Goal: Transaction & Acquisition: Purchase product/service

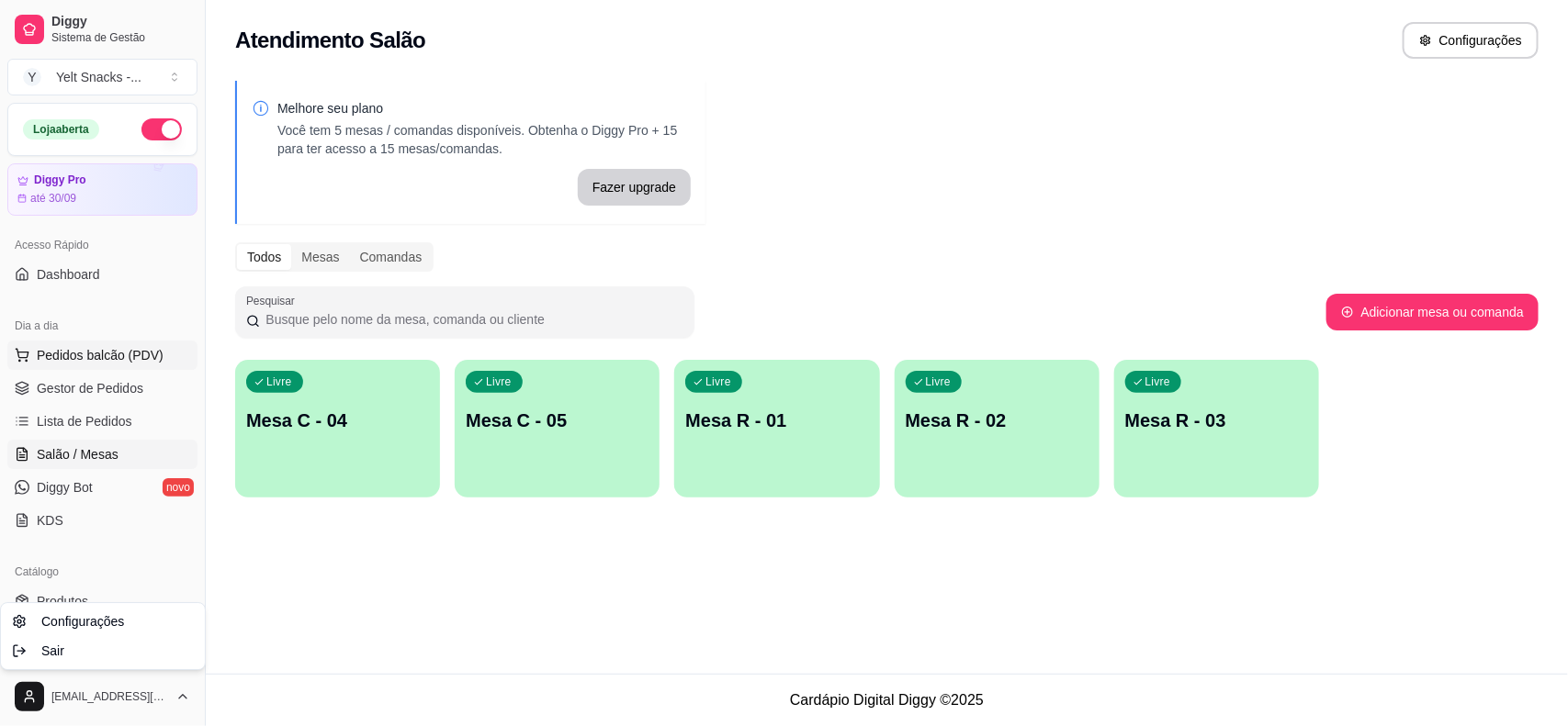
click at [78, 359] on html "Diggy Sistema de Gestão Y Yelt Snacks - ... Loja aberta Diggy Pro até 30/09 Ace…" at bounding box center [784, 363] width 1568 height 726
click at [78, 359] on span "Pedidos balcão (PDV)" at bounding box center [101, 355] width 127 height 19
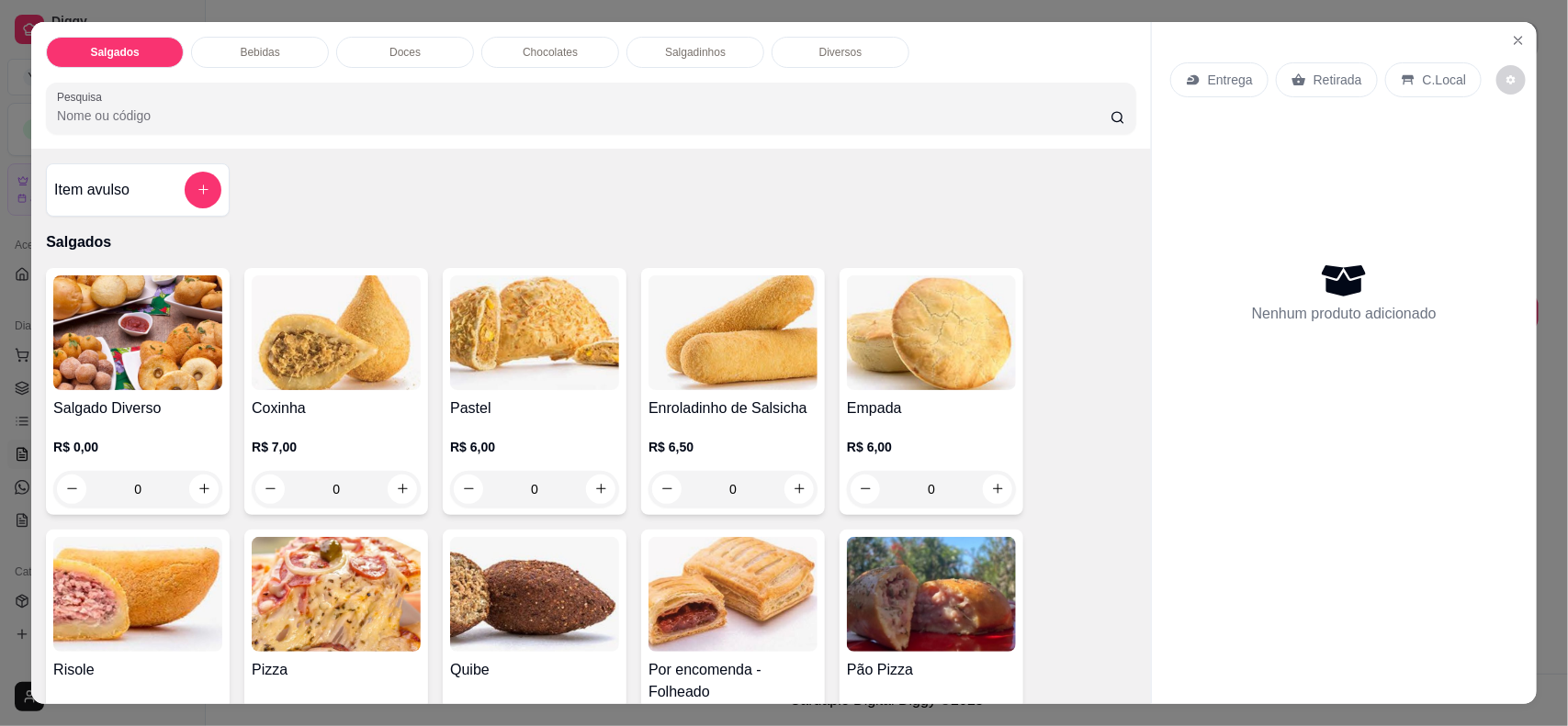
click at [263, 111] on input "Pesquisa" at bounding box center [583, 115] width 1054 height 19
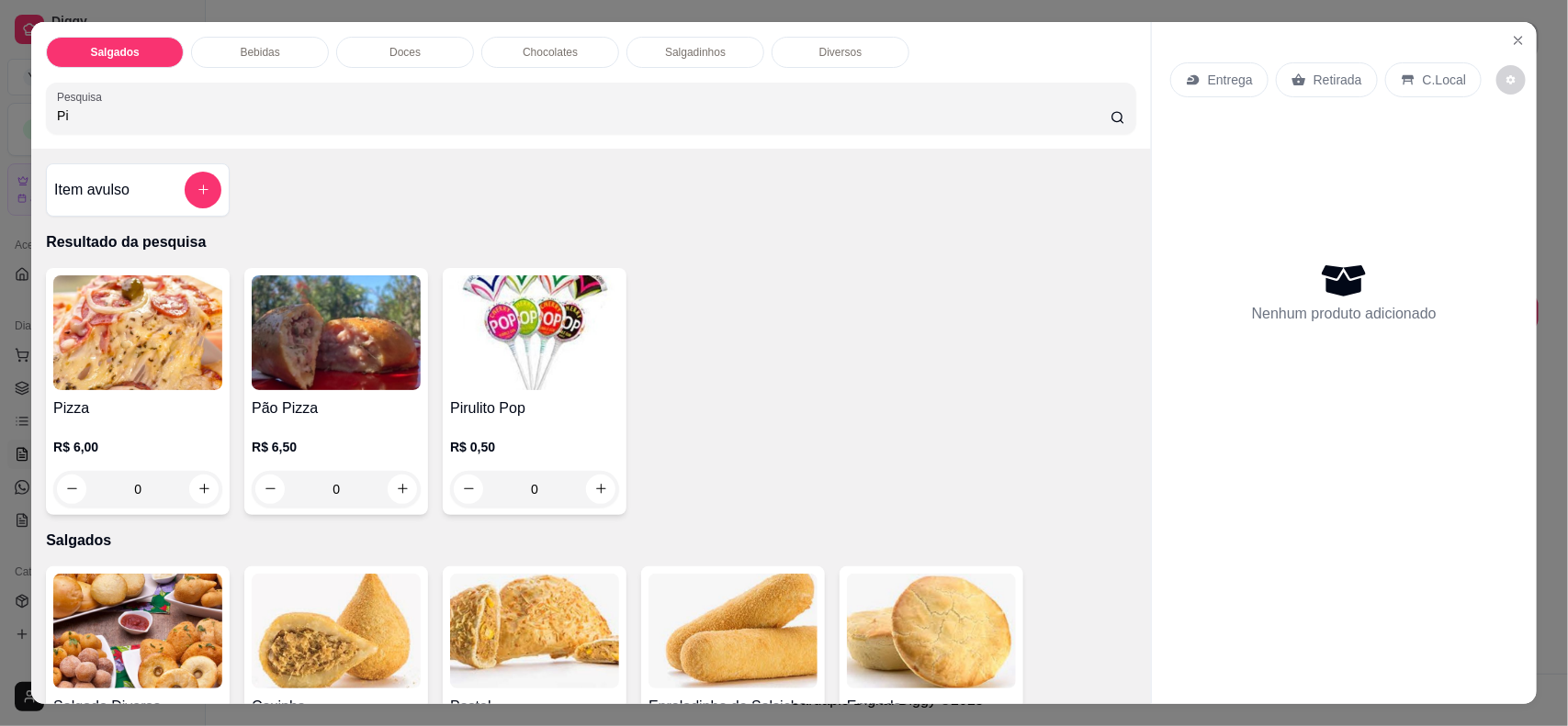
type input "Pi"
click at [194, 488] on div "0" at bounding box center [137, 490] width 169 height 37
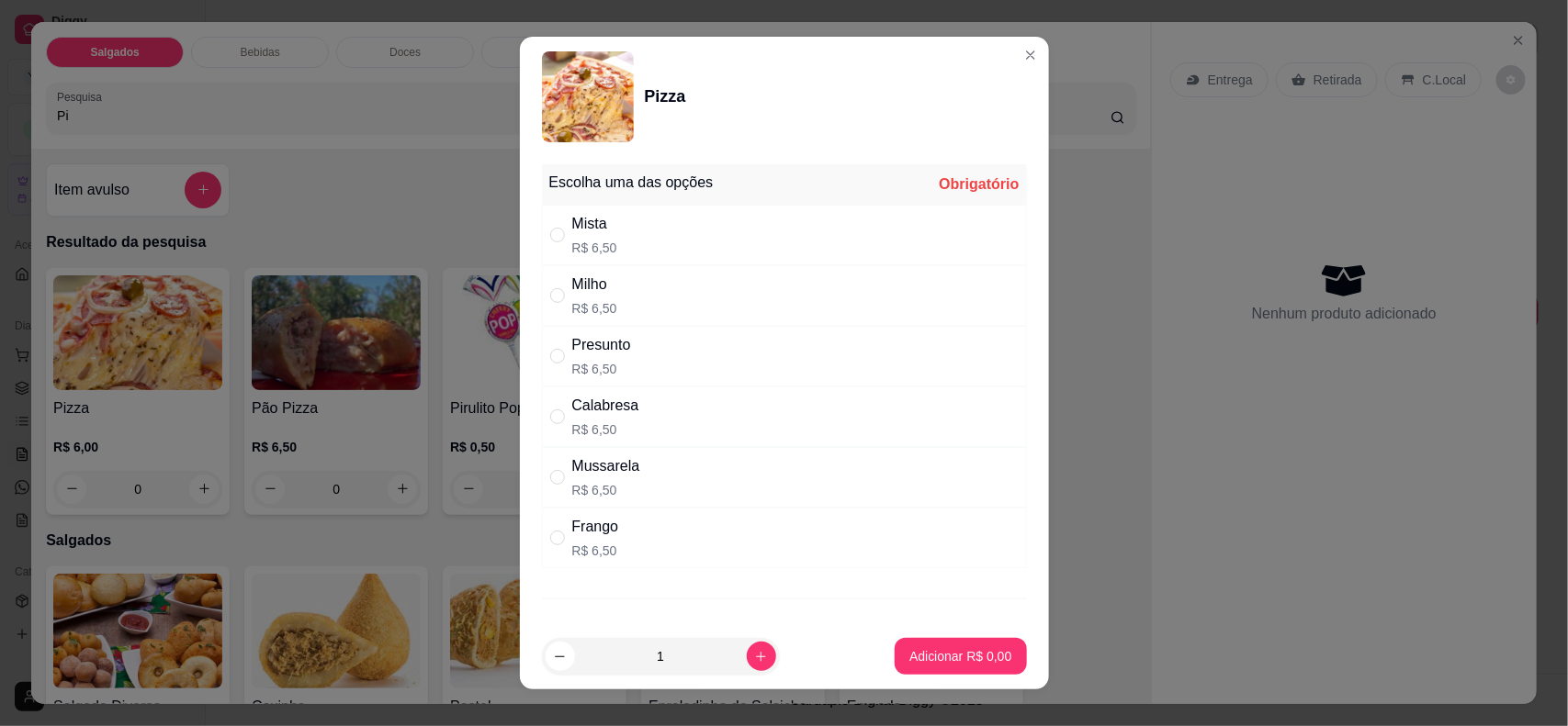
click at [643, 240] on div "Mista R$ 6,50" at bounding box center [785, 235] width 485 height 61
radio input "true"
click at [911, 662] on p "Adicionar R$ 6,50" at bounding box center [960, 658] width 99 height 18
type input "1"
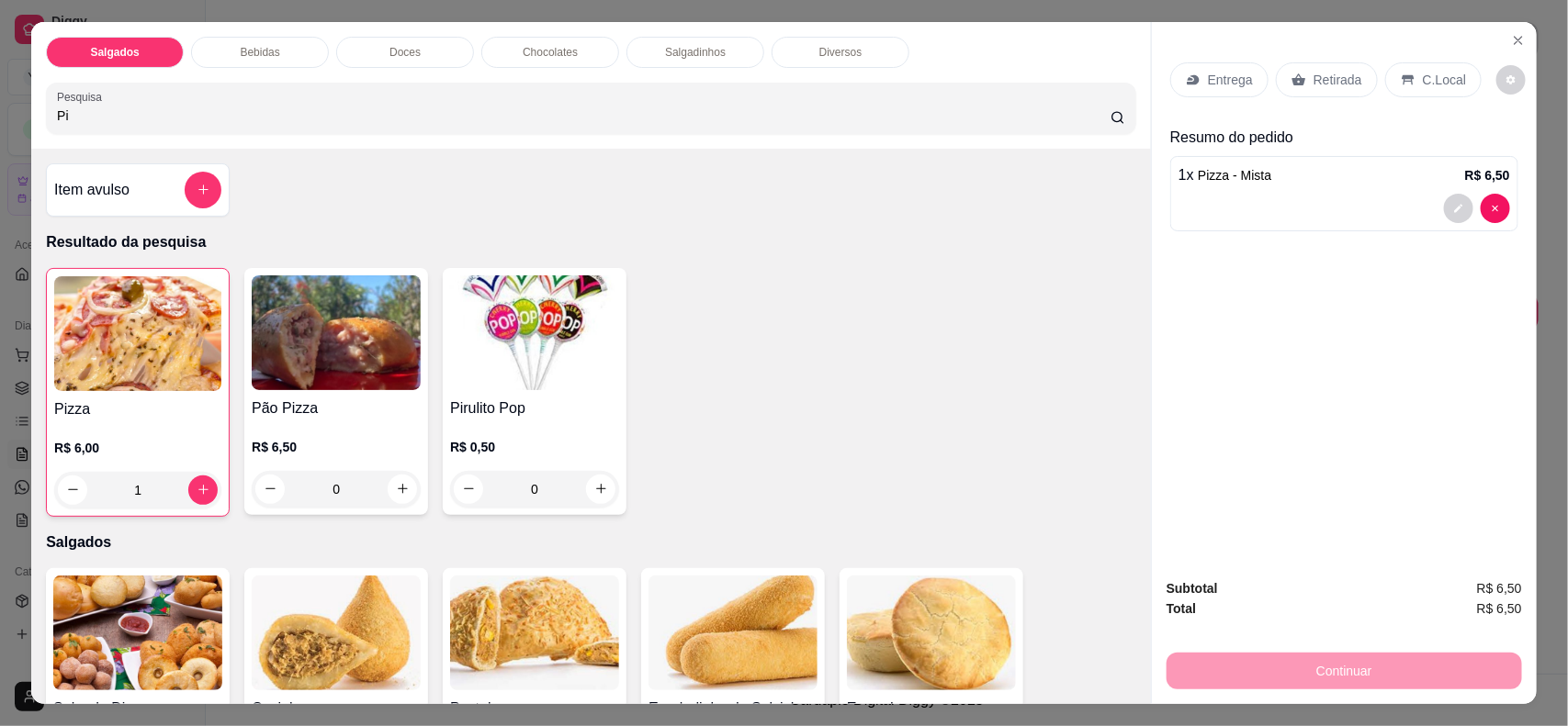
click at [410, 107] on input "Pi" at bounding box center [583, 115] width 1054 height 19
type input "P"
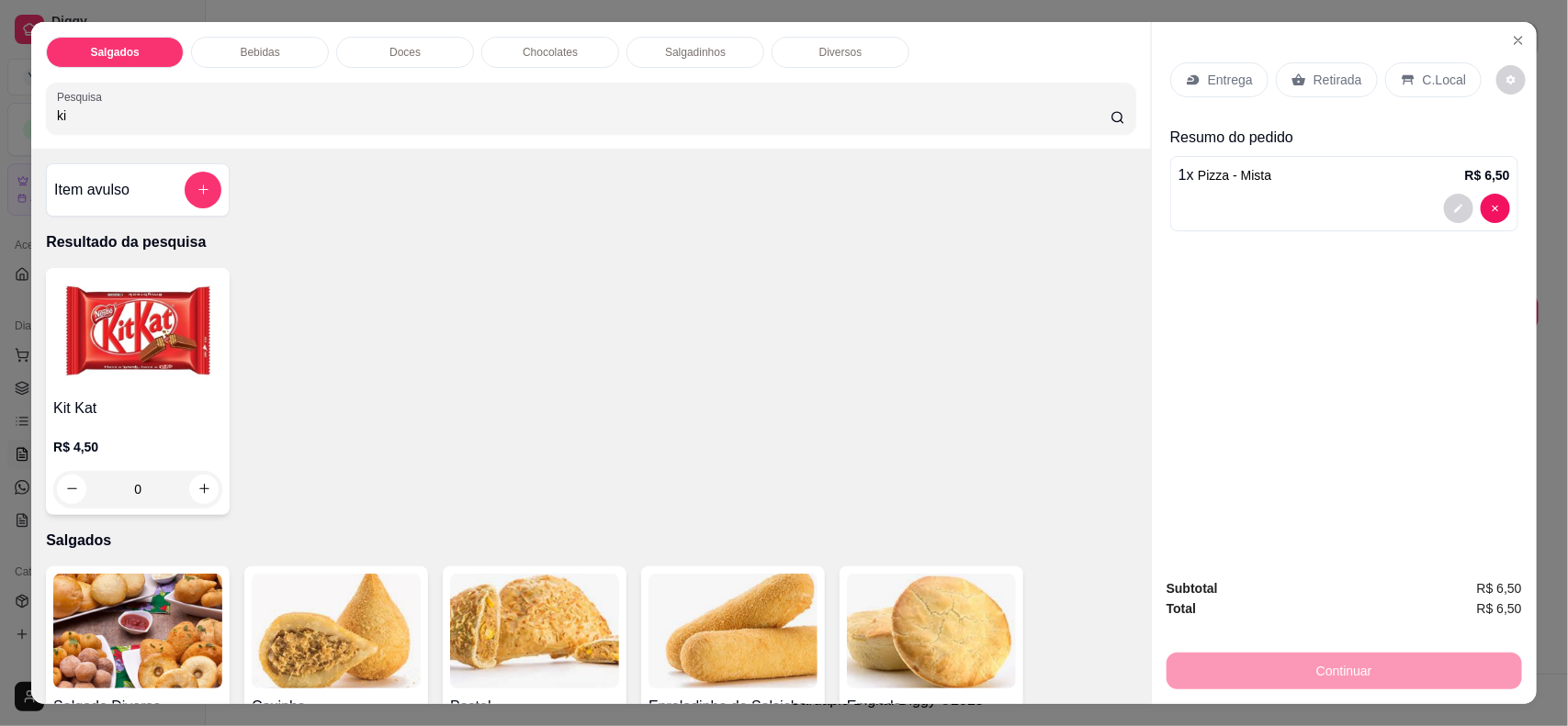
type input "k"
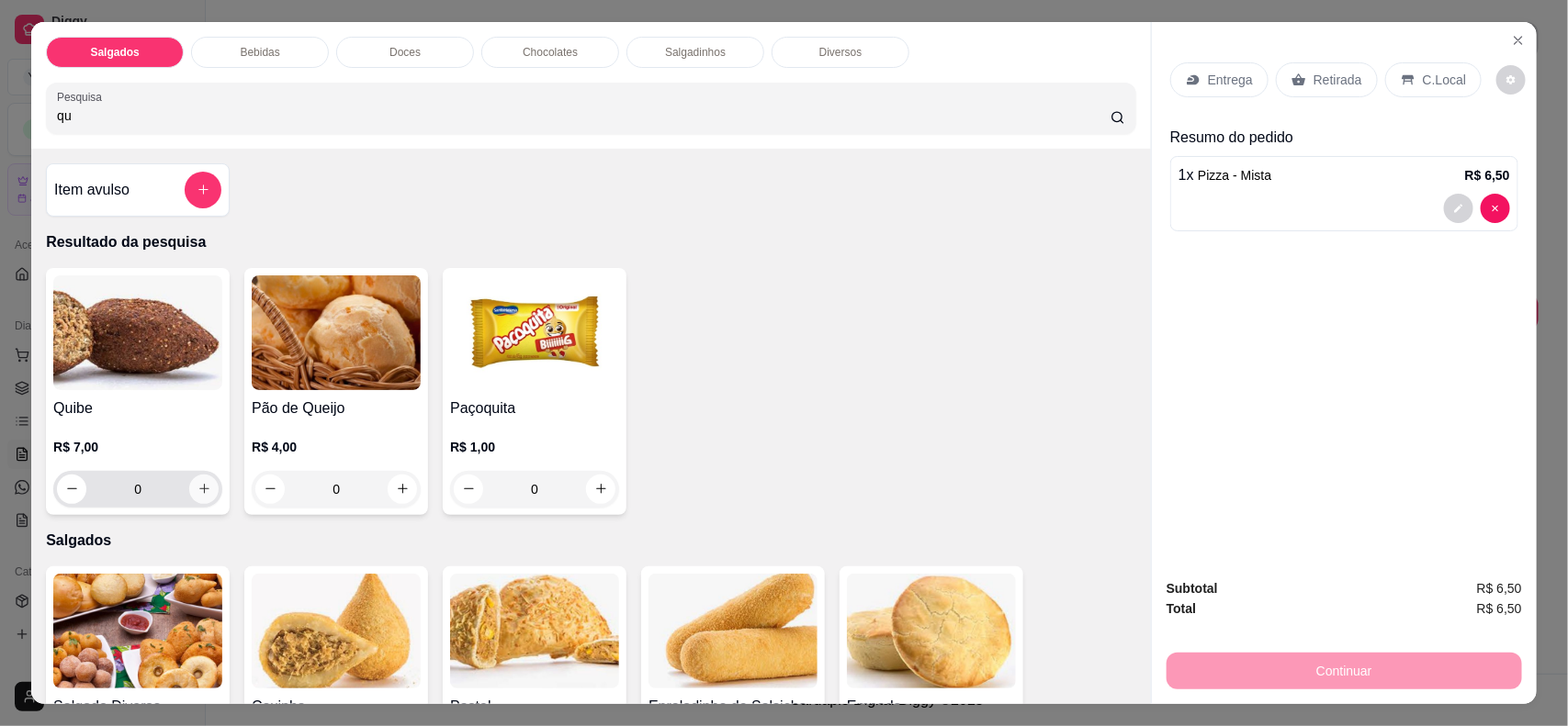
type input "qu"
click at [190, 499] on button "increase-product-quantity" at bounding box center [204, 488] width 28 height 28
type input "1"
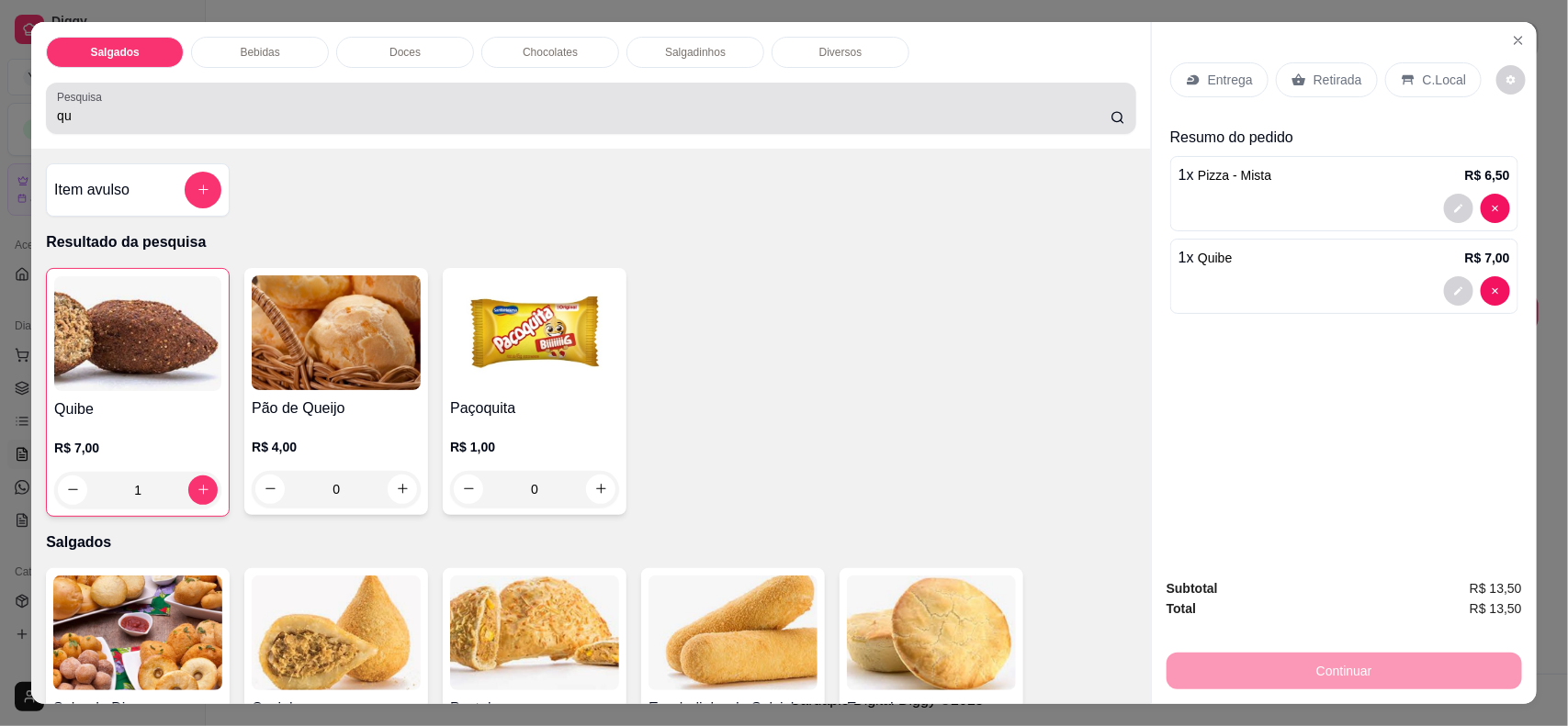
click at [294, 97] on div "qu" at bounding box center [591, 109] width 1069 height 37
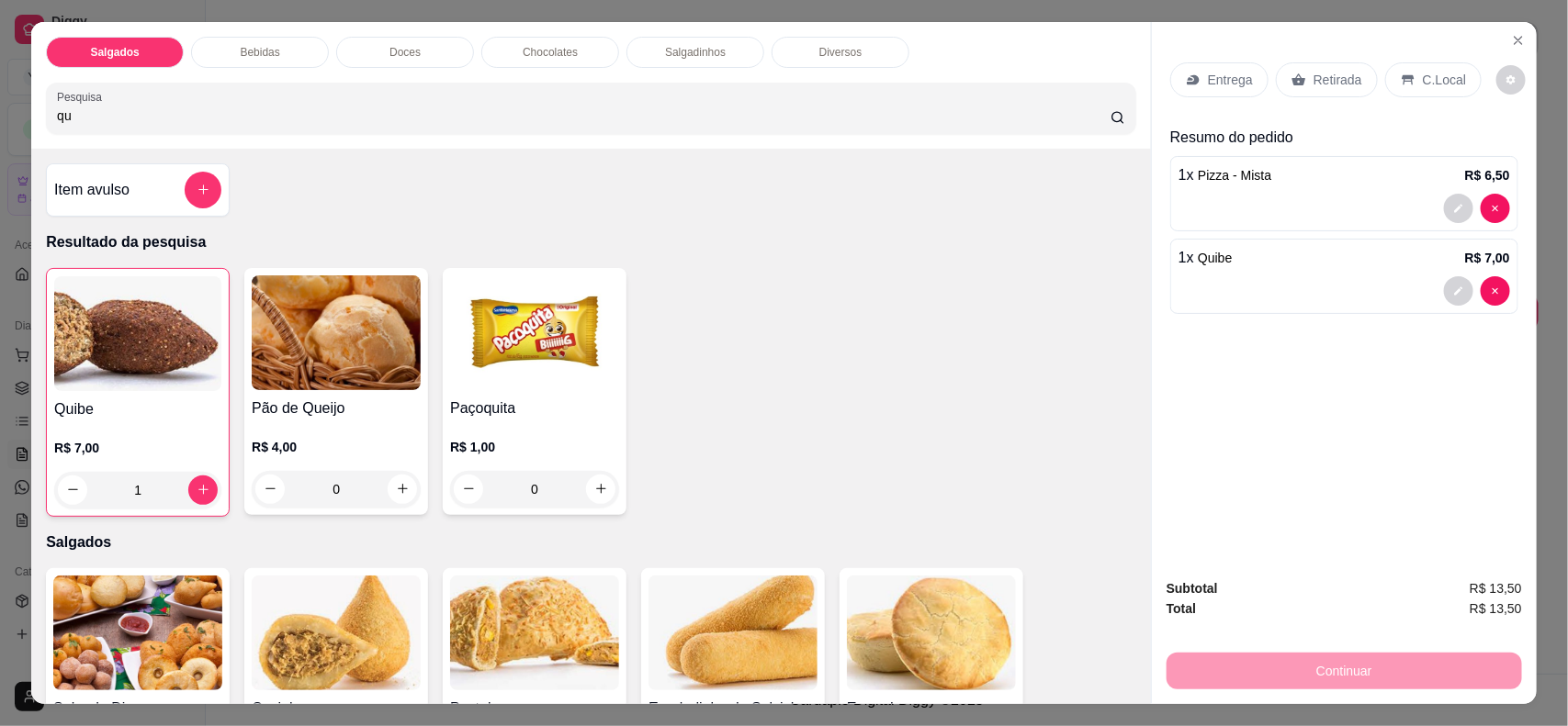
type input "q"
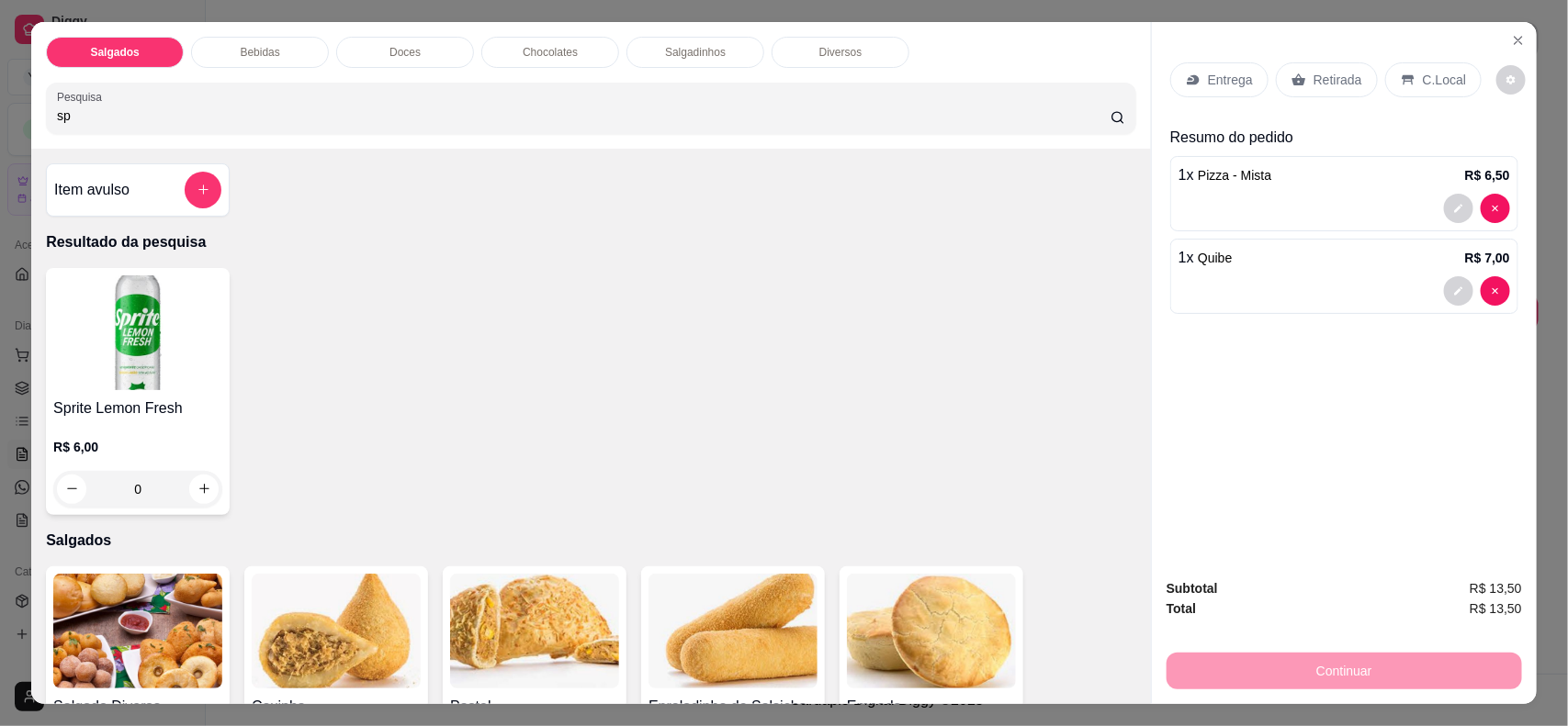
type input "s"
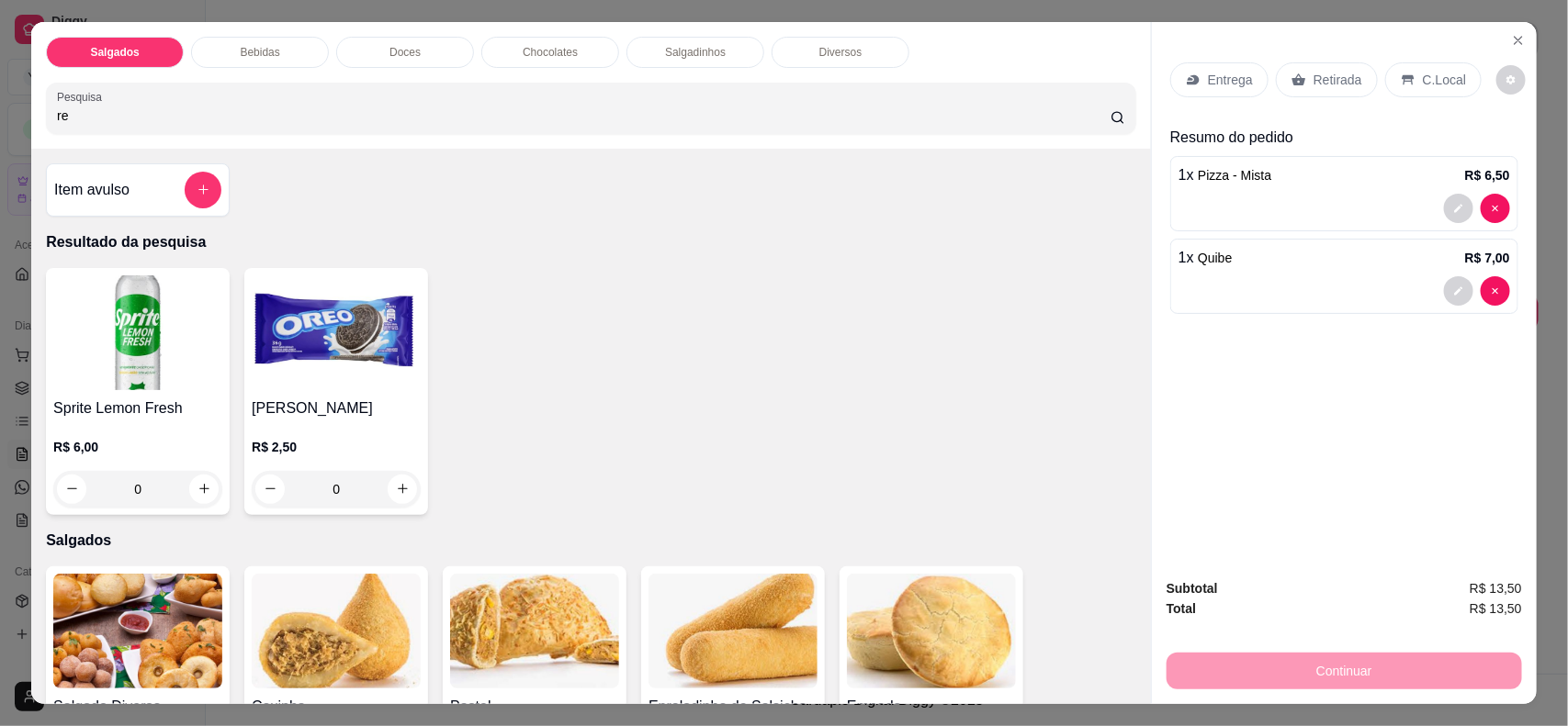
type input "r"
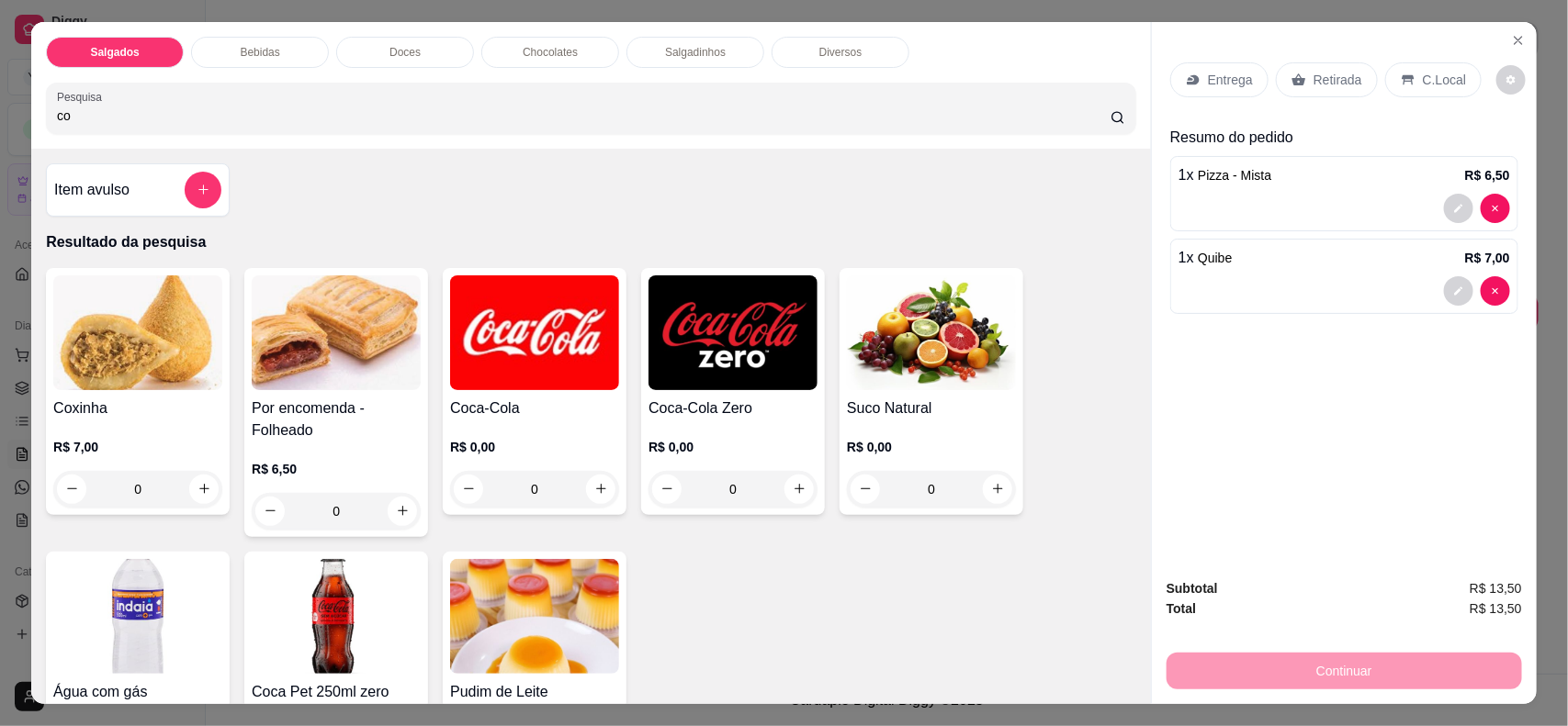
type input "co"
click at [593, 494] on div "0" at bounding box center [534, 490] width 169 height 37
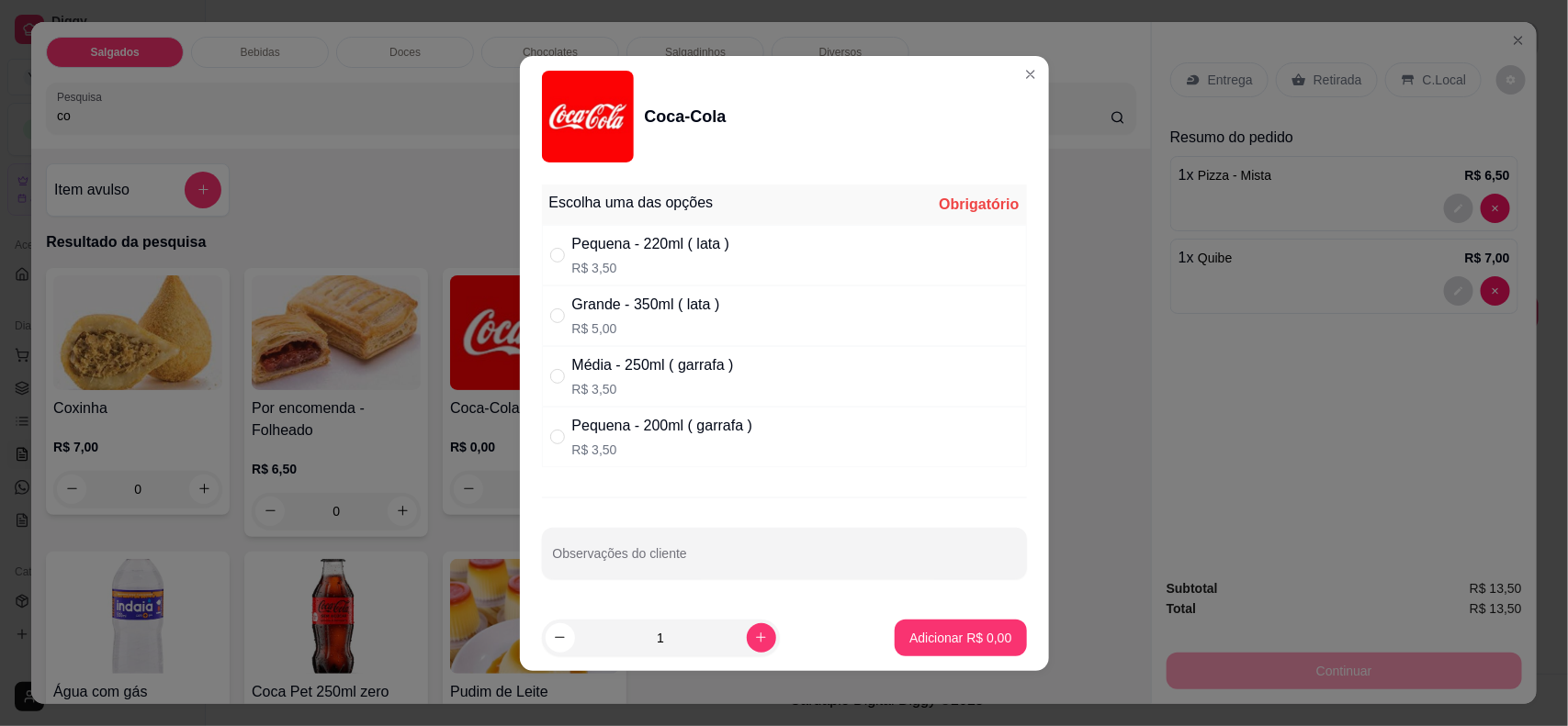
click at [654, 263] on p "R$ 3,50" at bounding box center [651, 268] width 158 height 19
radio input "true"
click at [977, 651] on button "Adicionar R$ 3,50" at bounding box center [960, 639] width 131 height 37
type input "1"
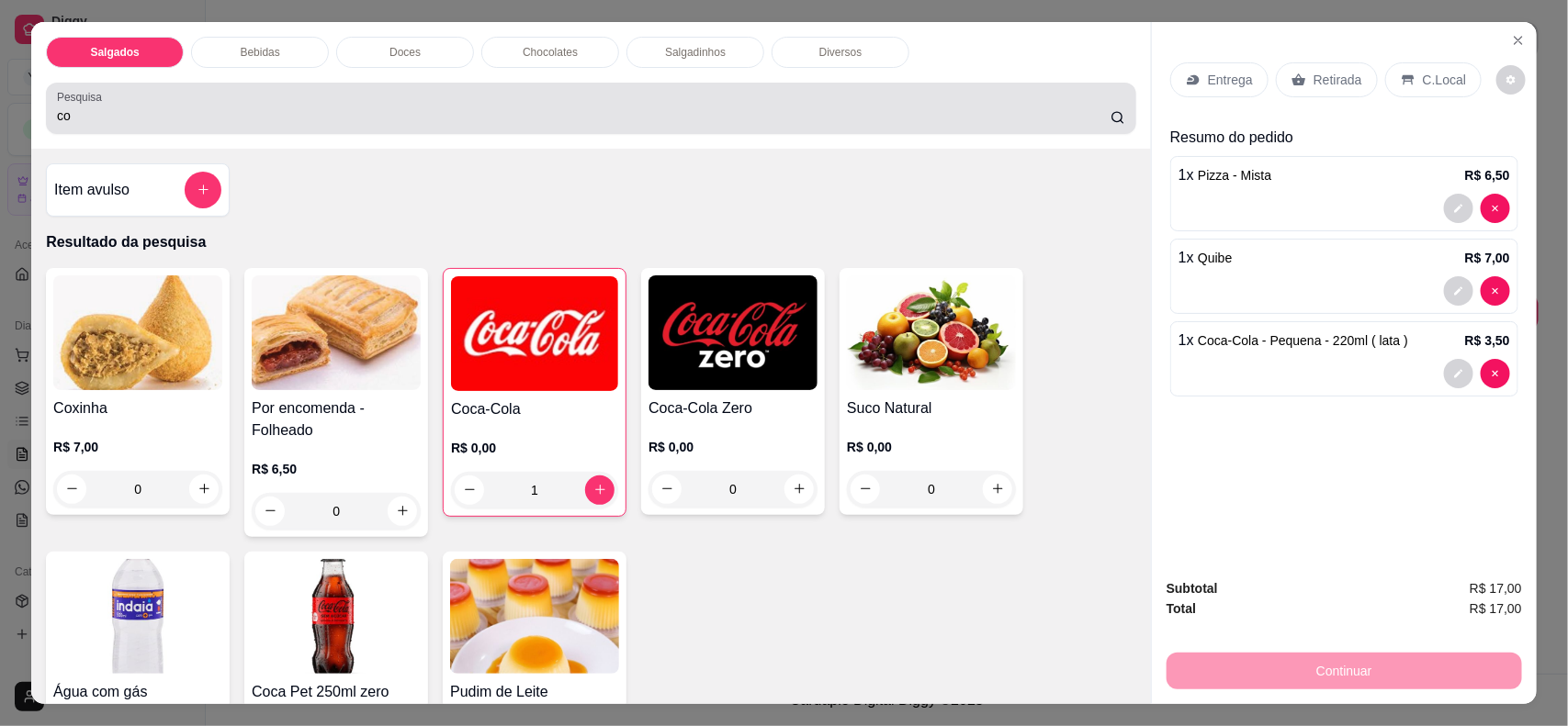
click at [457, 117] on input "co" at bounding box center [583, 115] width 1054 height 19
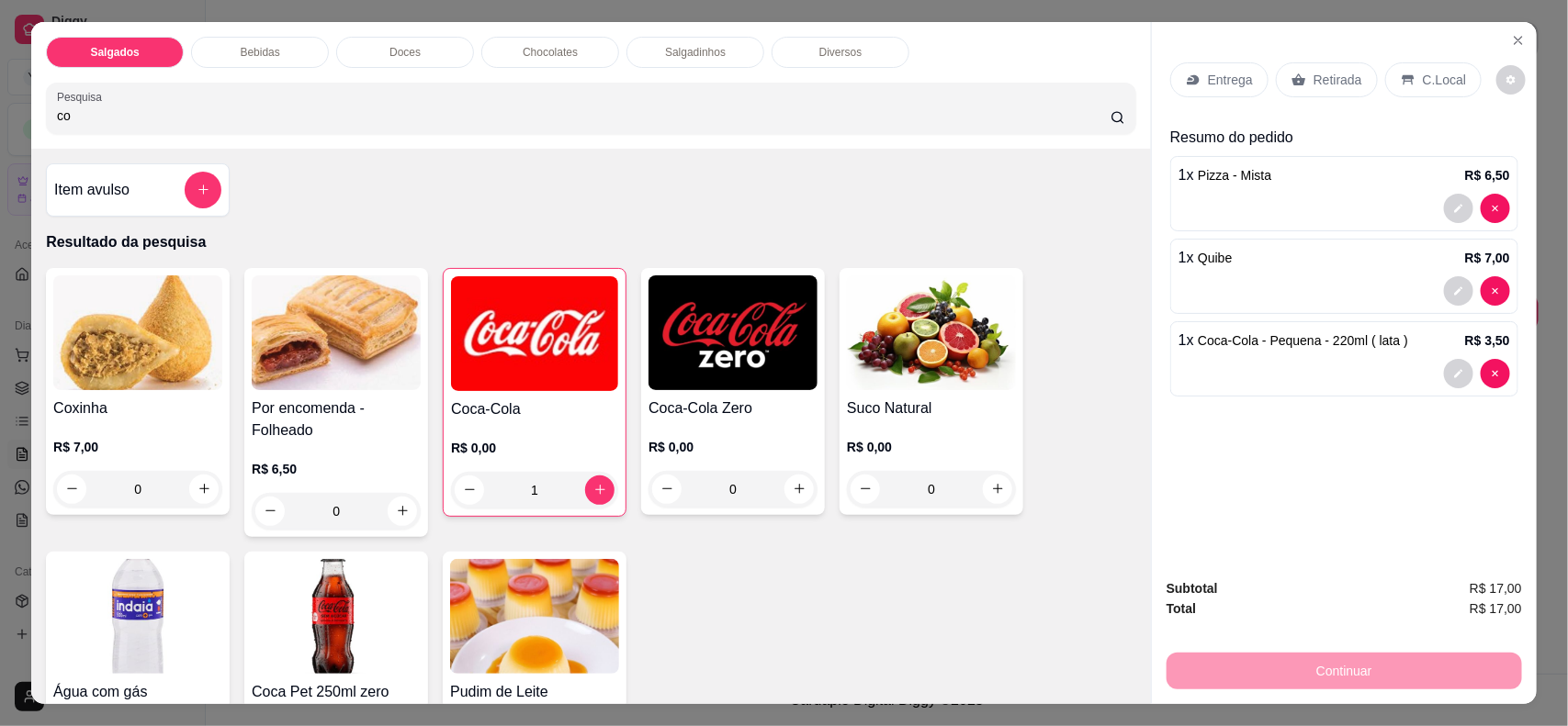
type input "c"
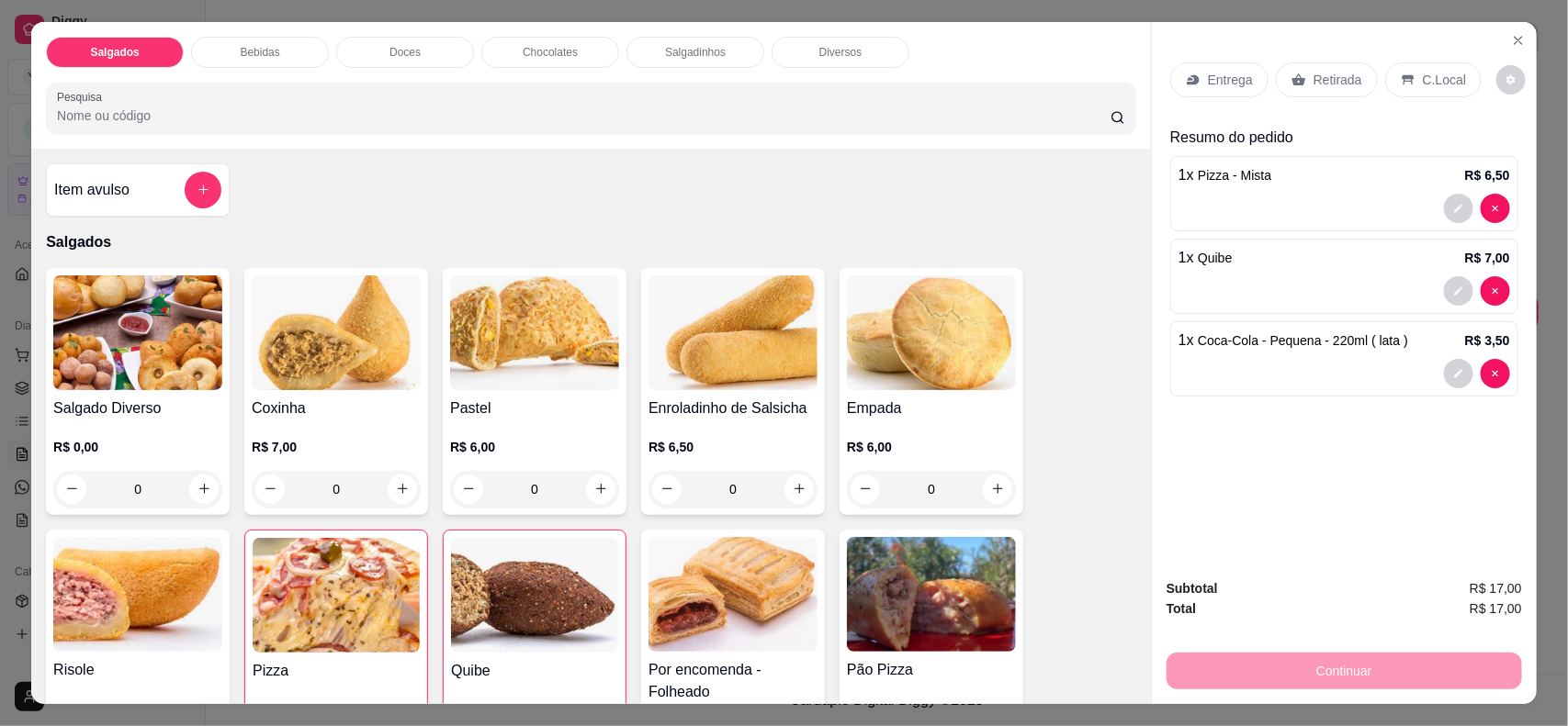
click at [1412, 89] on div "C.Local" at bounding box center [1433, 80] width 97 height 35
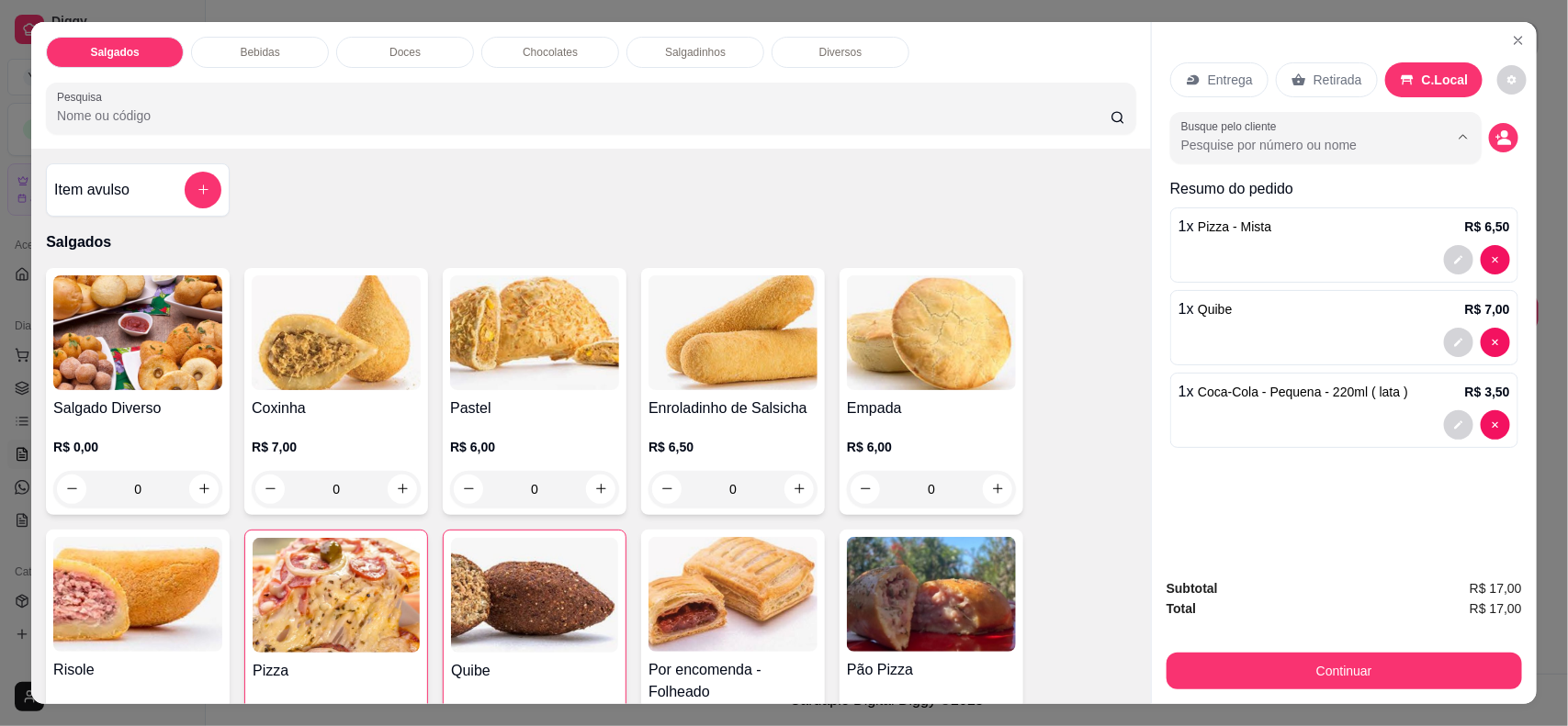
click at [1321, 136] on input "Busque pelo cliente" at bounding box center [1300, 145] width 238 height 19
type input "[PERSON_NAME]"
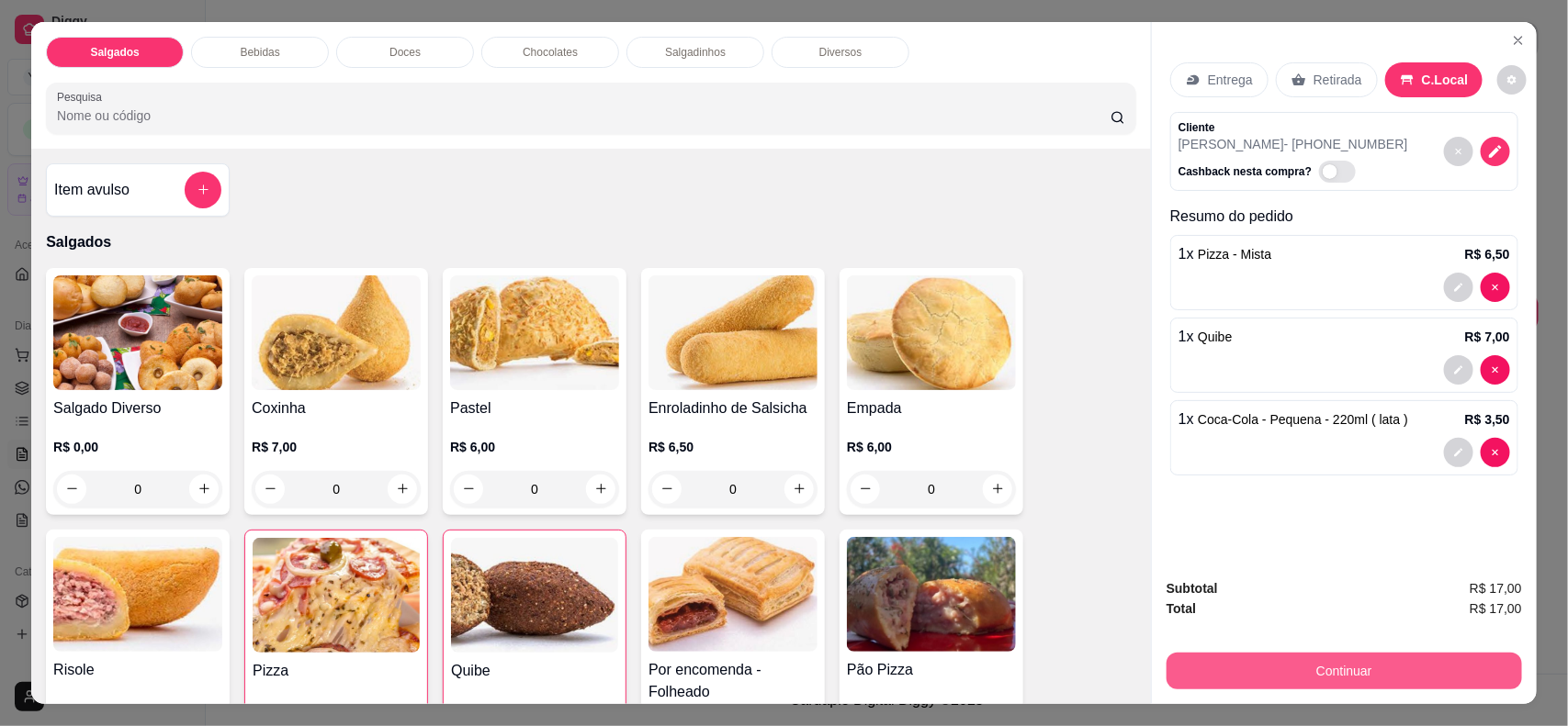
click at [1295, 666] on button "Continuar" at bounding box center [1344, 671] width 355 height 37
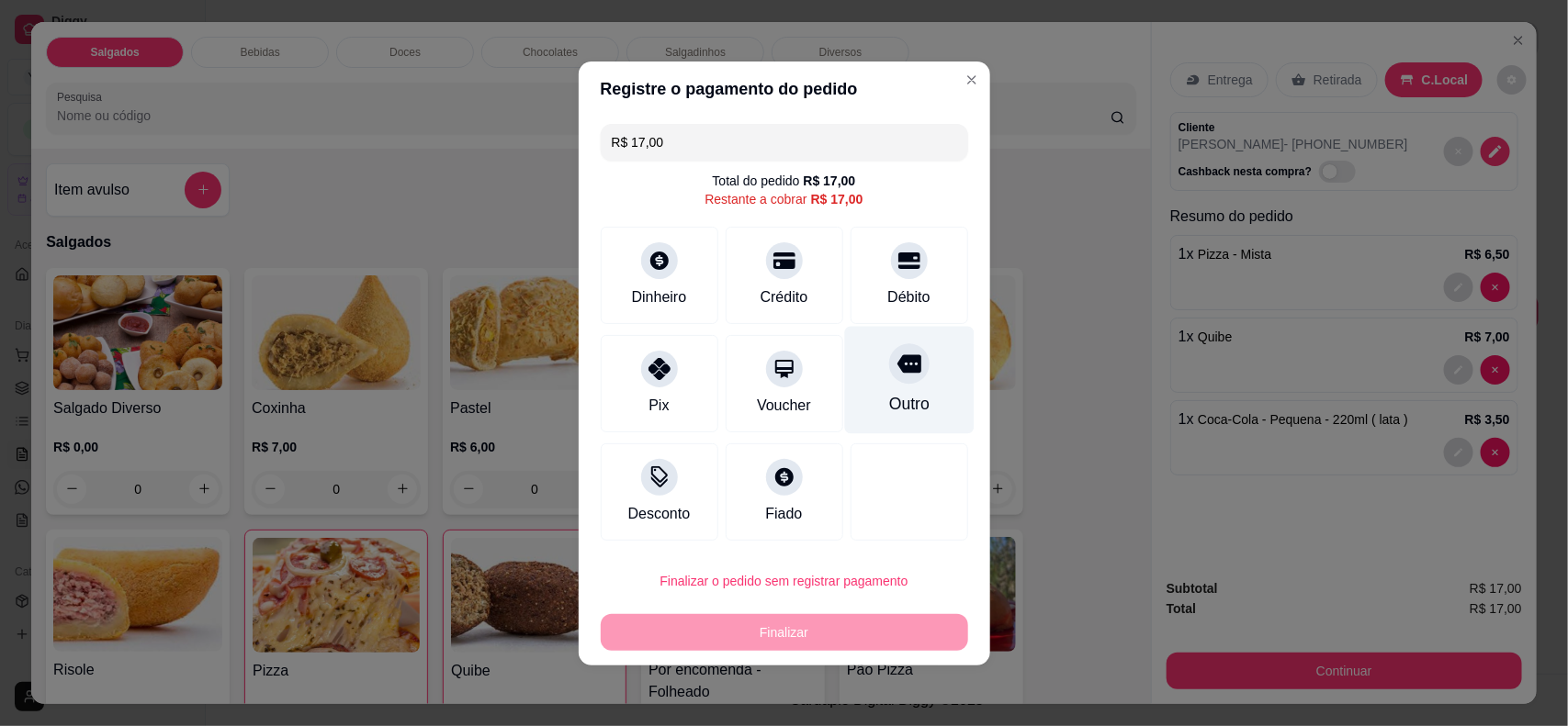
click at [890, 352] on div at bounding box center [909, 363] width 40 height 40
type input "R$ 0,00"
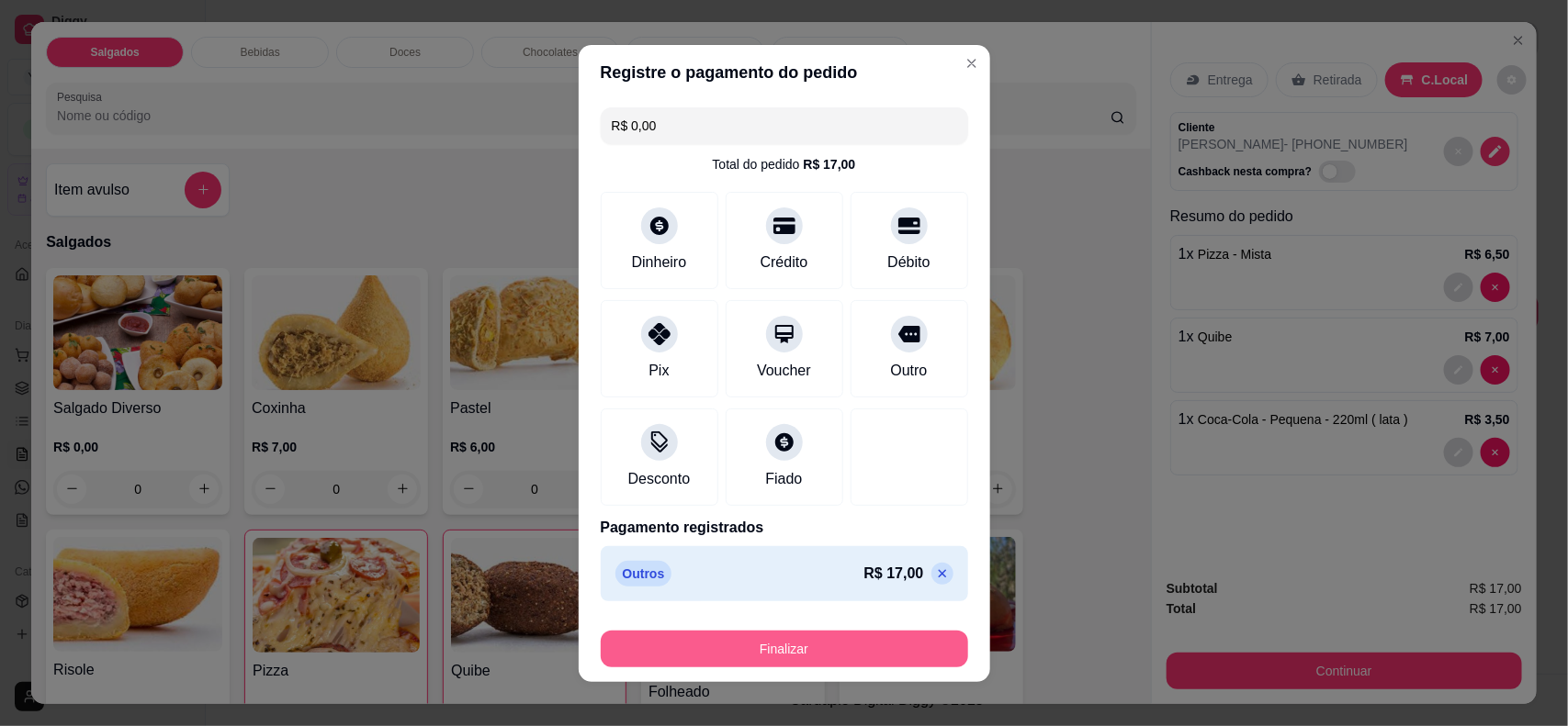
click at [833, 648] on button "Finalizar" at bounding box center [784, 650] width 367 height 37
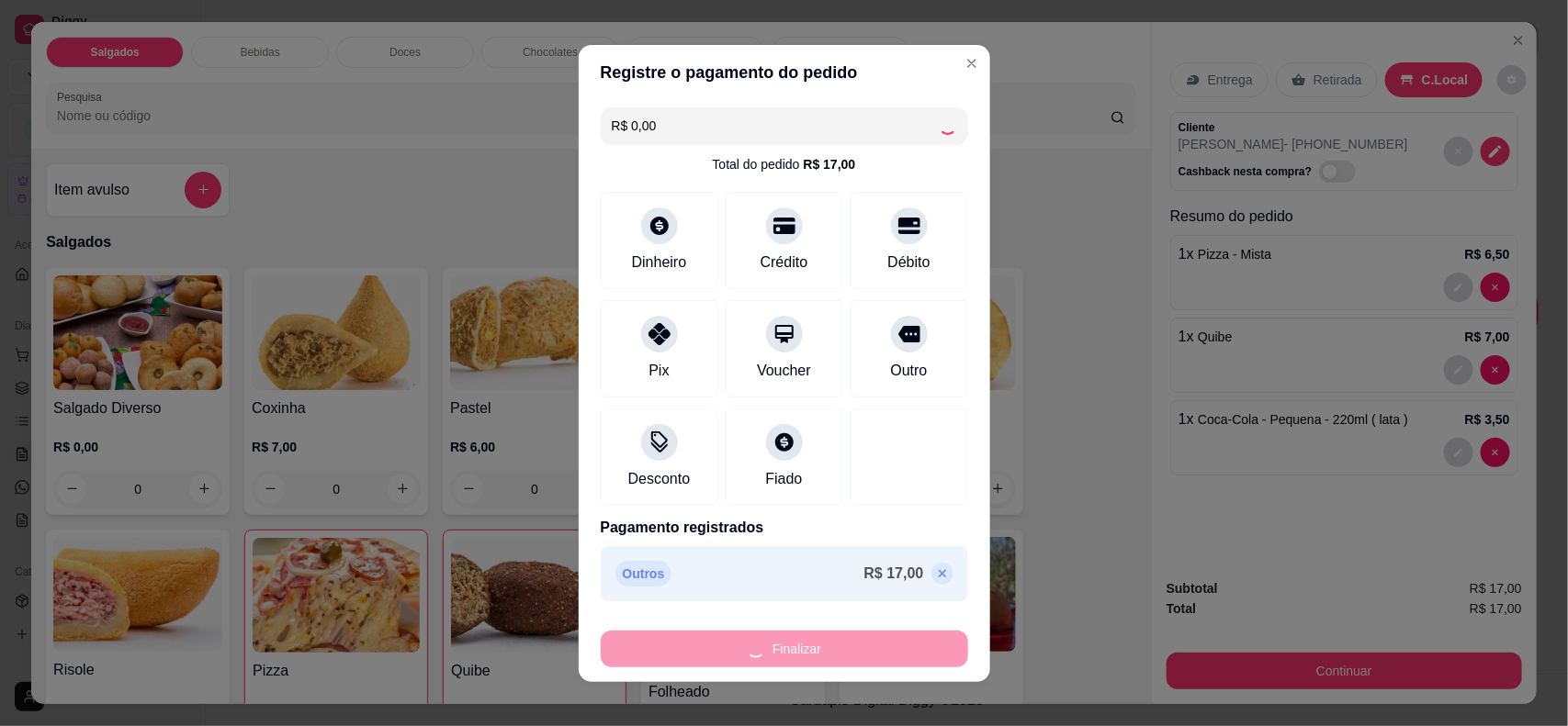
type input "0"
type input "-R$ 17,00"
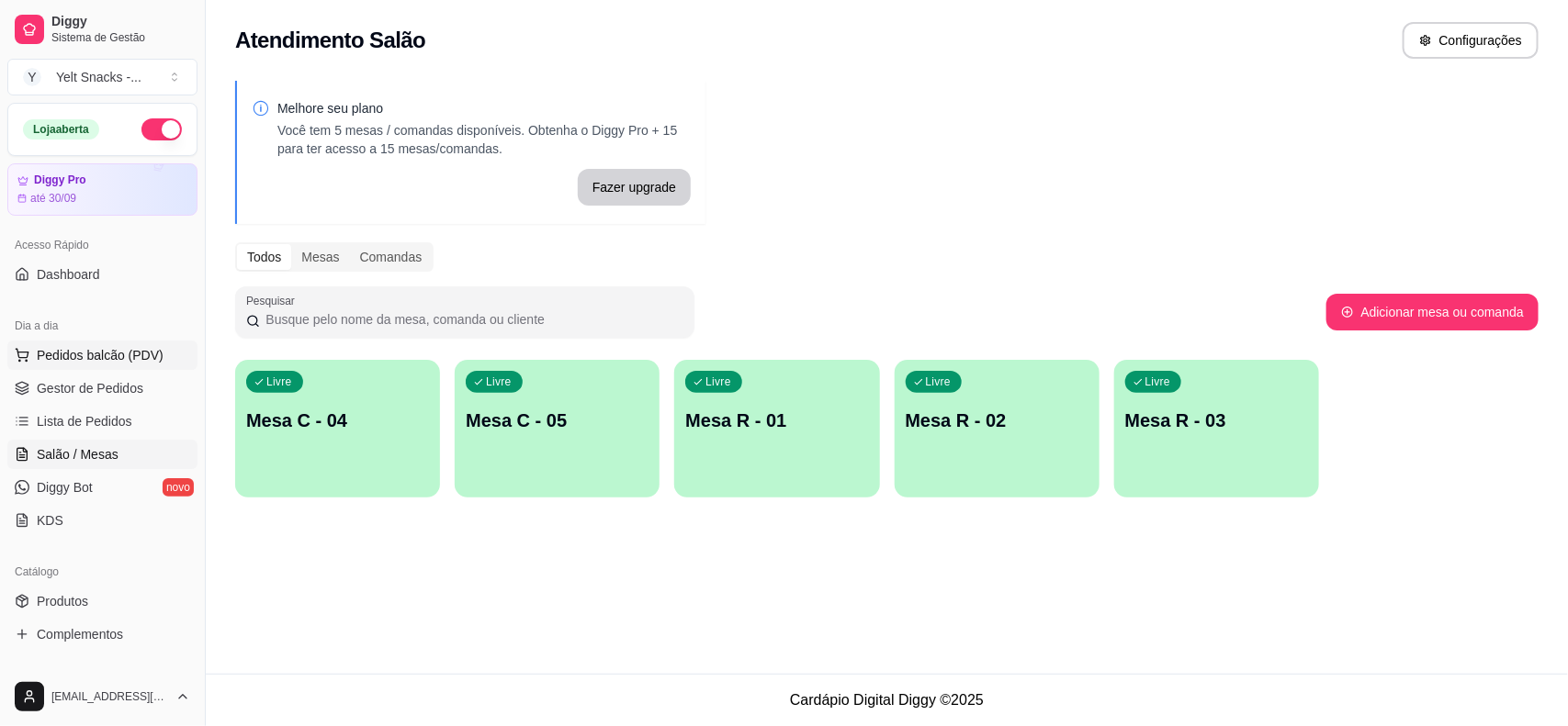
click at [61, 363] on span "Pedidos balcão (PDV)" at bounding box center [101, 355] width 127 height 19
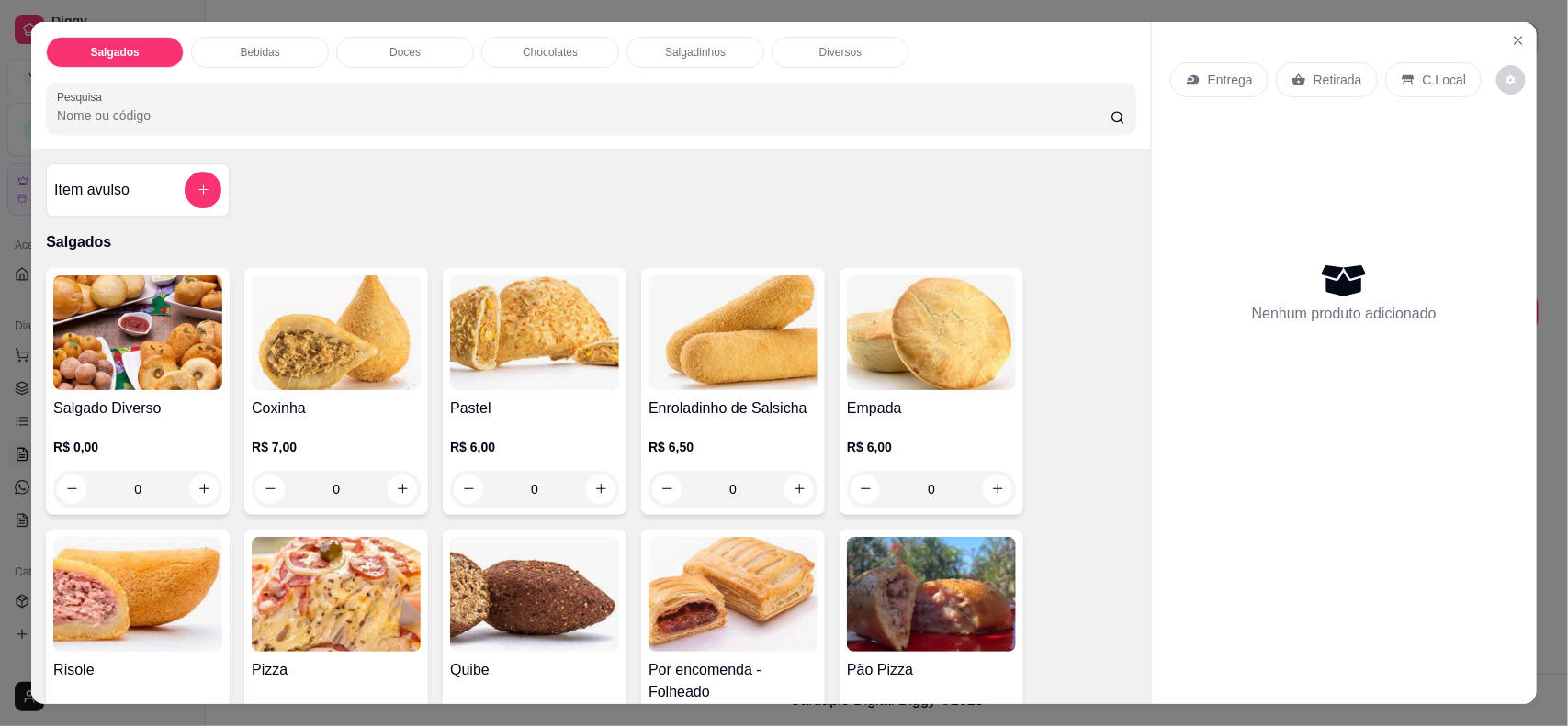
click at [1420, 89] on div "C.Local" at bounding box center [1433, 80] width 97 height 35
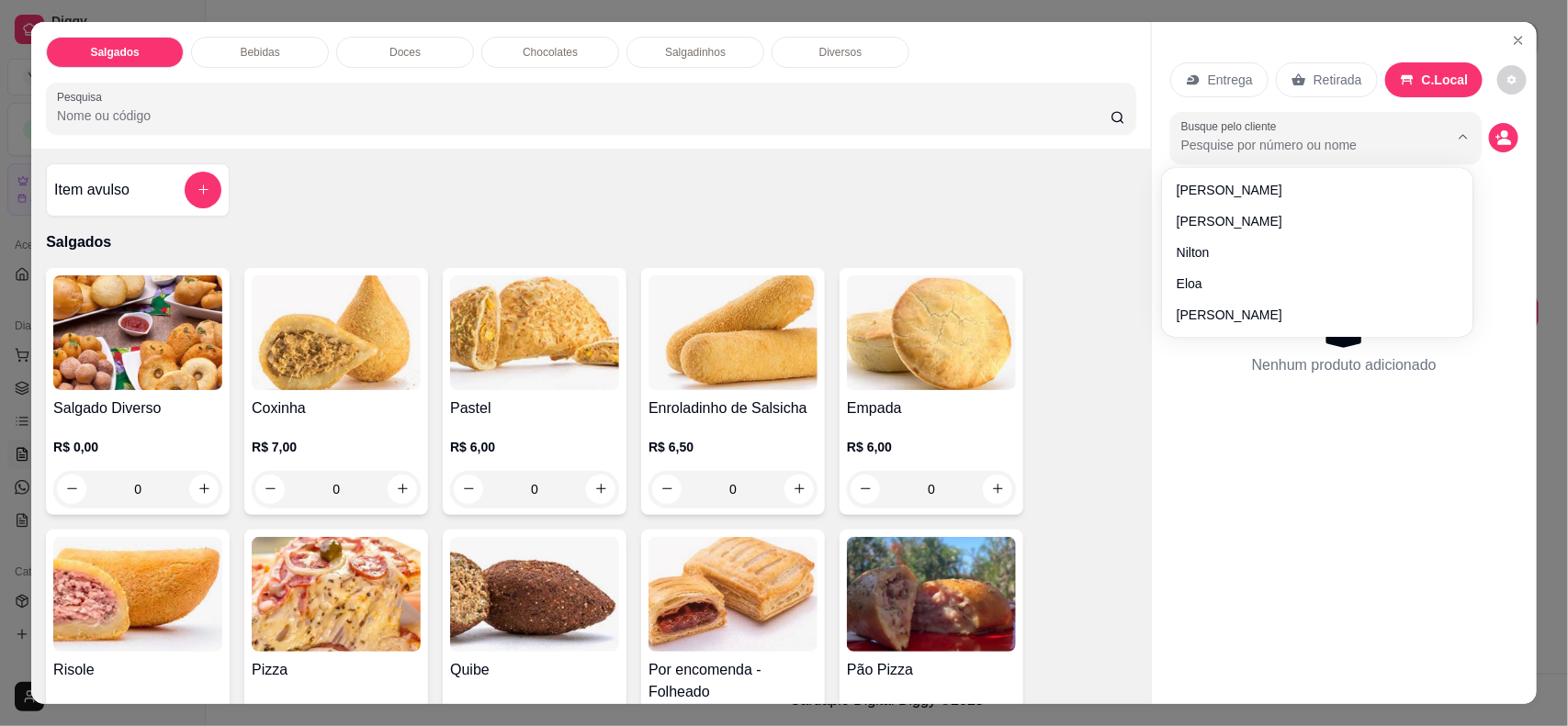
click at [1219, 149] on input "Busque pelo cliente" at bounding box center [1300, 145] width 238 height 19
type input "[DEMOGRAPHIC_DATA]"
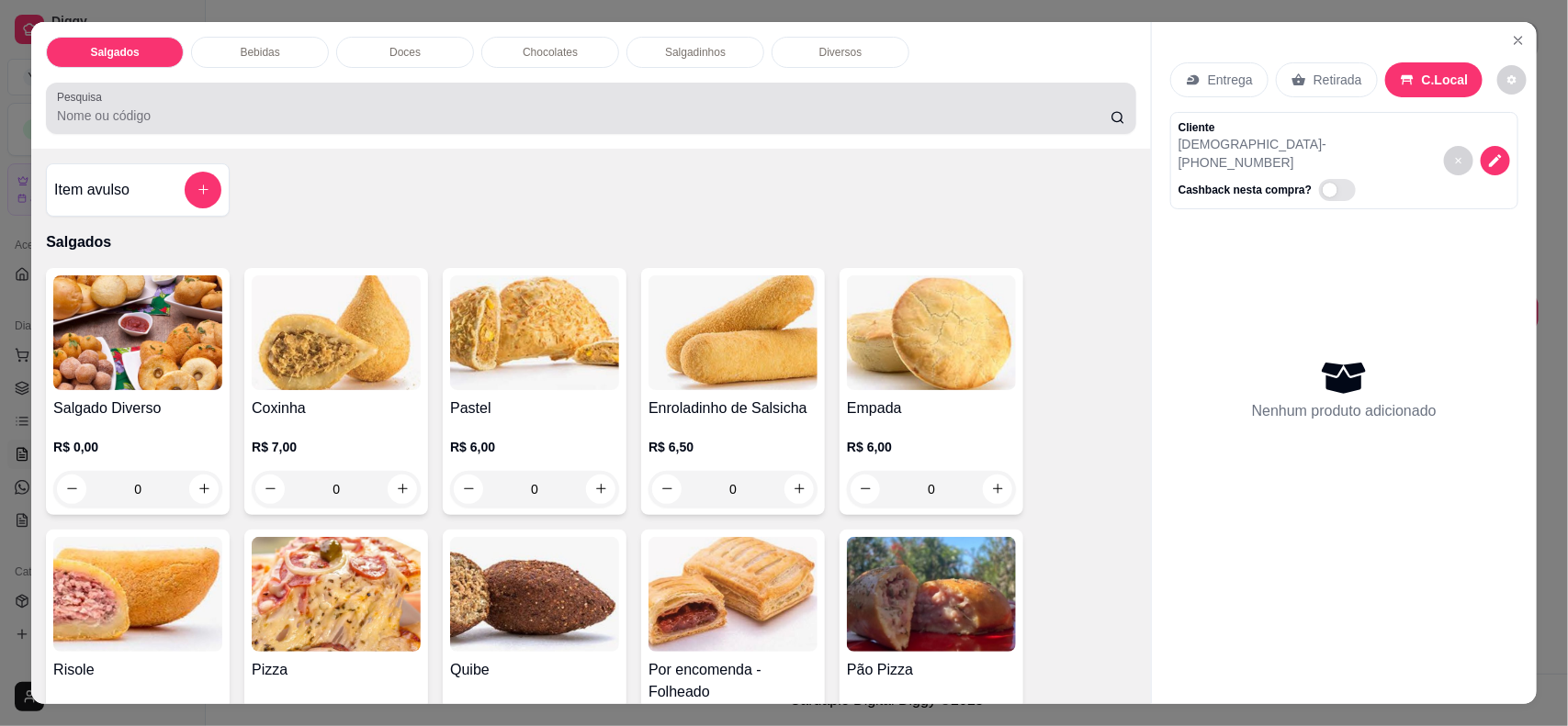
click at [903, 108] on input "Pesquisa" at bounding box center [583, 115] width 1054 height 19
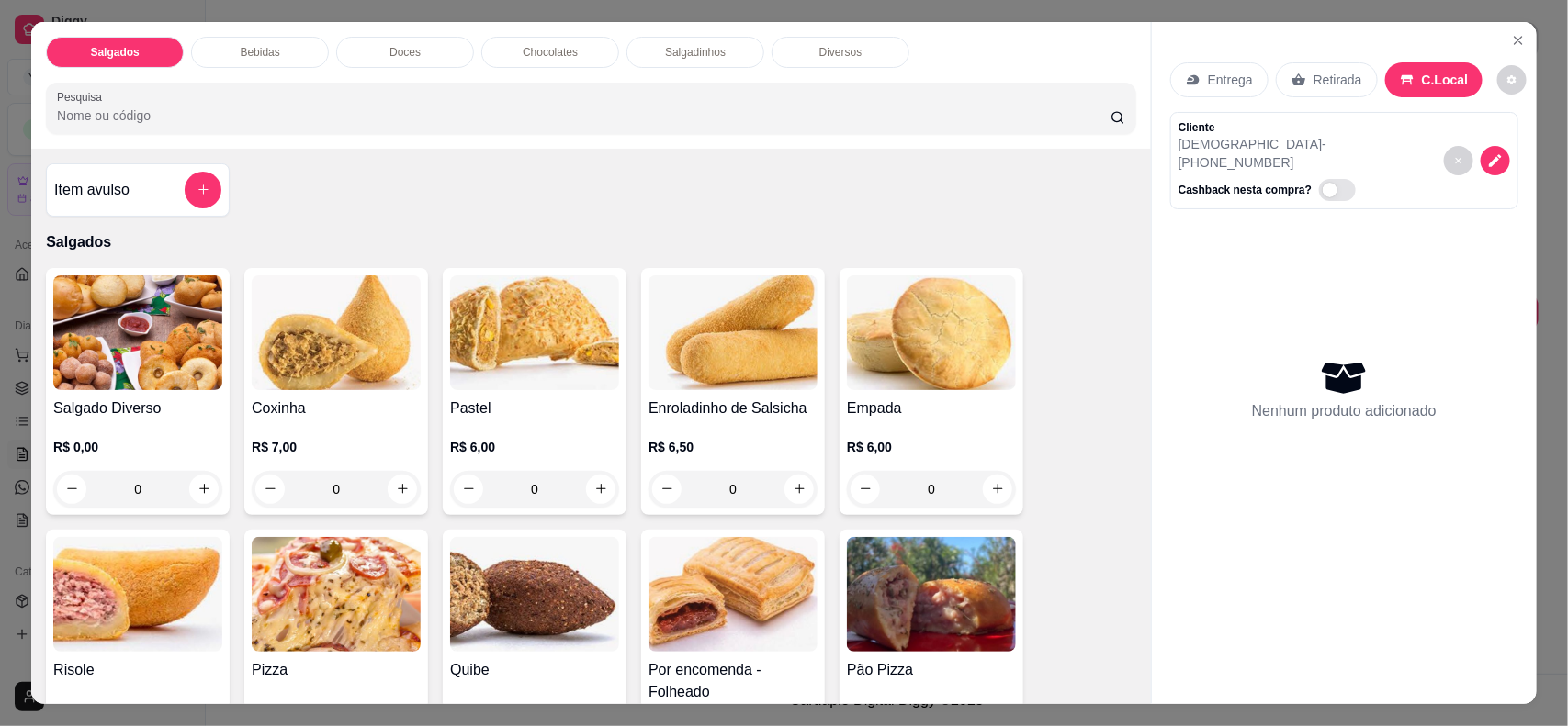
click at [903, 108] on input "Pesquisa" at bounding box center [583, 115] width 1054 height 19
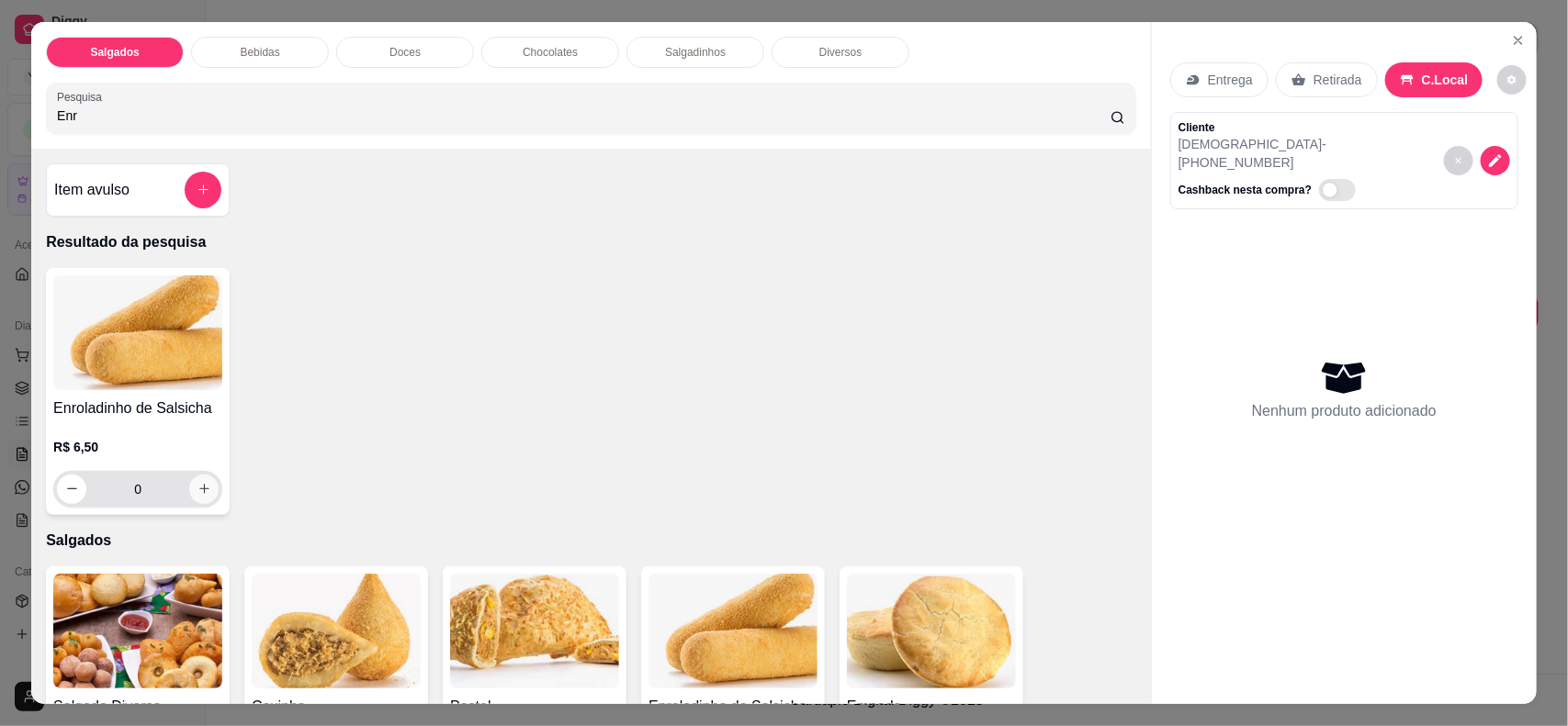
type input "Enr"
click at [203, 479] on button "increase-product-quantity" at bounding box center [204, 489] width 29 height 29
type input "1"
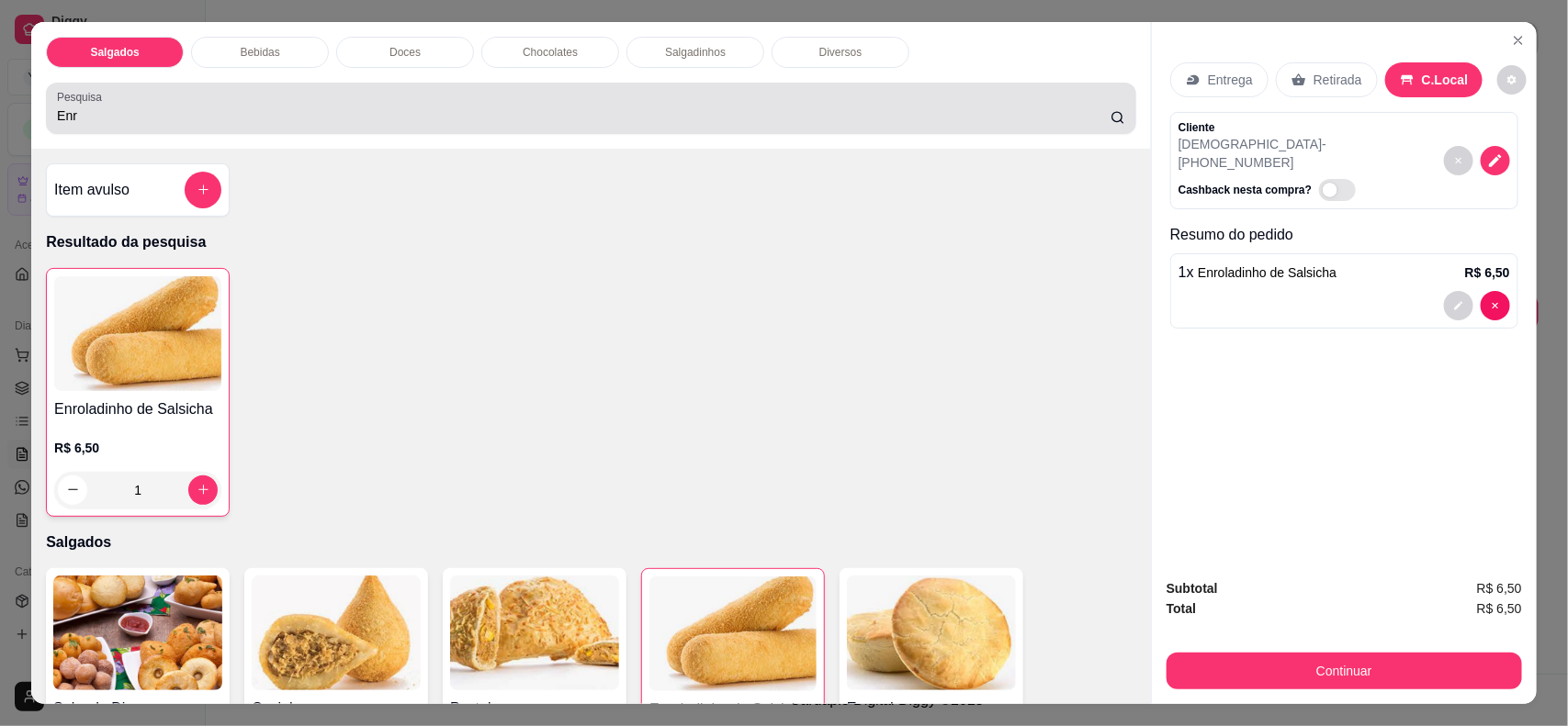
click at [277, 112] on input "Enr" at bounding box center [583, 115] width 1054 height 19
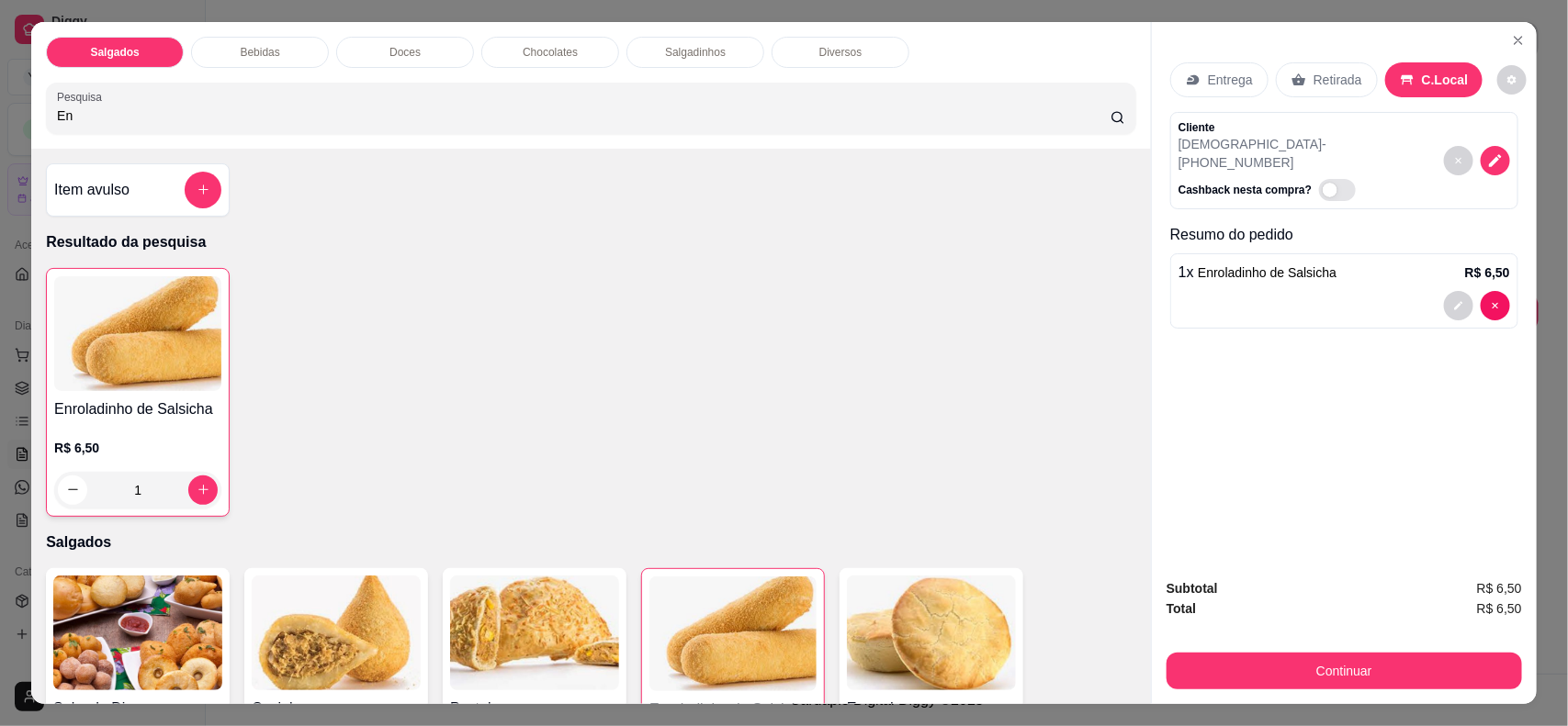
type input "E"
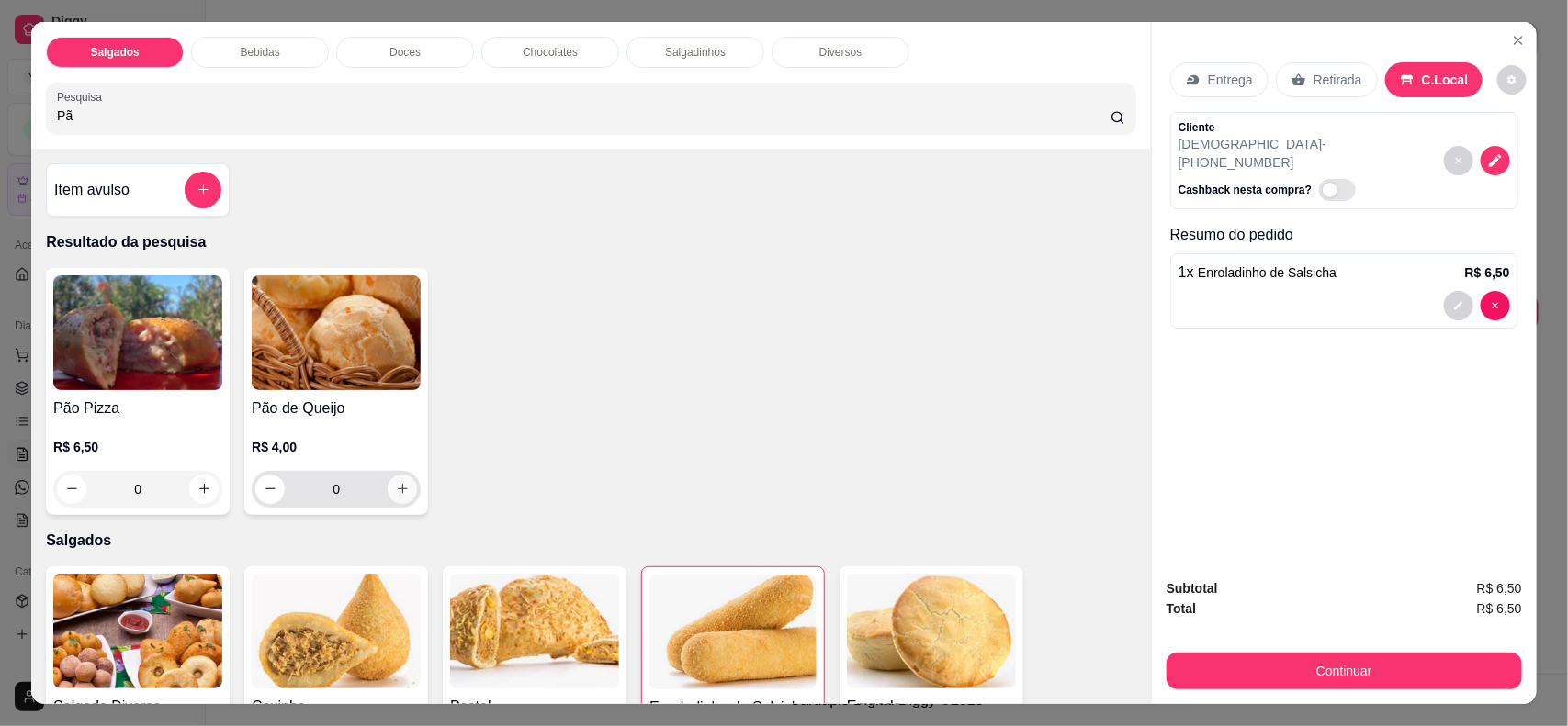
type input "Pã"
click at [397, 489] on icon "increase-product-quantity" at bounding box center [402, 489] width 10 height 10
type input "1"
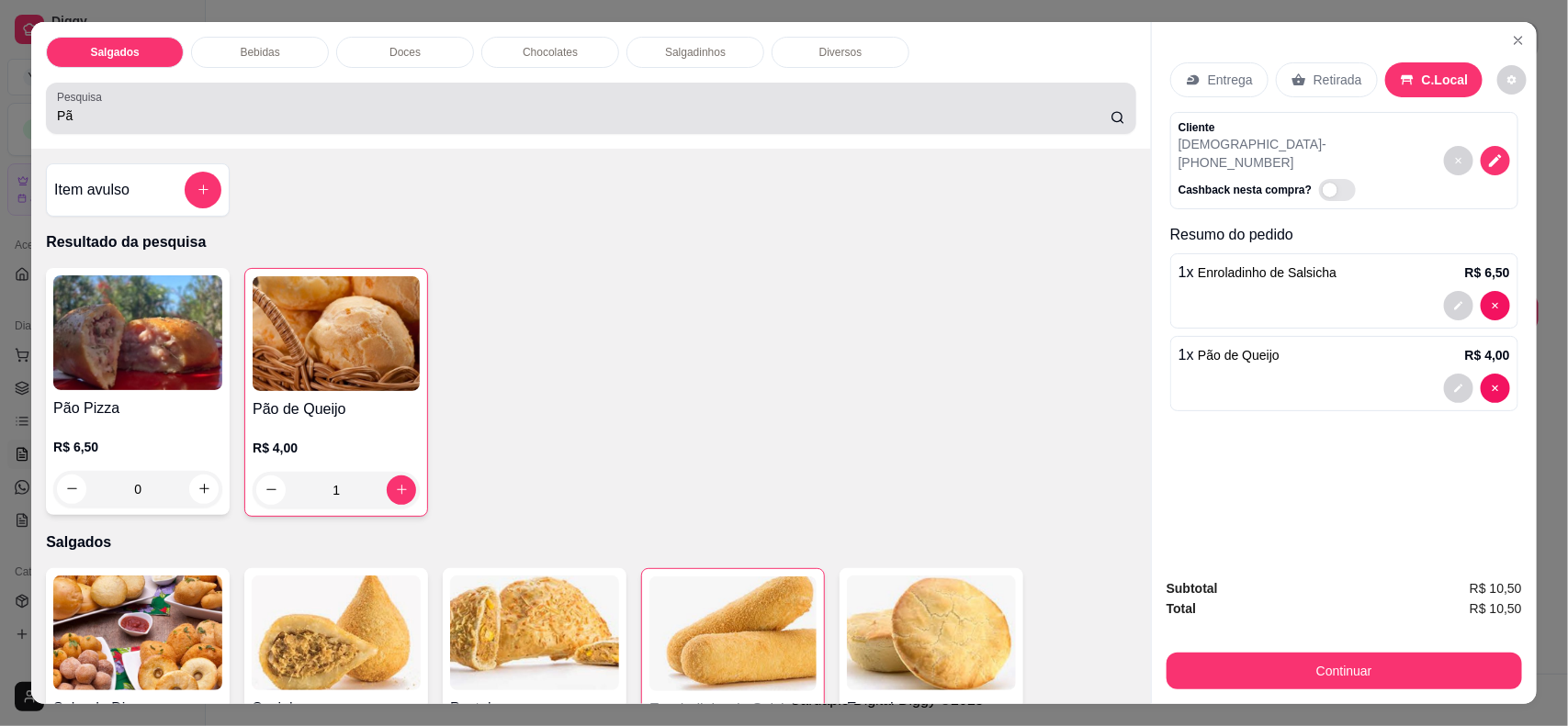
click at [184, 109] on input "Pã" at bounding box center [583, 115] width 1054 height 19
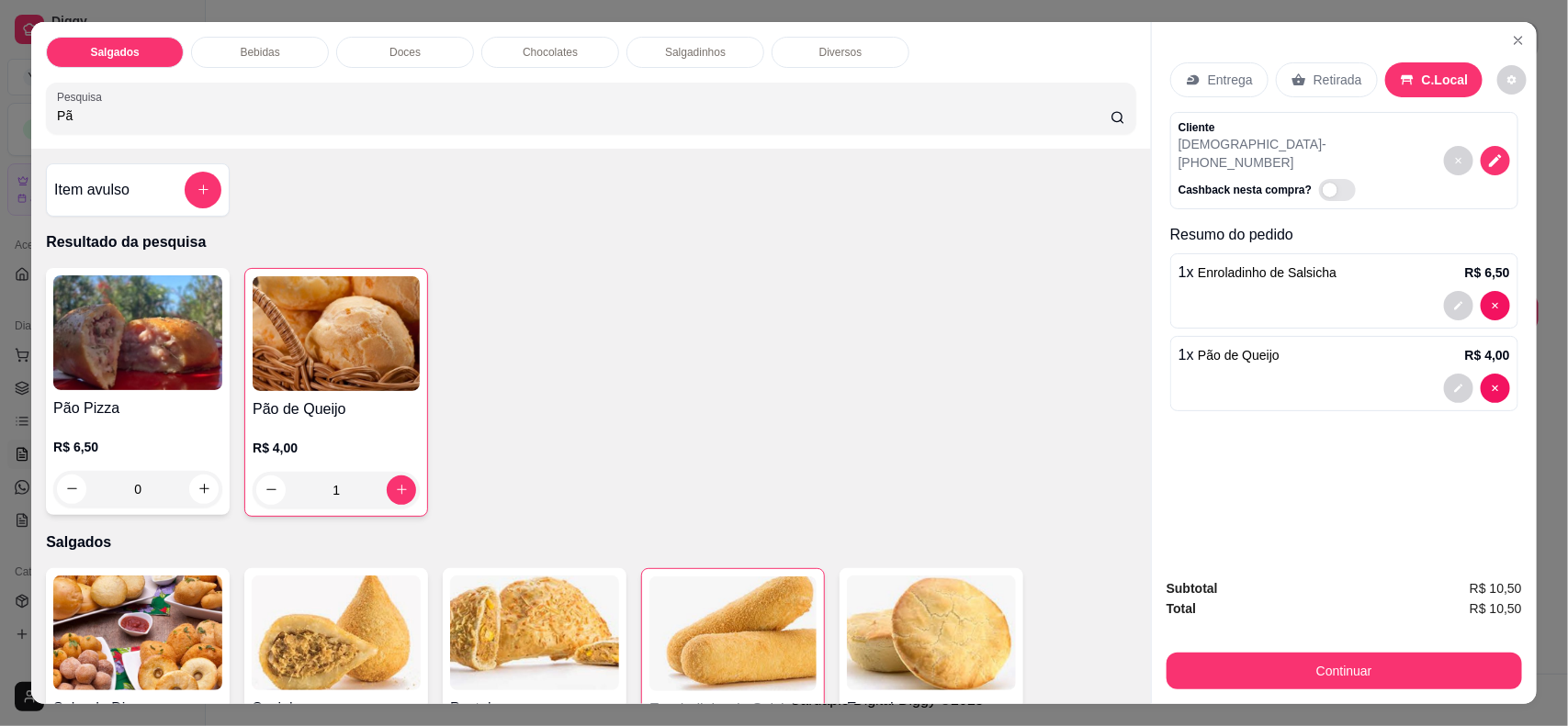
type input "P"
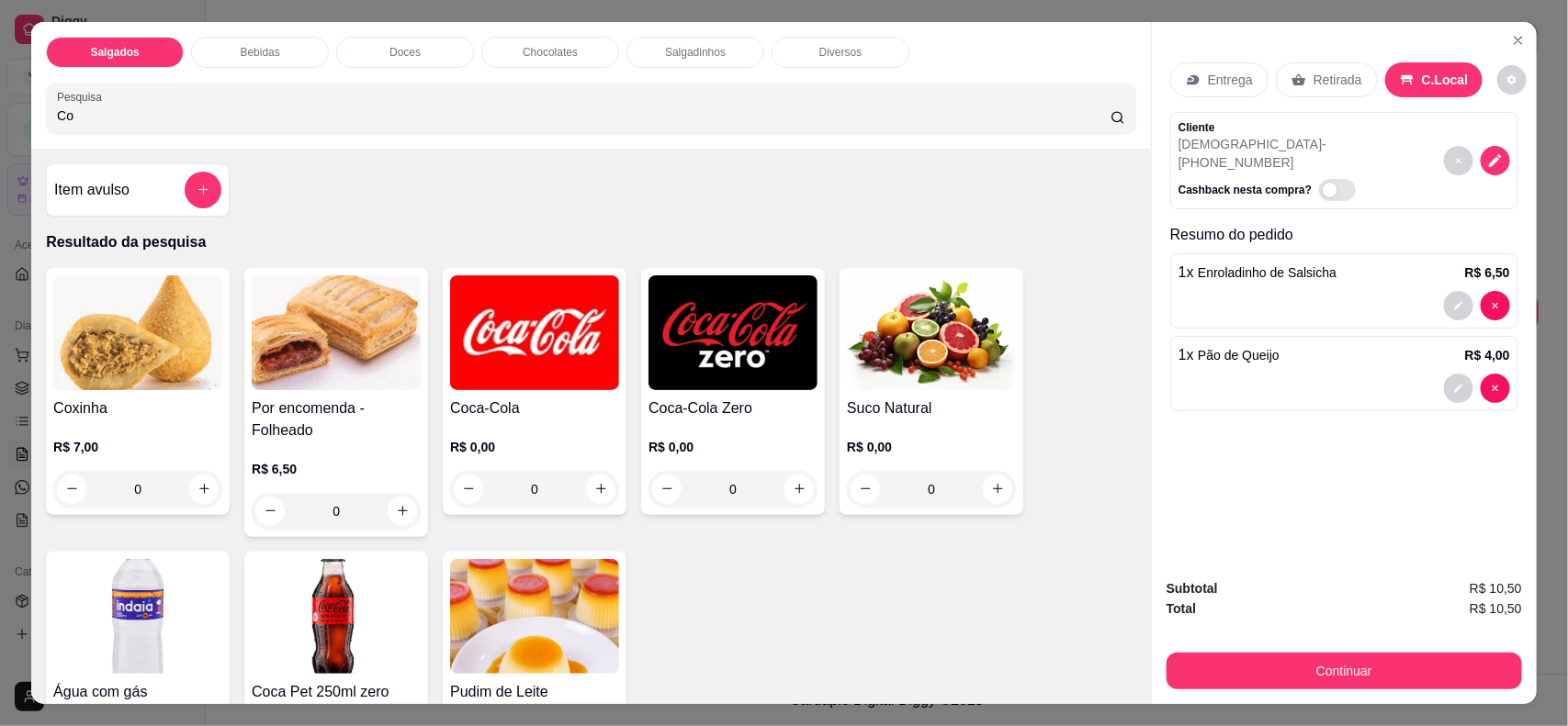
type input "Co"
click at [598, 488] on div "0" at bounding box center [534, 490] width 169 height 37
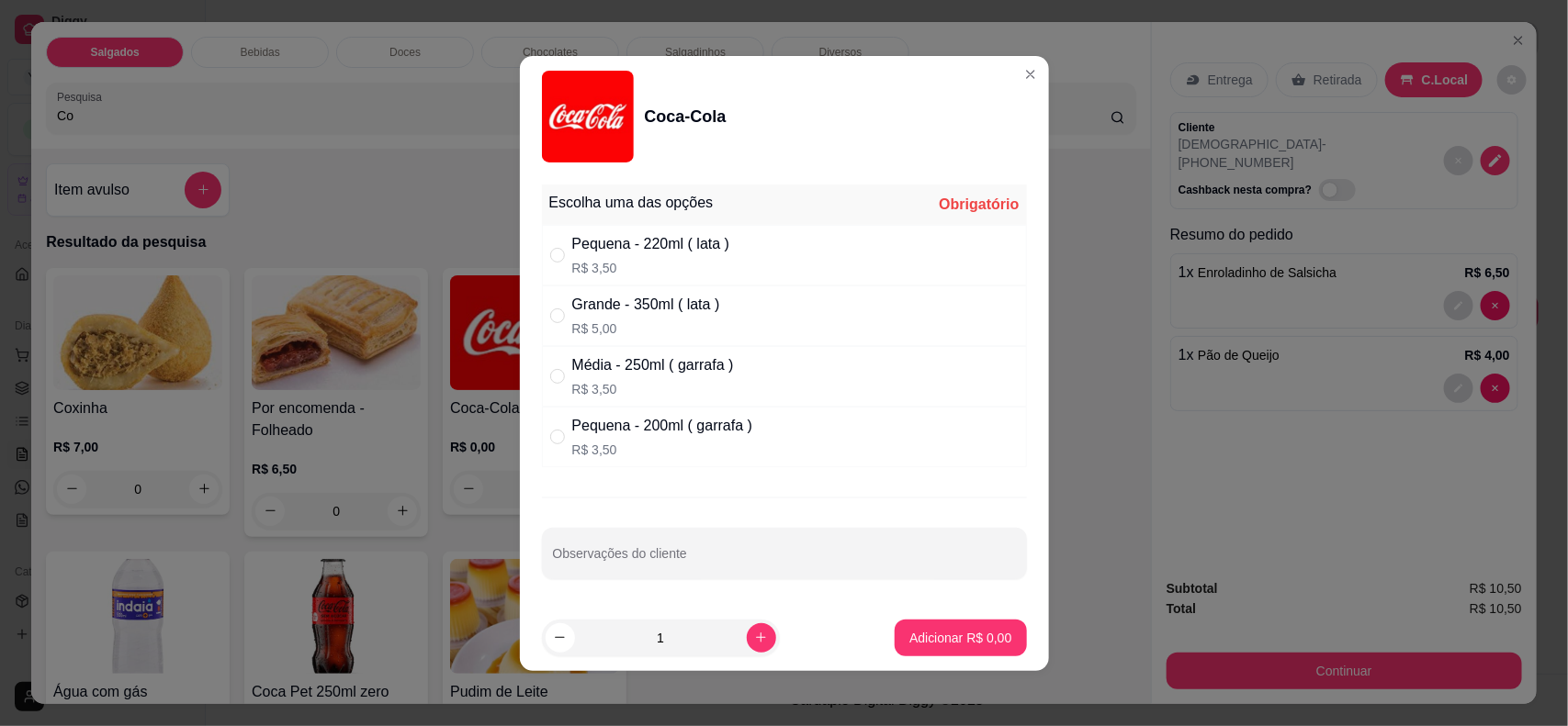
click at [721, 249] on div "Pequena - 220ml ( lata )" at bounding box center [651, 244] width 158 height 23
click at [687, 301] on div "Grande - 350ml ( lata )" at bounding box center [646, 304] width 148 height 23
radio input "false"
radio input "true"
click at [924, 640] on p "Adicionar R$ 5,00" at bounding box center [960, 638] width 99 height 18
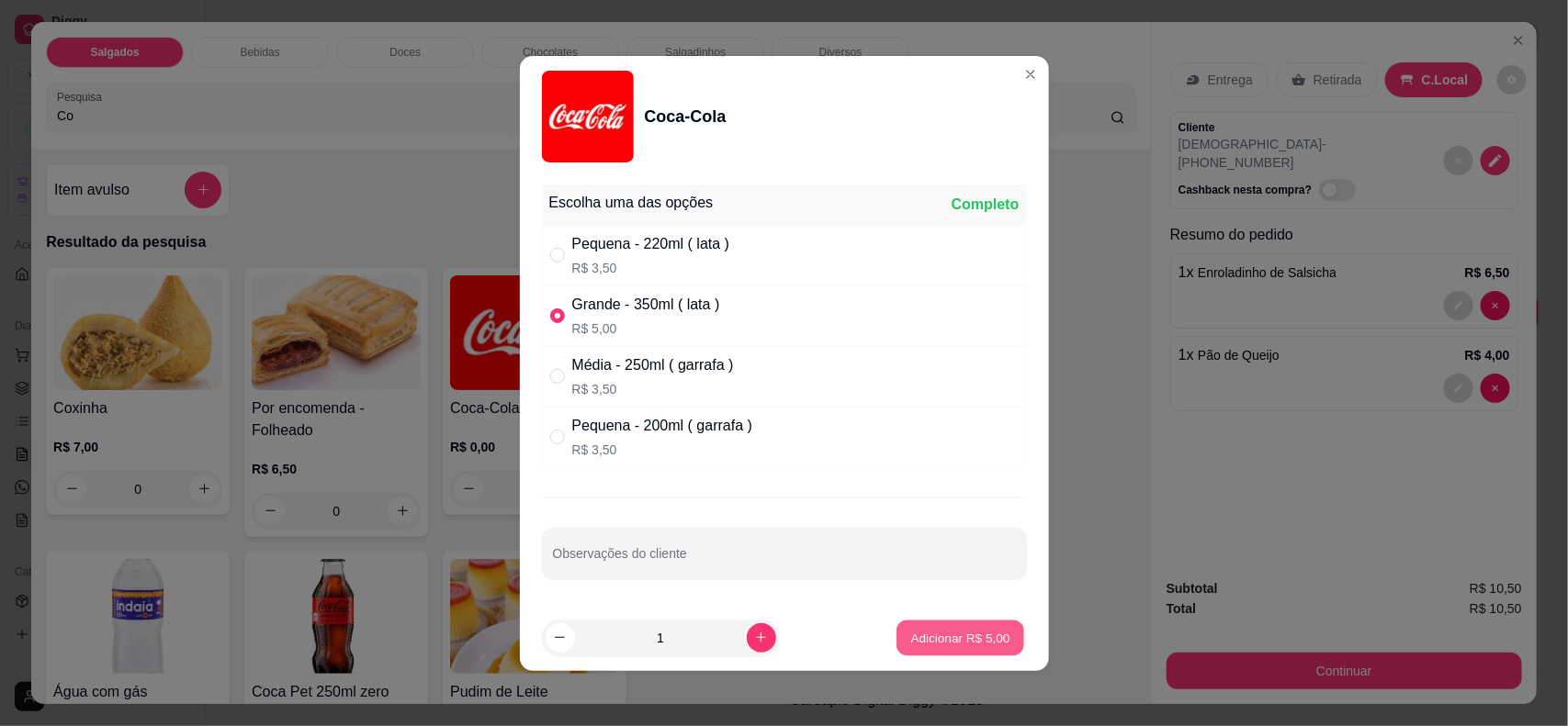
type input "1"
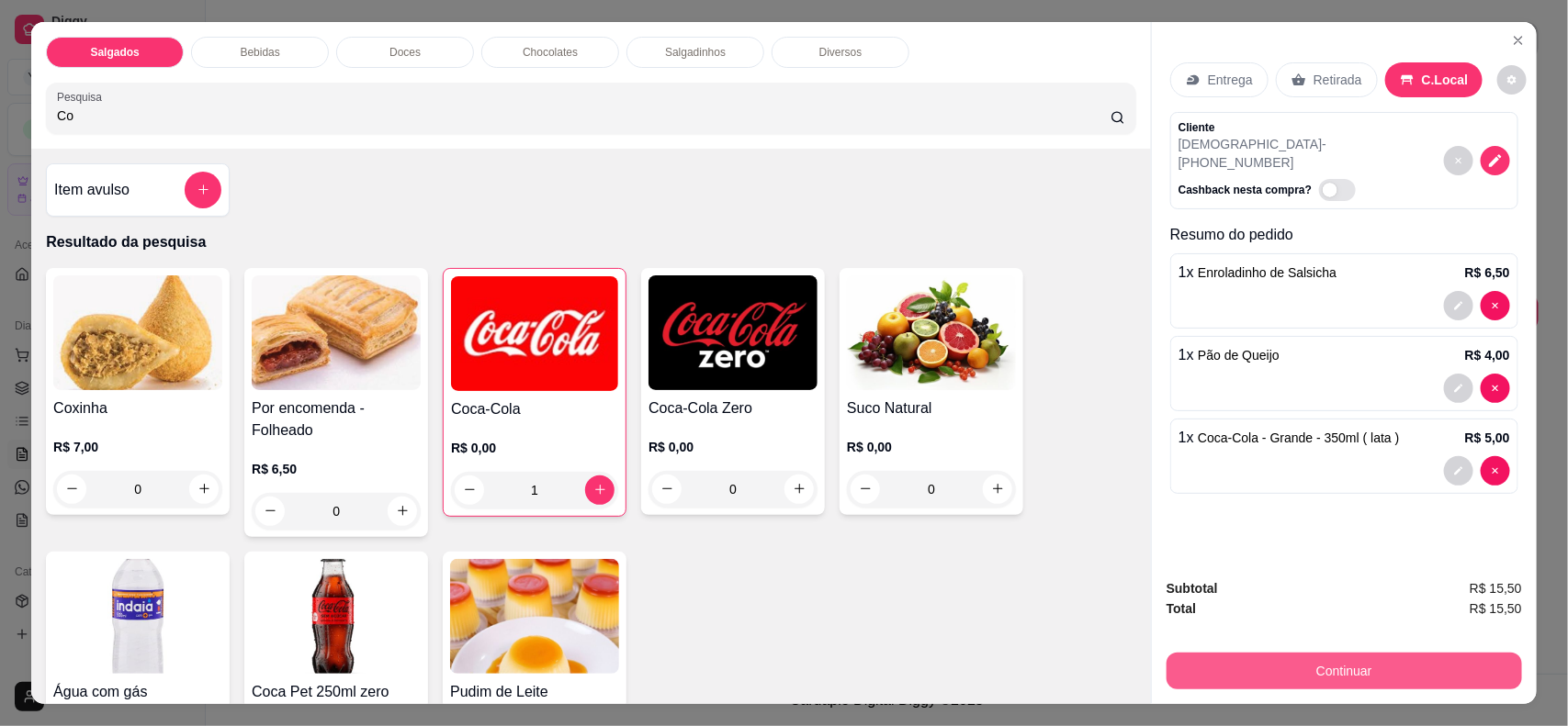
click at [1250, 671] on button "Continuar" at bounding box center [1344, 671] width 355 height 37
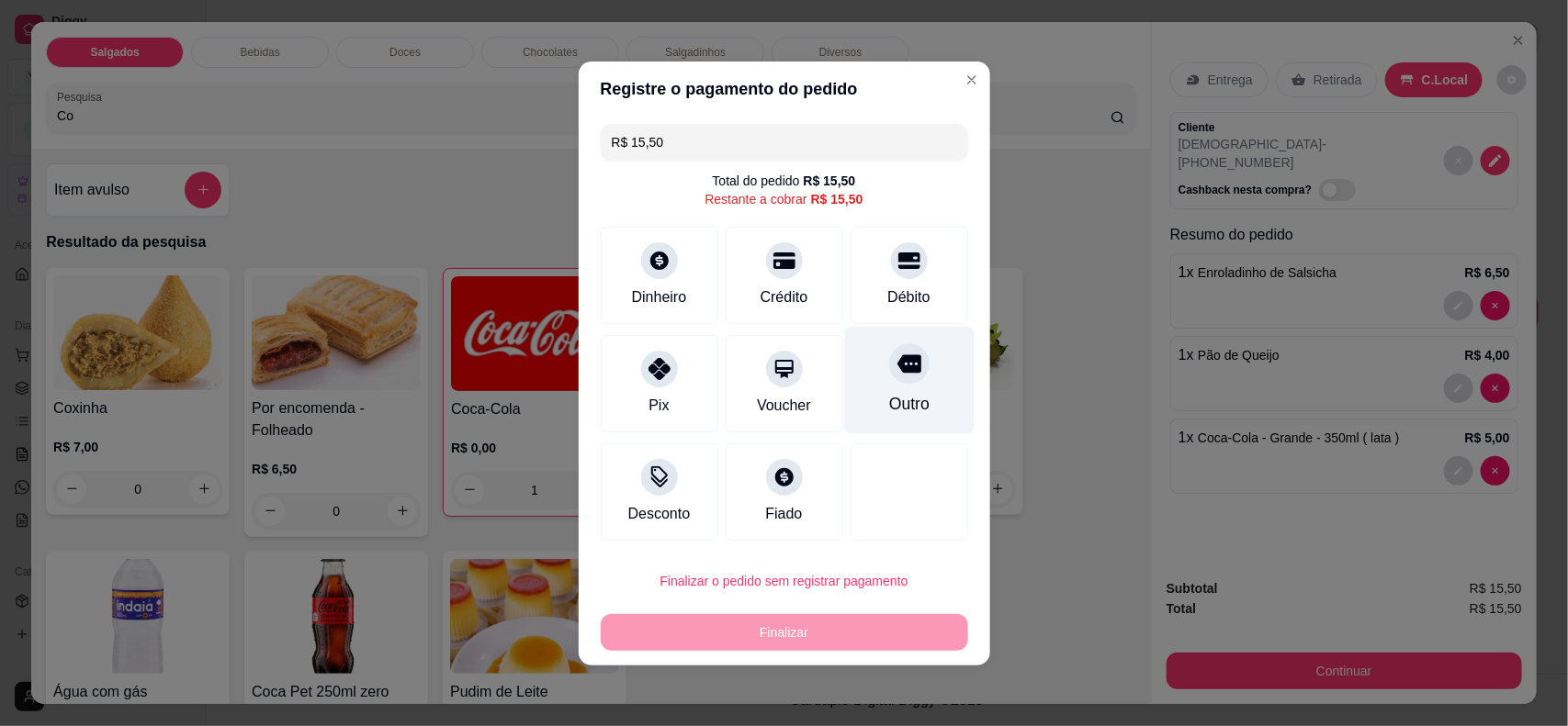
click at [877, 383] on div "Outro" at bounding box center [909, 380] width 129 height 108
type input "R$ 0,00"
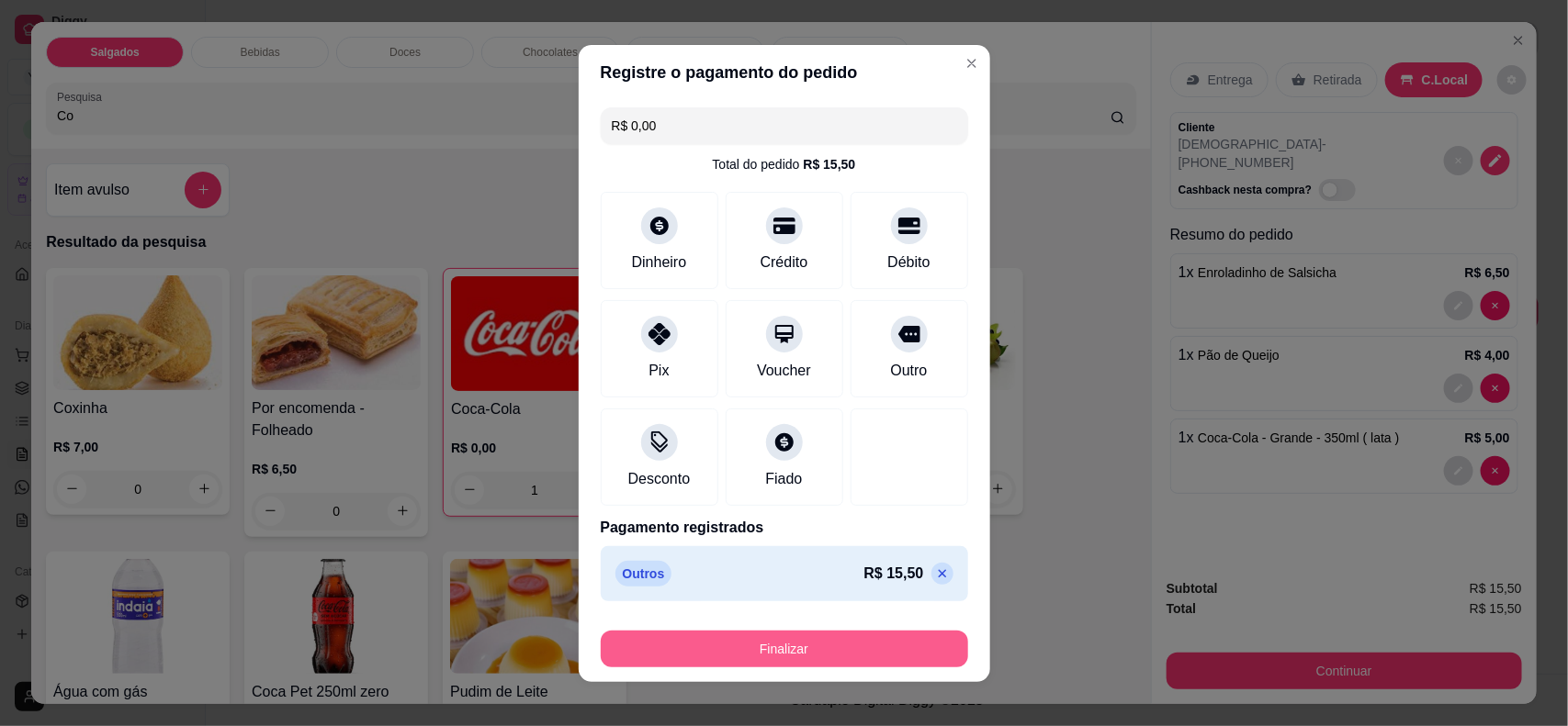
click at [880, 655] on button "Finalizar" at bounding box center [784, 650] width 367 height 37
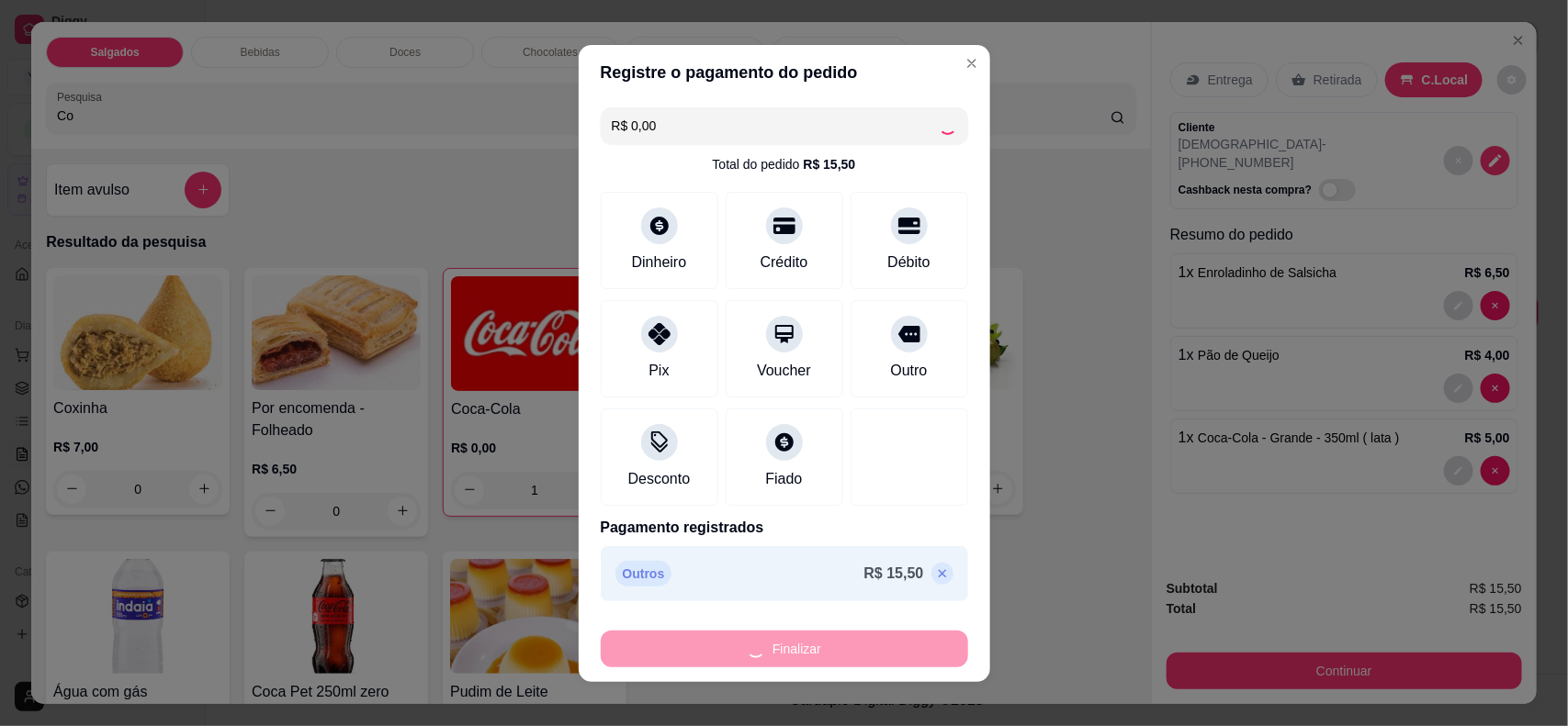
type input "0"
type input "-R$ 15,50"
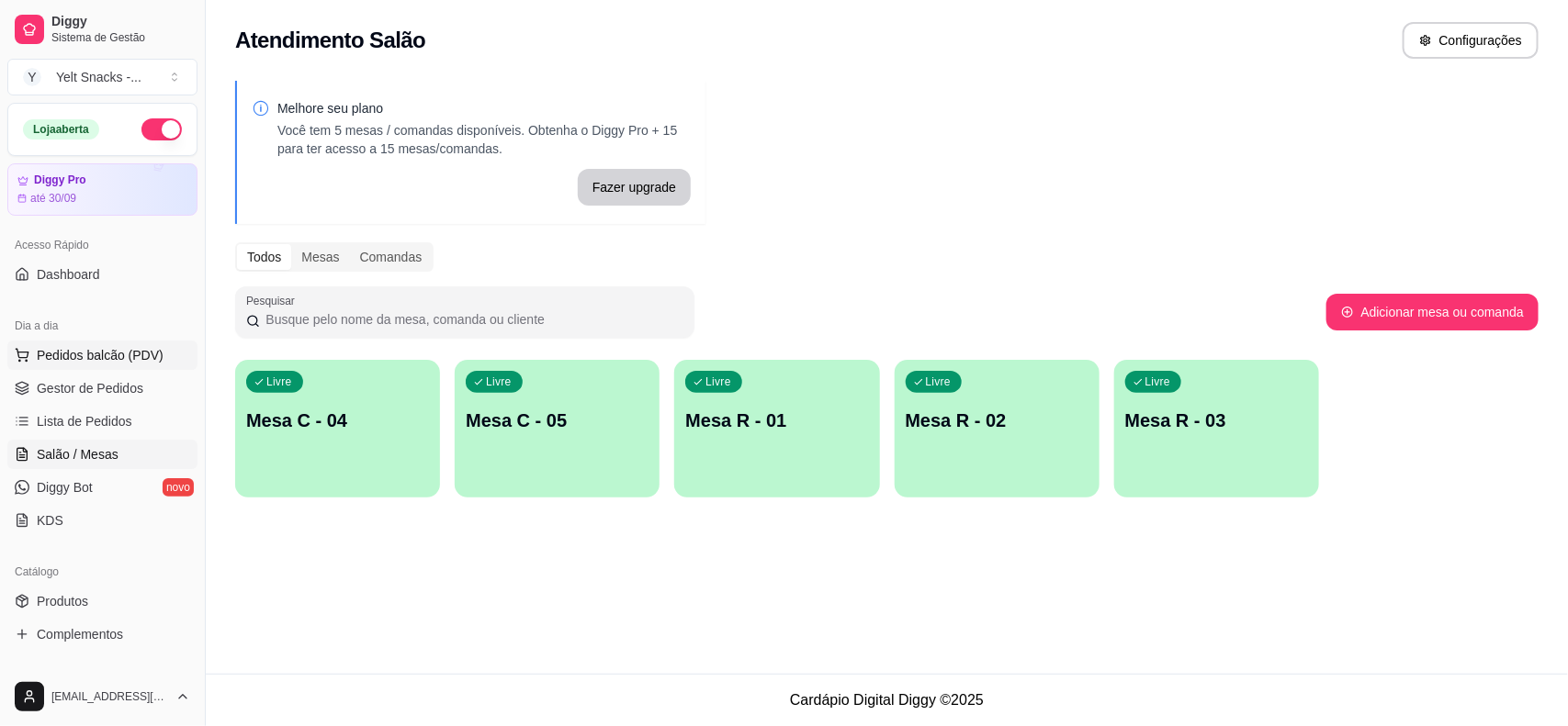
click at [97, 350] on span "Pedidos balcão (PDV)" at bounding box center [101, 355] width 127 height 19
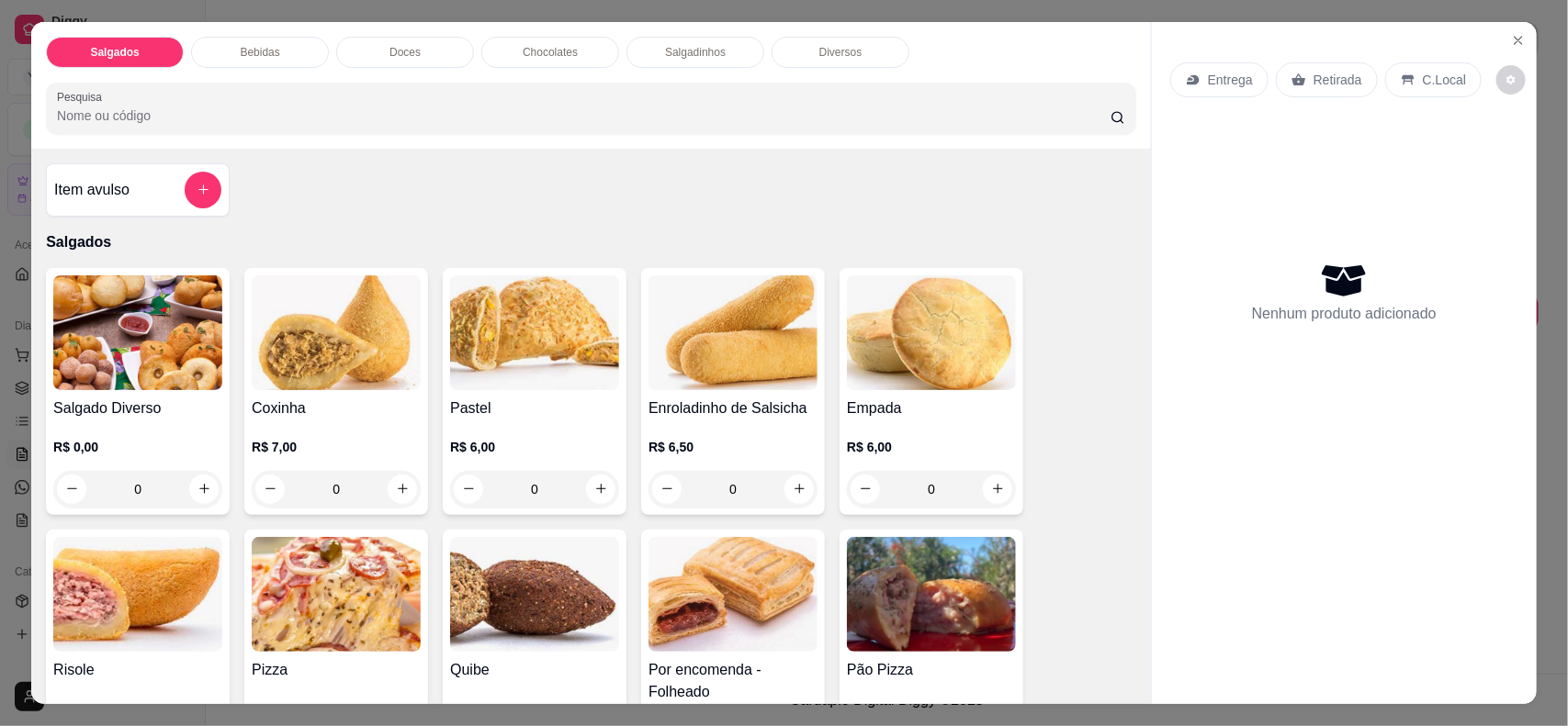
click at [1423, 87] on p "C.Local" at bounding box center [1445, 79] width 43 height 19
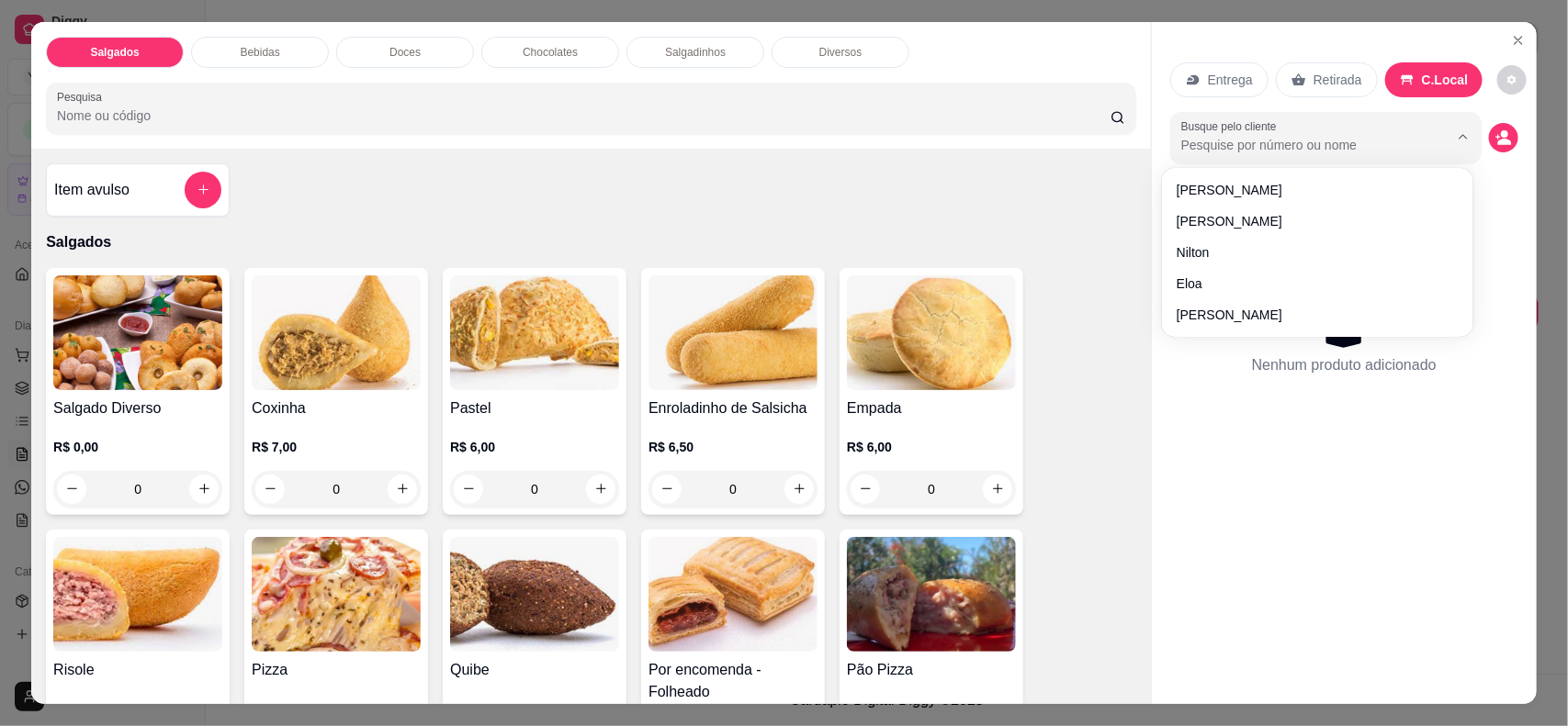
click at [1259, 150] on input "Busque pelo cliente" at bounding box center [1300, 145] width 238 height 19
type input "[DEMOGRAPHIC_DATA]"
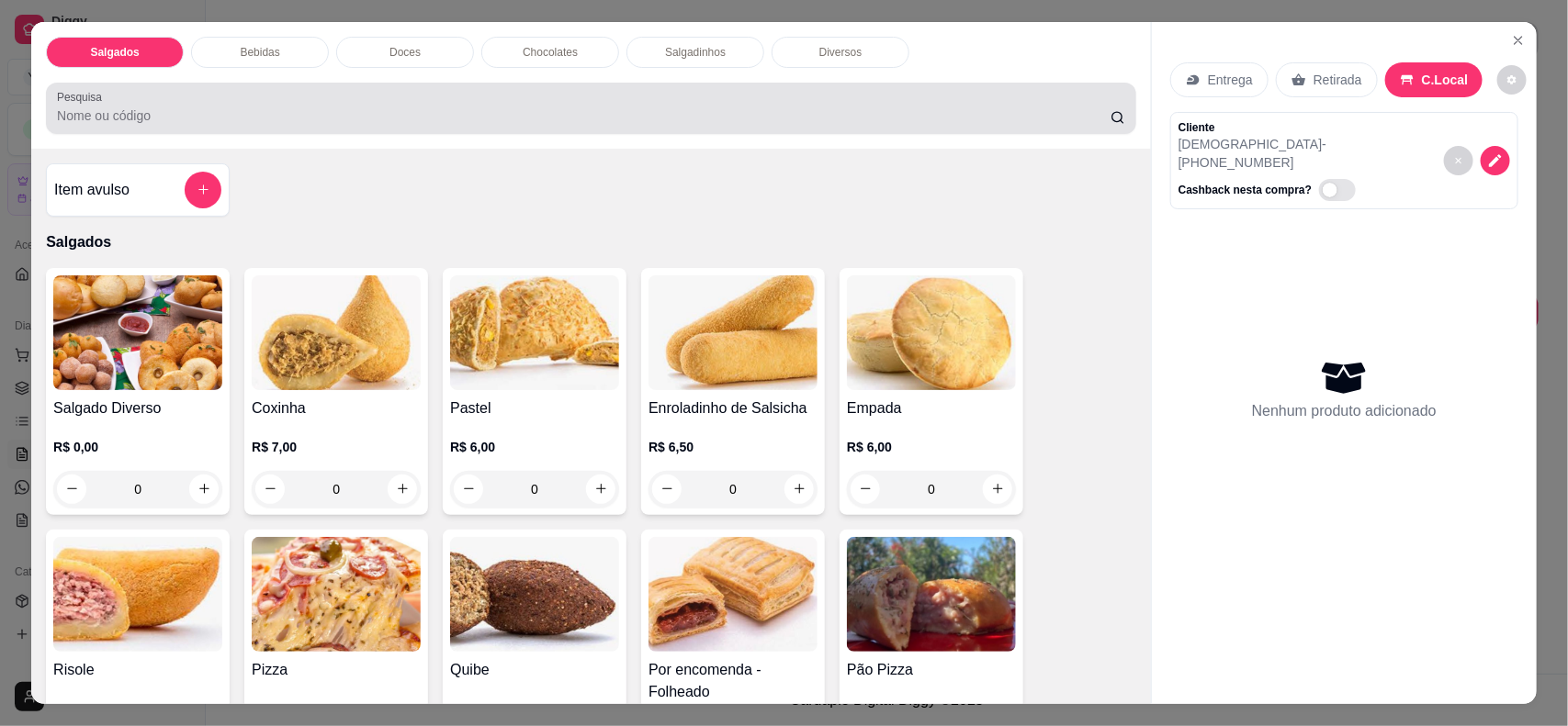
click at [951, 121] on input "Pesquisa" at bounding box center [583, 115] width 1054 height 19
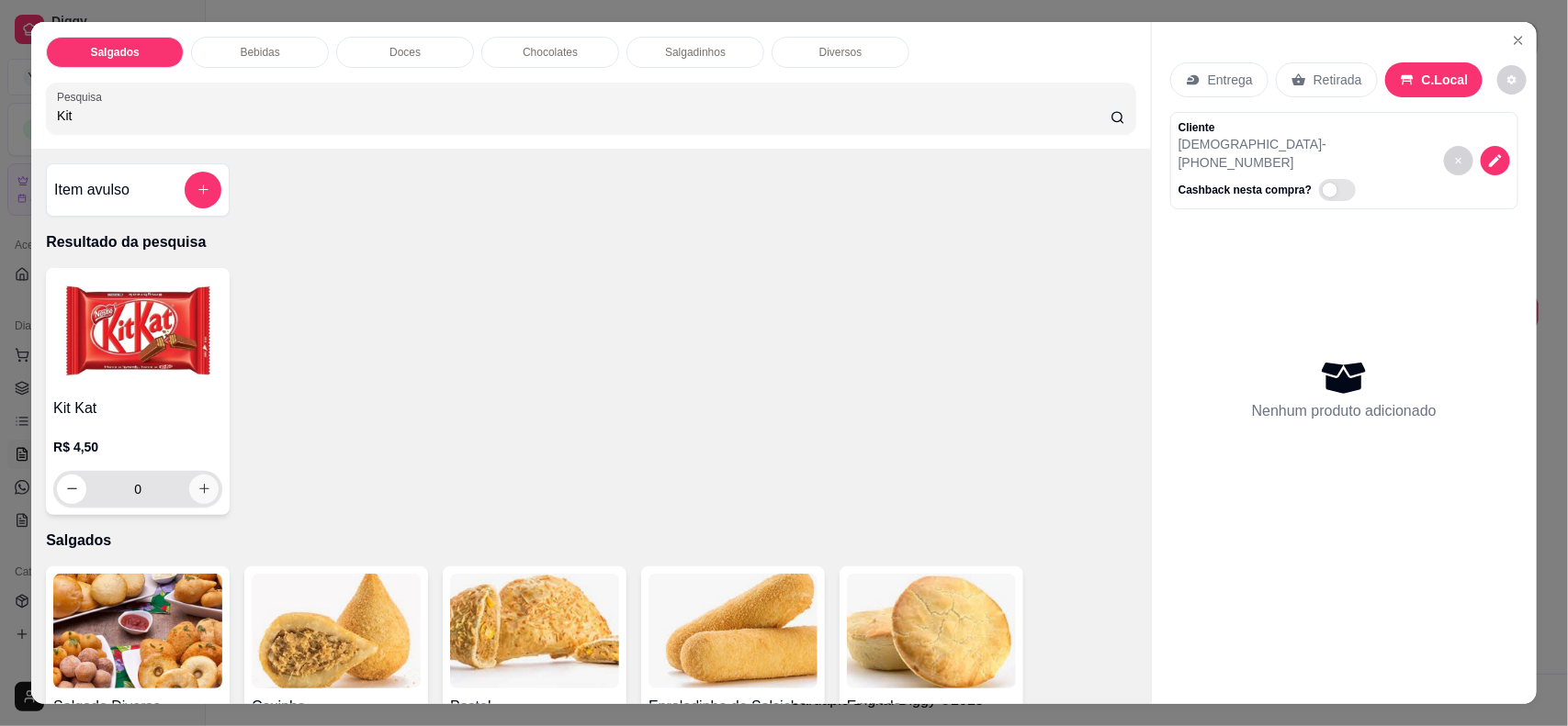
type input "Kit"
click at [190, 492] on button "increase-product-quantity" at bounding box center [204, 488] width 28 height 28
type input "1"
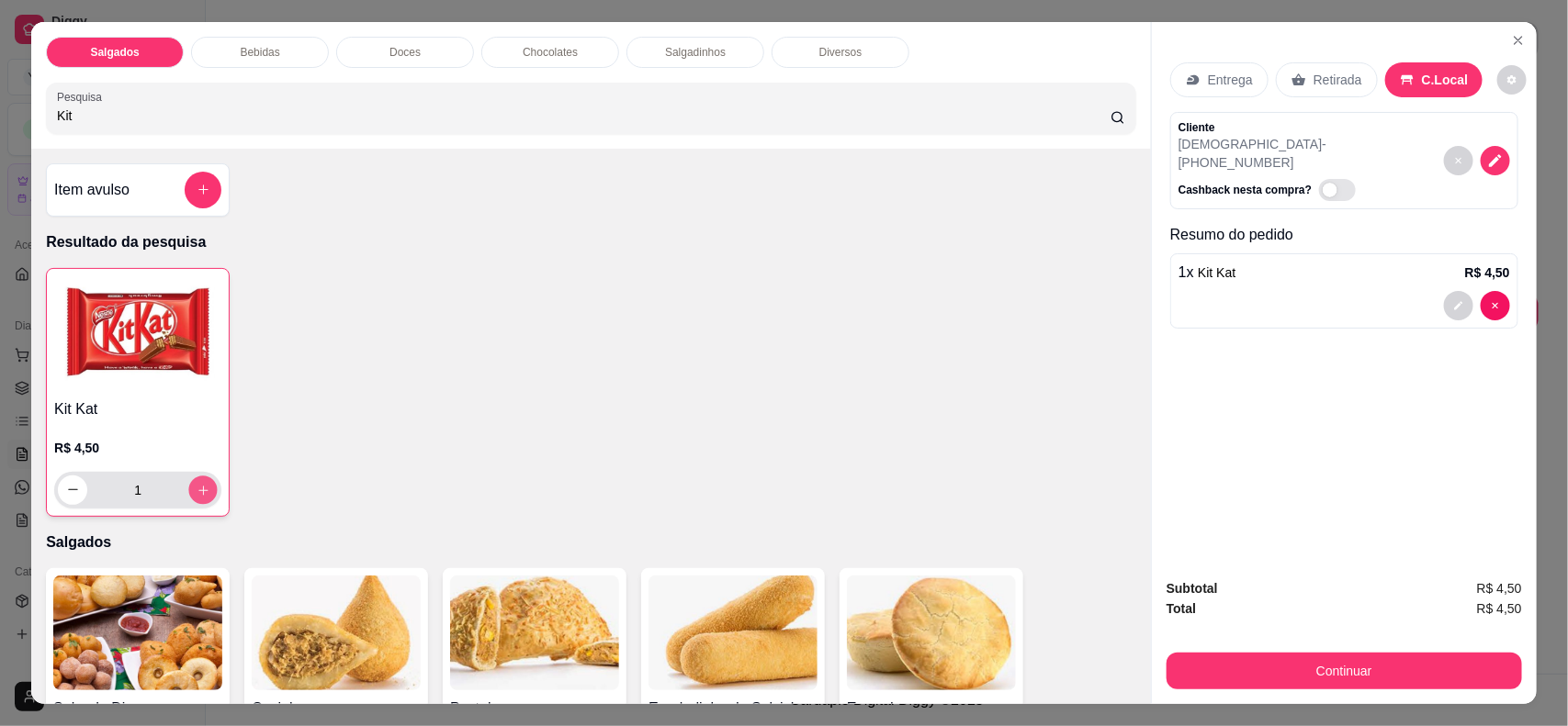
click at [197, 492] on icon "increase-product-quantity" at bounding box center [204, 490] width 14 height 14
type input "2"
click at [188, 492] on button "increase-product-quantity" at bounding box center [203, 490] width 29 height 29
type input "3"
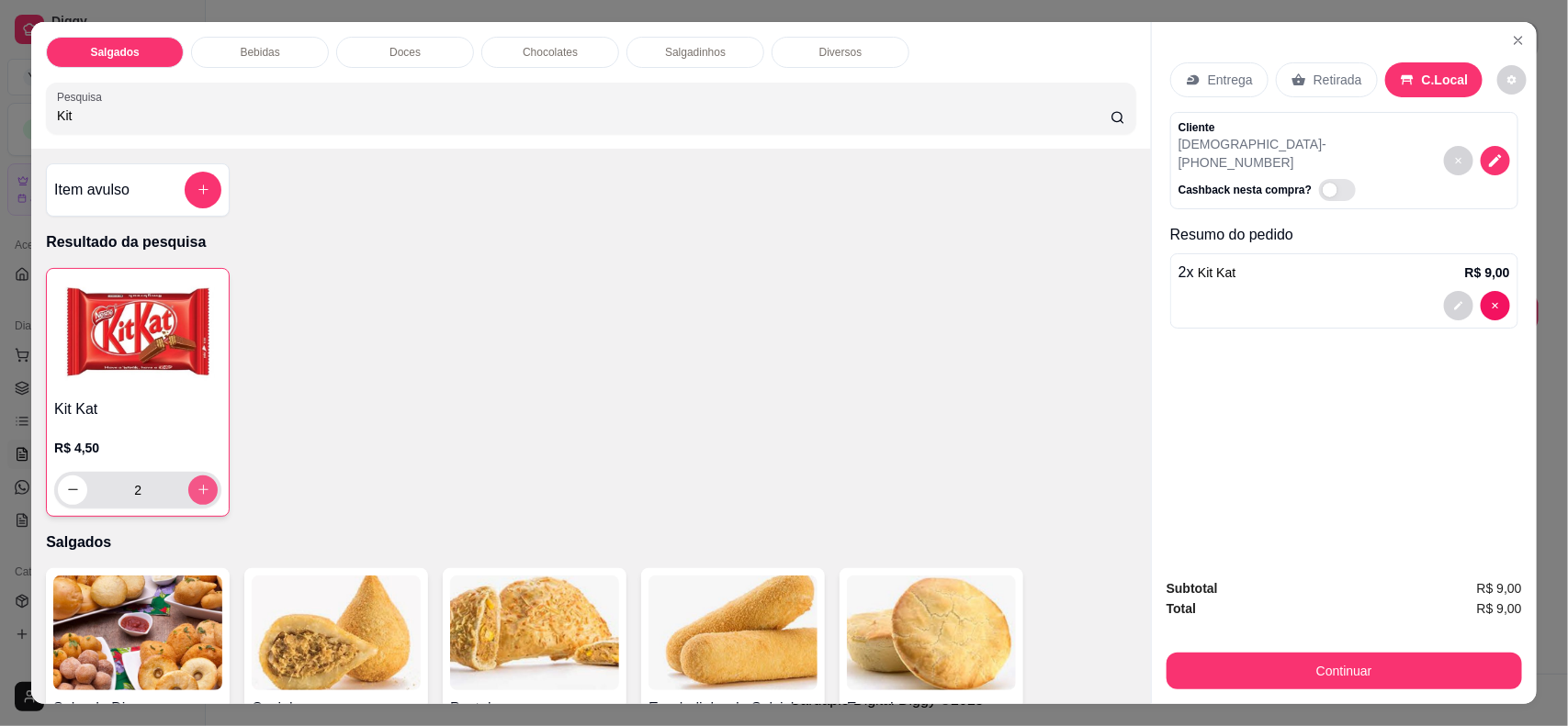
type input "3"
click at [315, 109] on input "Kit" at bounding box center [583, 115] width 1054 height 19
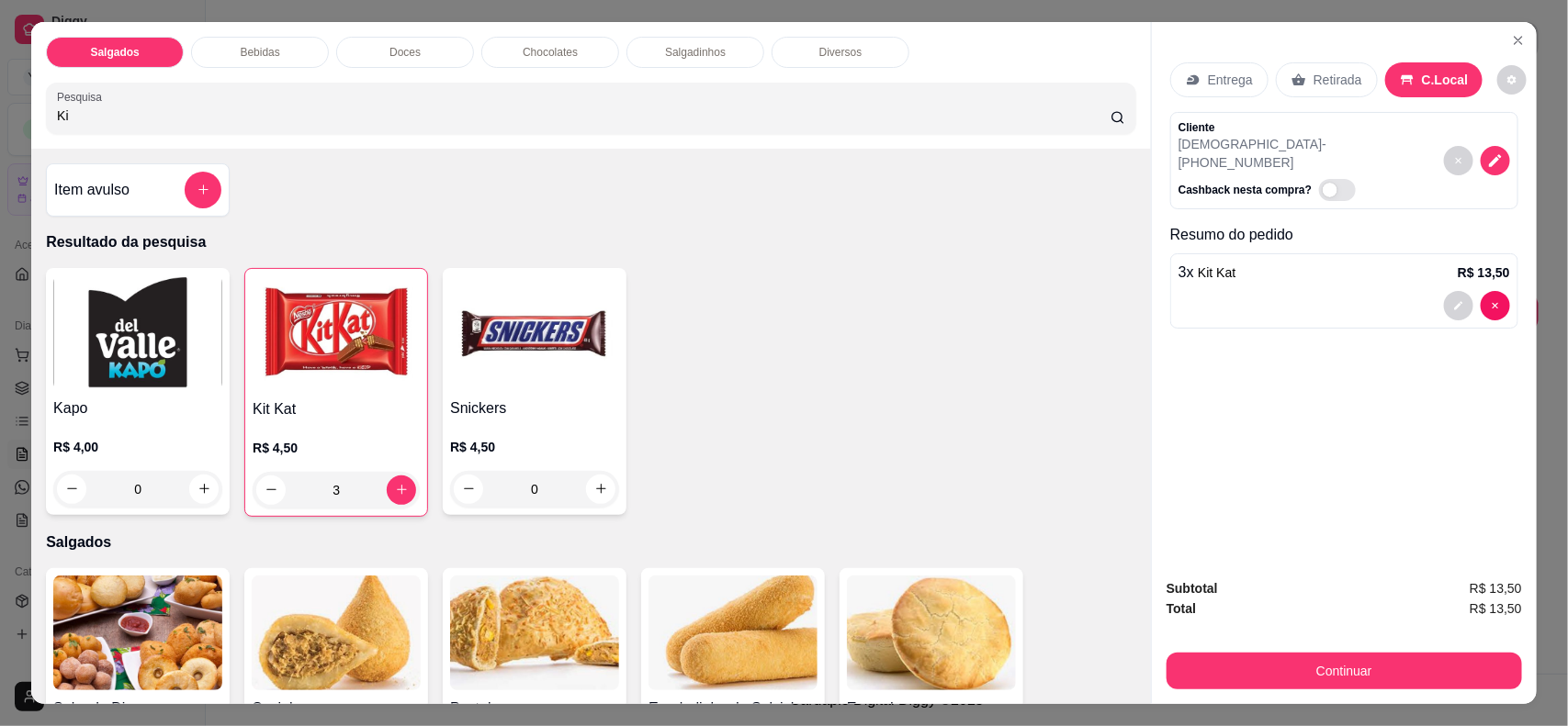
type input "K"
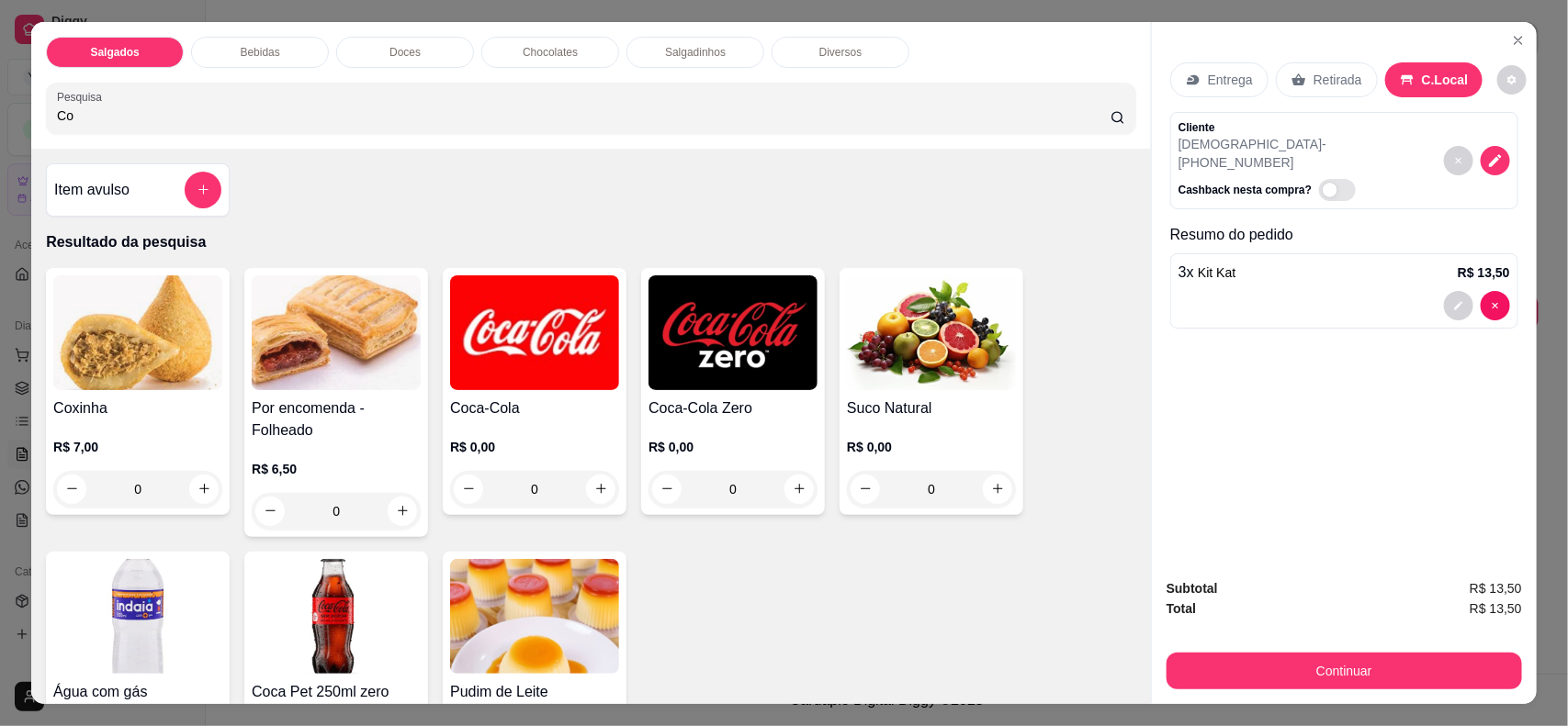
type input "Co"
click at [592, 483] on div "0" at bounding box center [534, 490] width 169 height 37
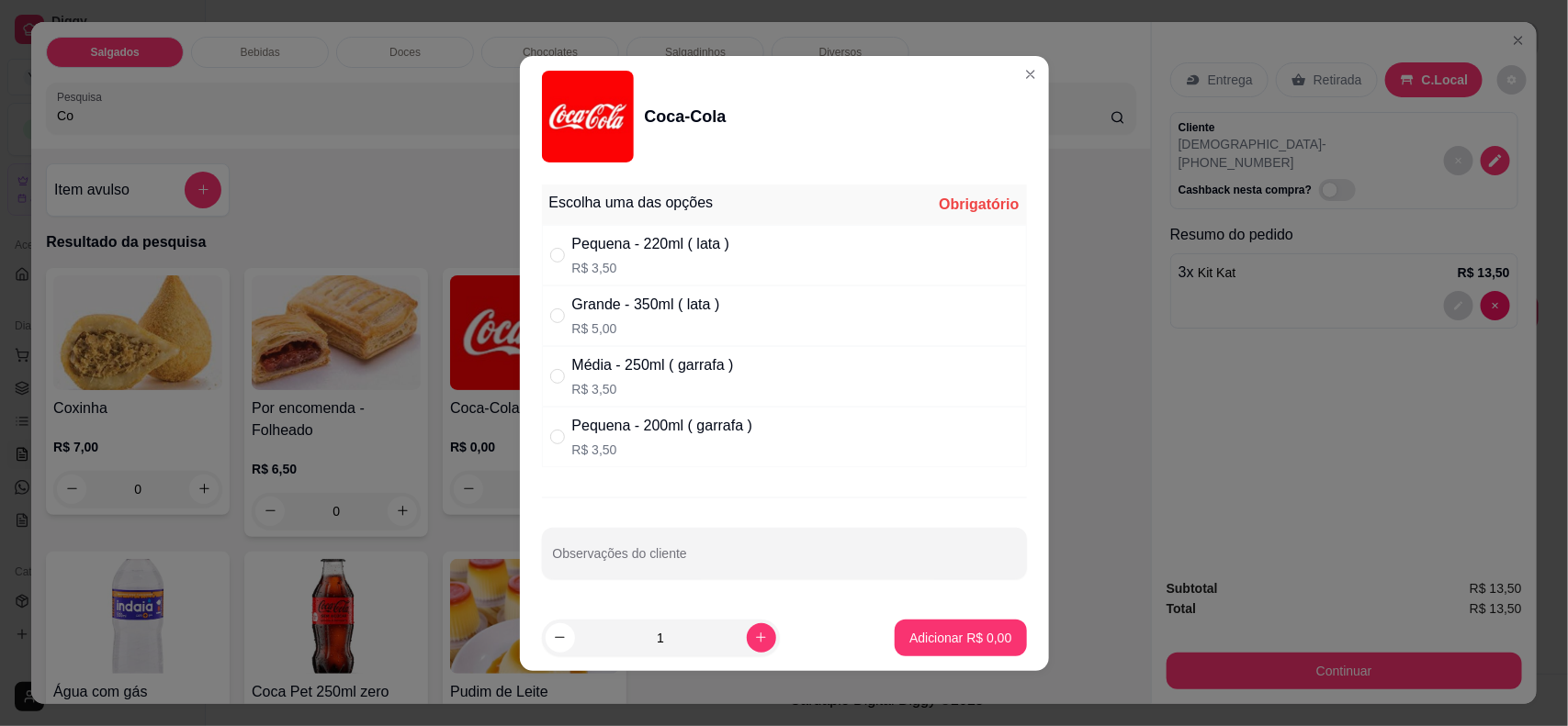
click at [682, 303] on div "Grande - 350ml ( lata )" at bounding box center [646, 304] width 148 height 23
radio input "true"
click at [755, 640] on icon "increase-product-quantity" at bounding box center [761, 638] width 14 height 14
type input "2"
click at [914, 632] on p "Adicionar R$ 10,00" at bounding box center [957, 638] width 110 height 19
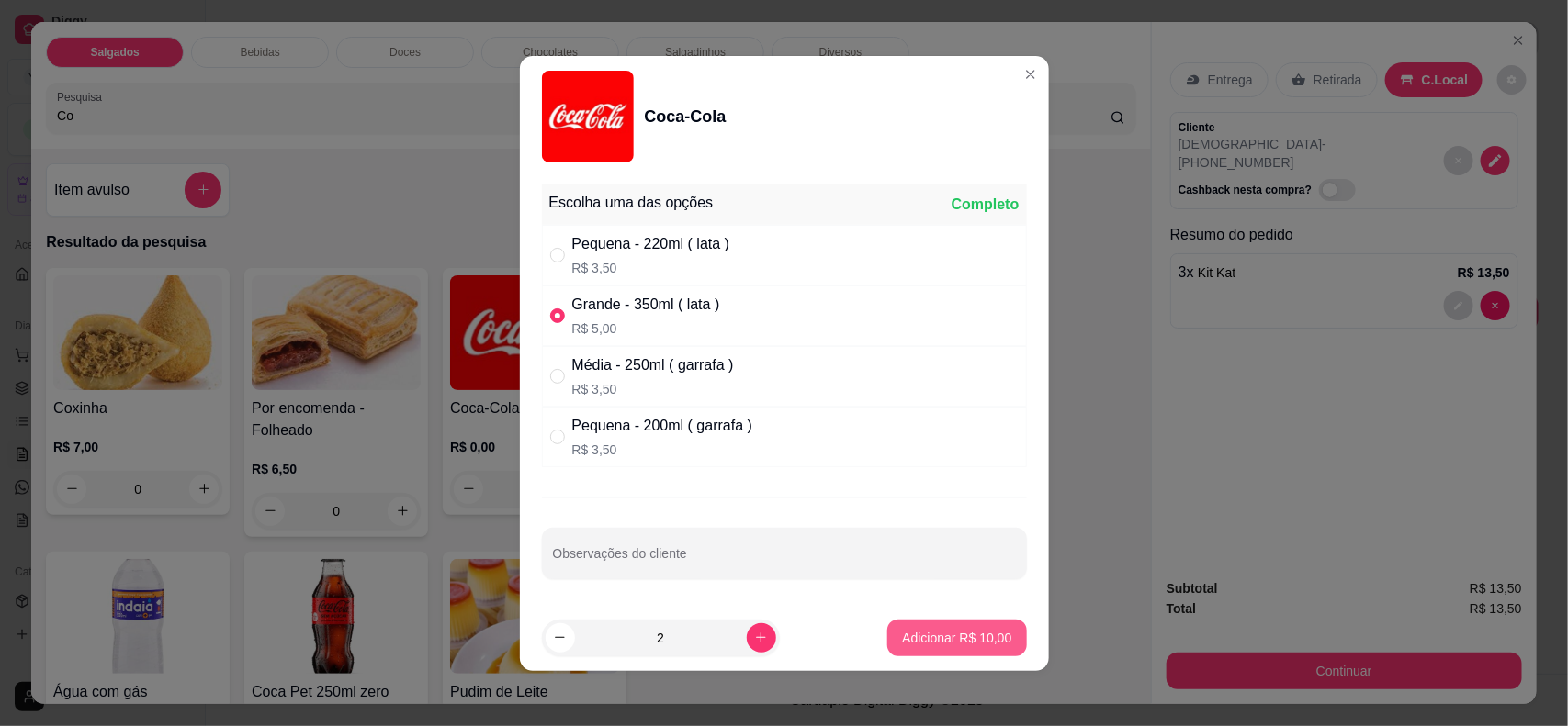
type input "2"
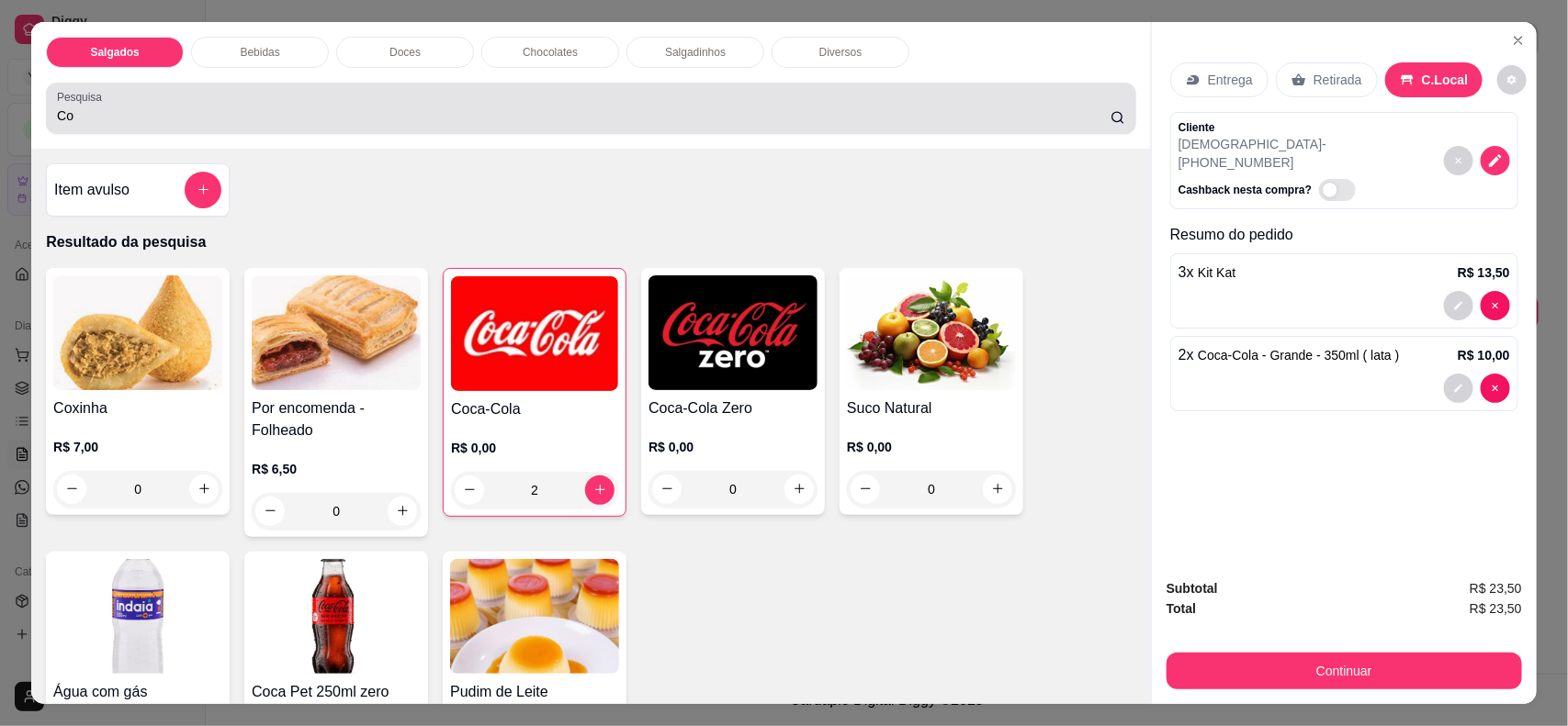
click at [625, 92] on div "Co" at bounding box center [591, 109] width 1069 height 37
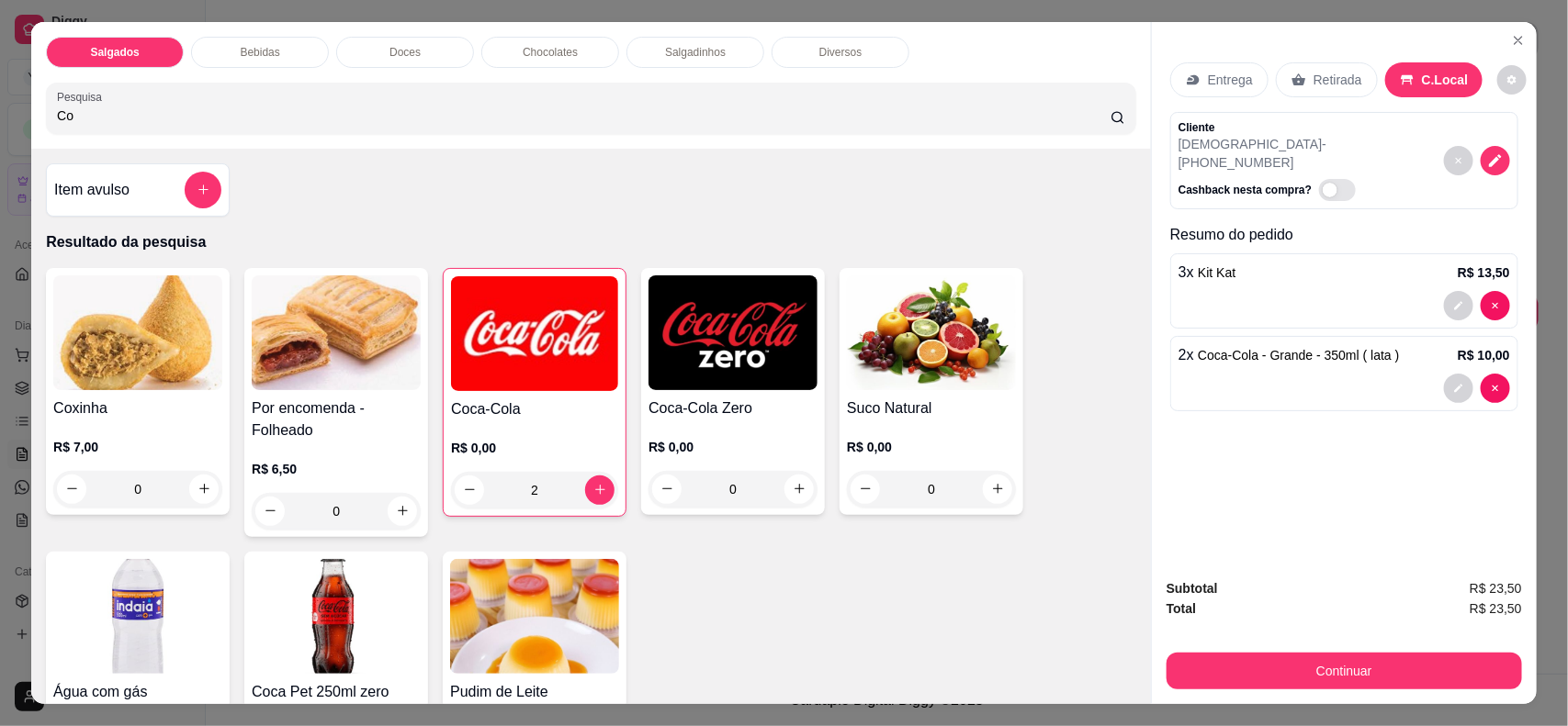
type input "C"
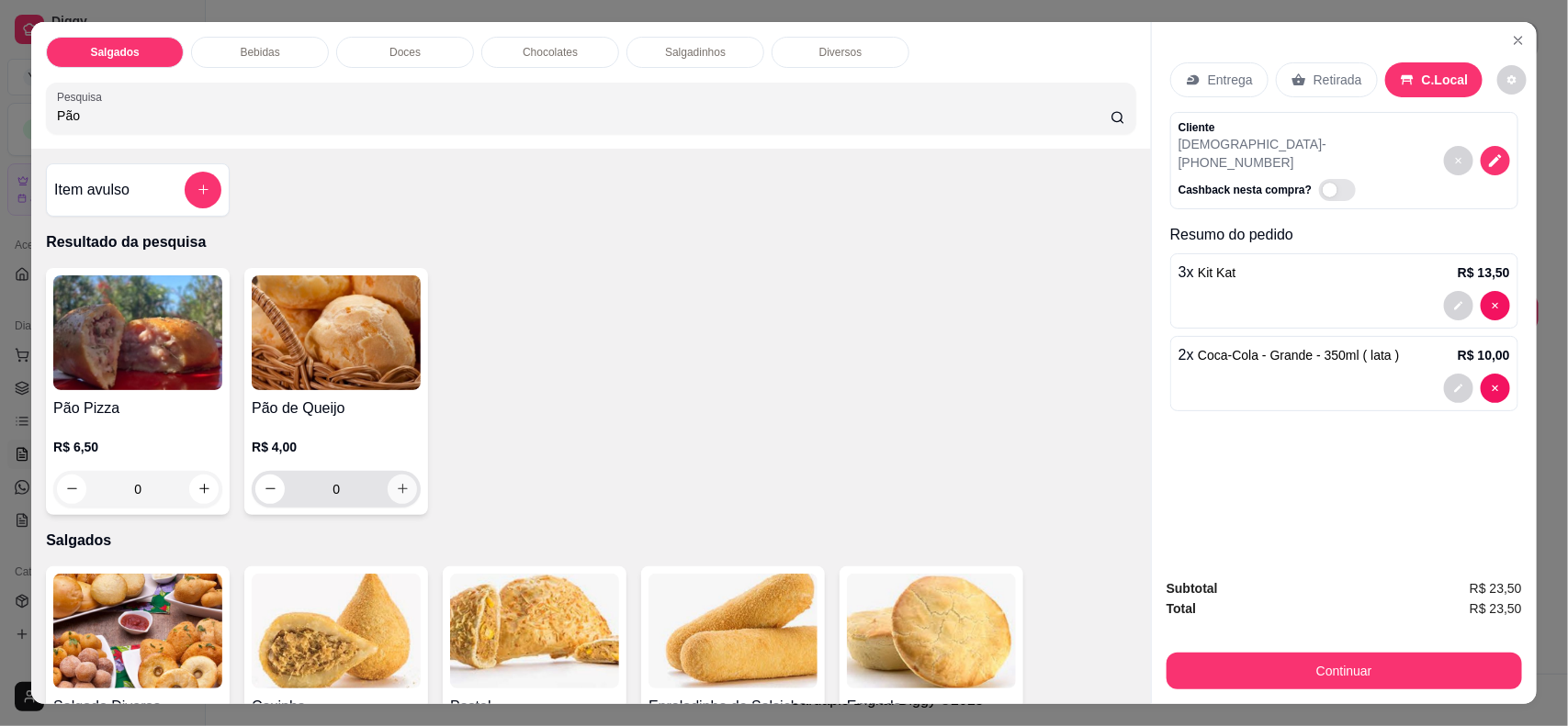
type input "Pão"
click at [396, 491] on icon "increase-product-quantity" at bounding box center [403, 489] width 14 height 14
type input "1"
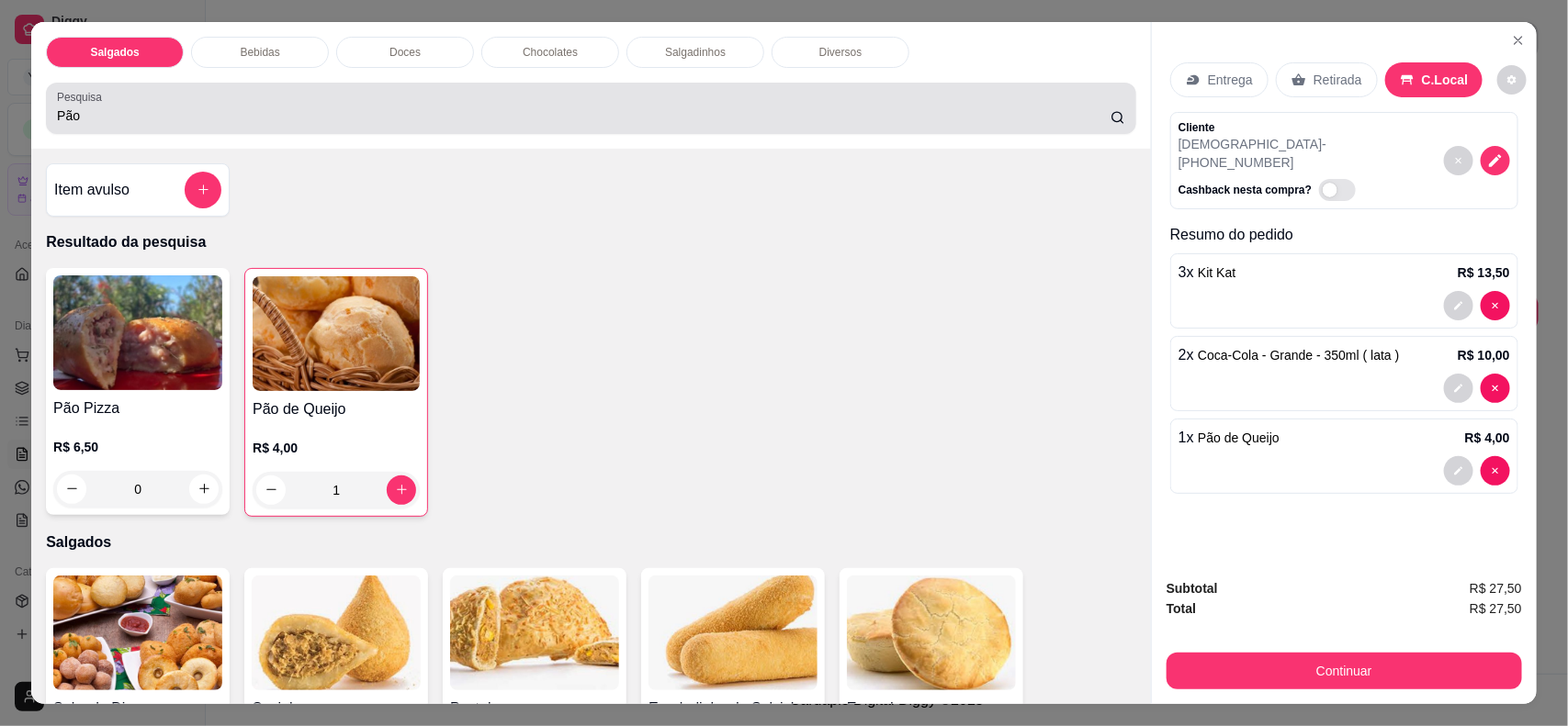
click at [618, 92] on div "Pão" at bounding box center [591, 109] width 1069 height 37
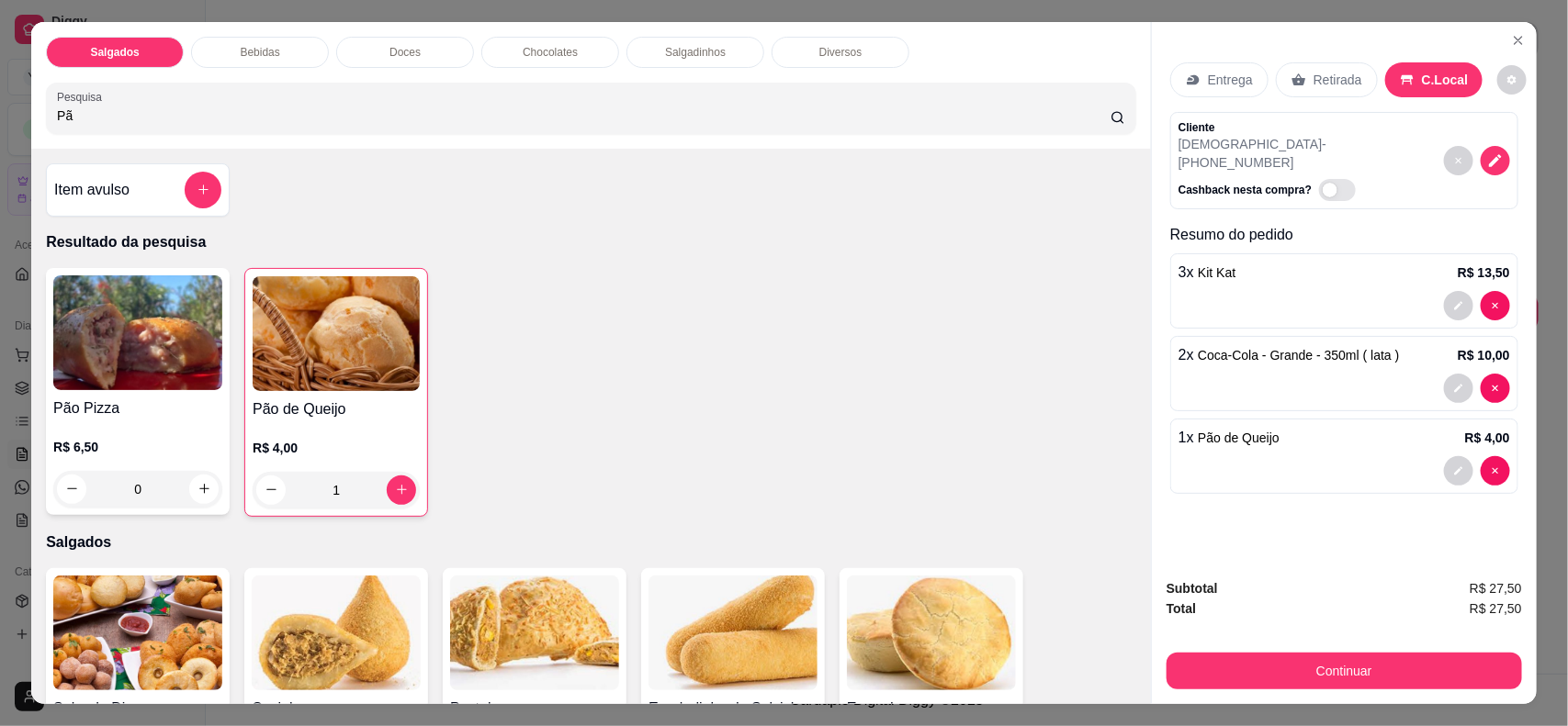
type input "P"
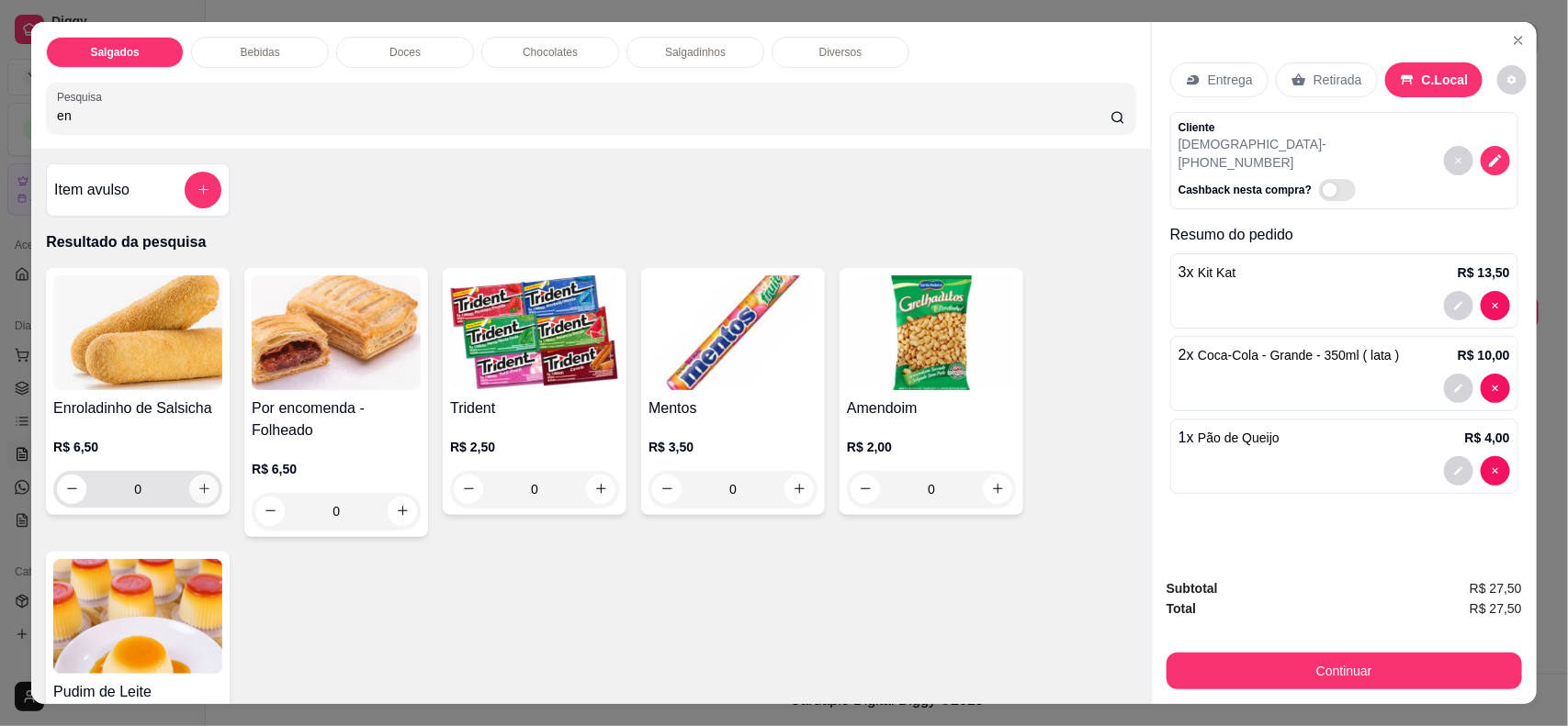
type input "en"
click at [200, 486] on icon "increase-product-quantity" at bounding box center [204, 489] width 9 height 9
type input "1"
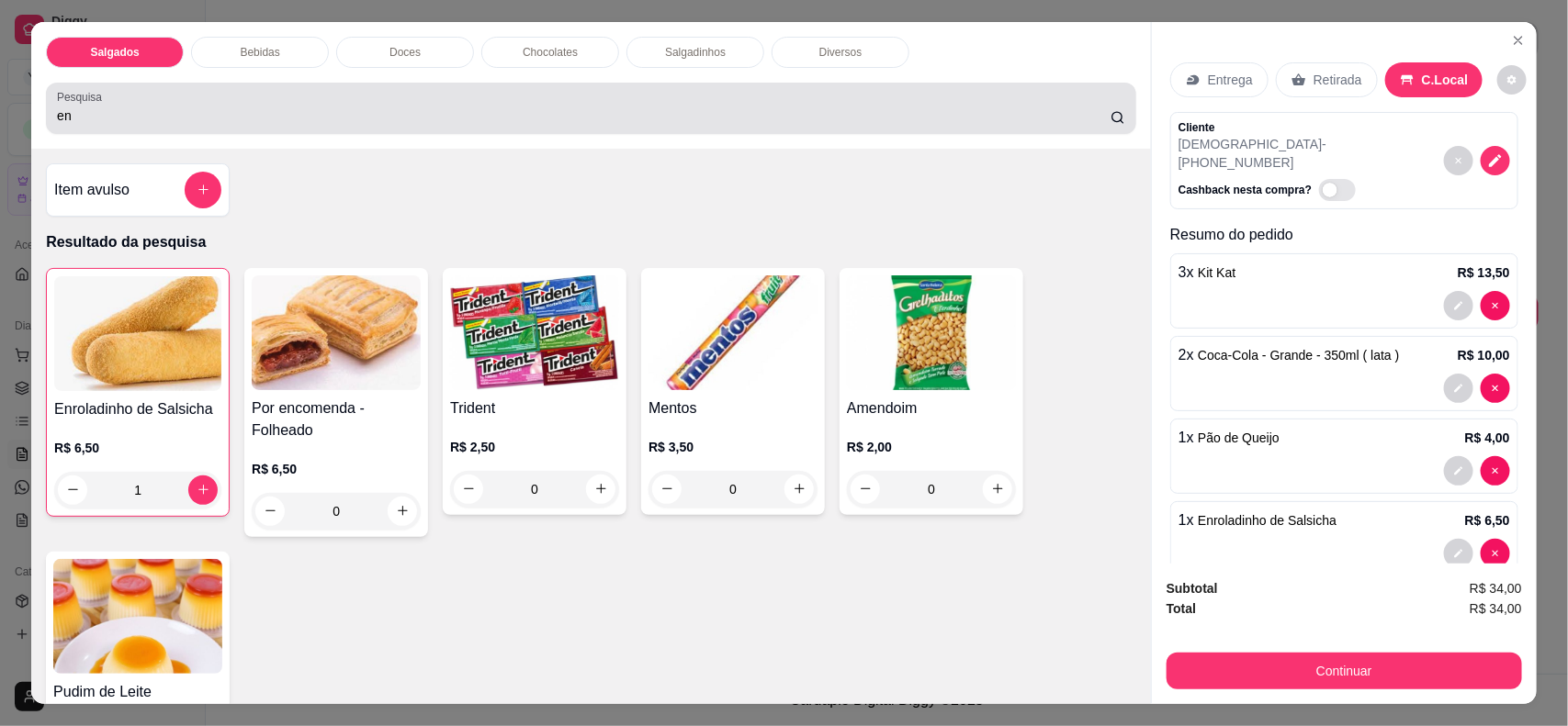
click at [618, 128] on div "Pesquisa en" at bounding box center [591, 108] width 1090 height 52
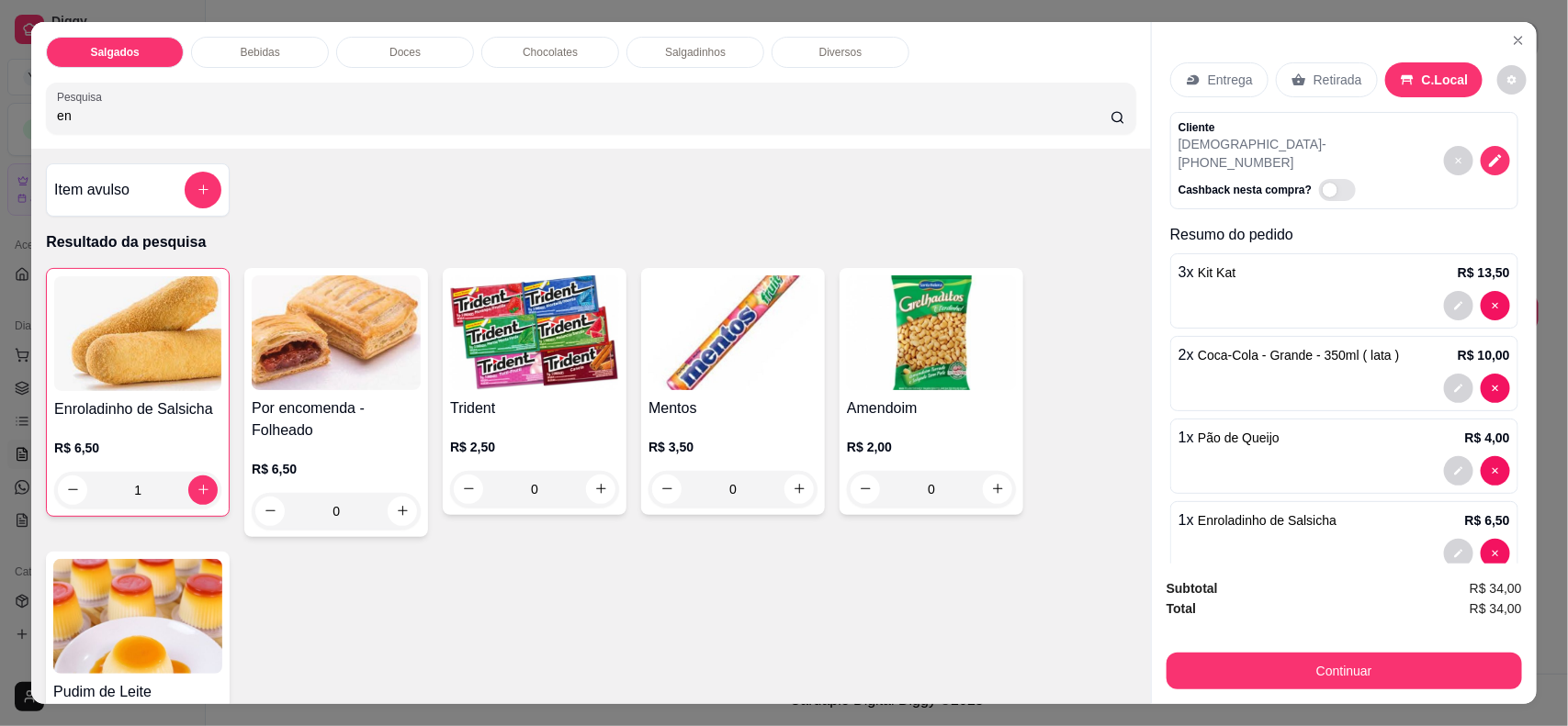
type input "e"
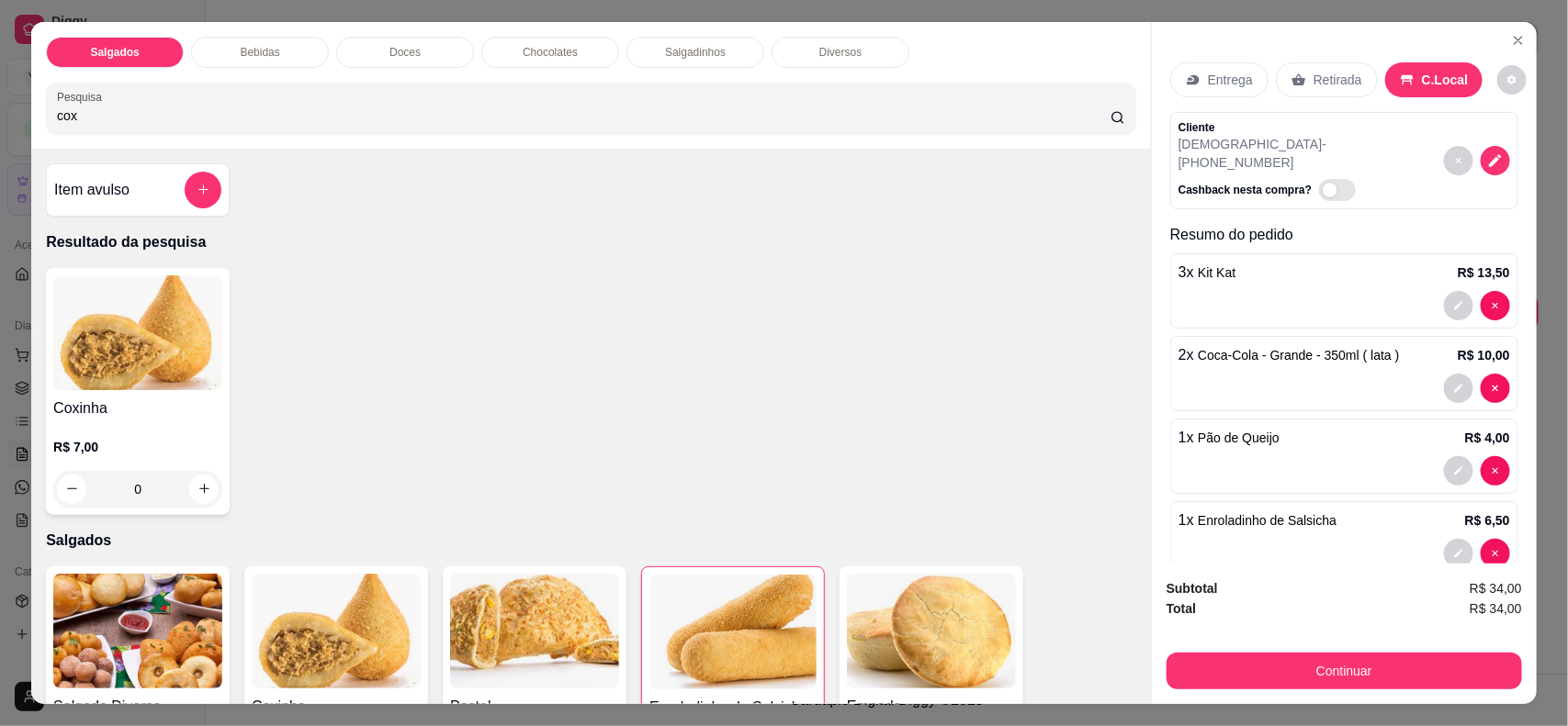
type input "cox"
click at [187, 484] on div "0" at bounding box center [137, 490] width 169 height 37
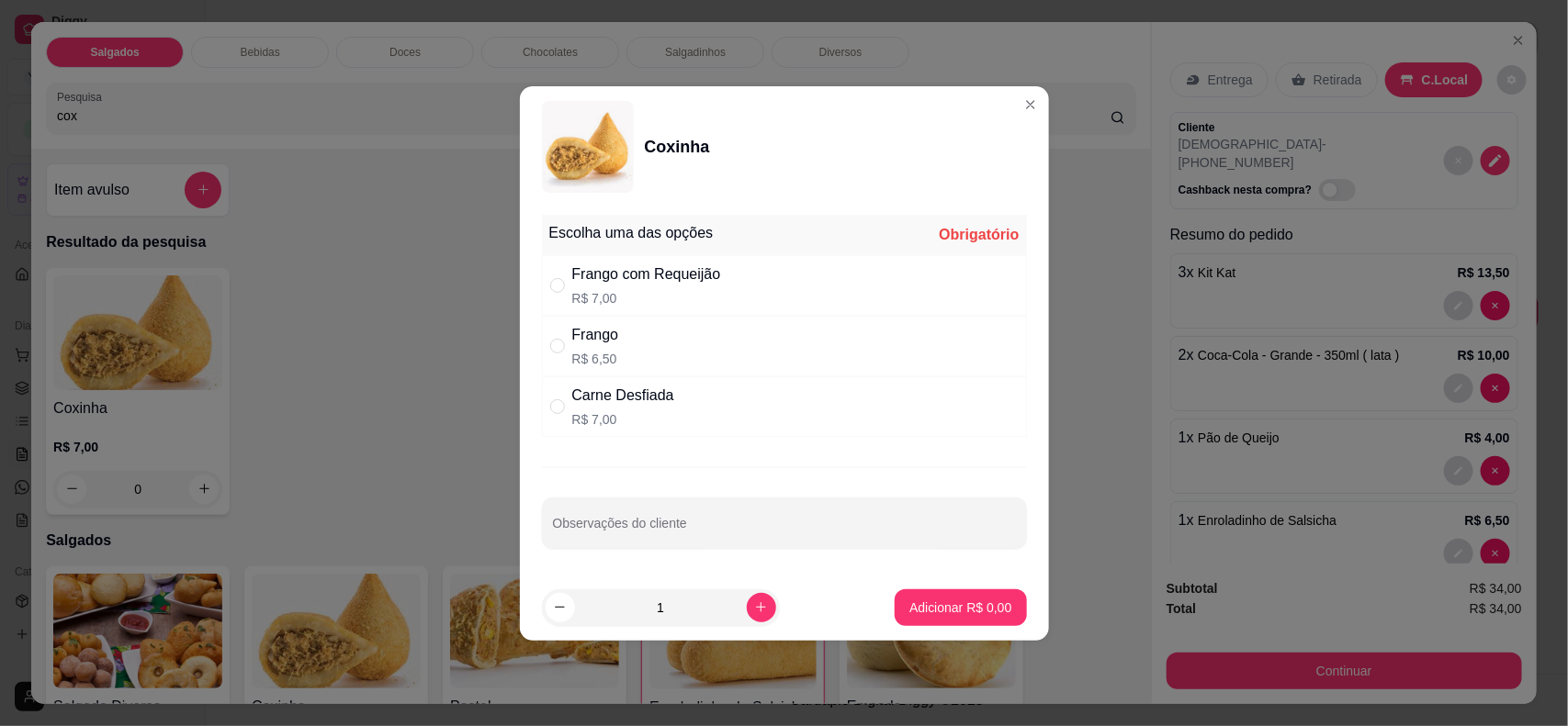
click at [703, 285] on div "Frango com Requeijão R$ 7,00" at bounding box center [647, 285] width 149 height 44
radio input "true"
click at [921, 613] on p "Adicionar R$ 7,00" at bounding box center [960, 608] width 99 height 18
type input "1"
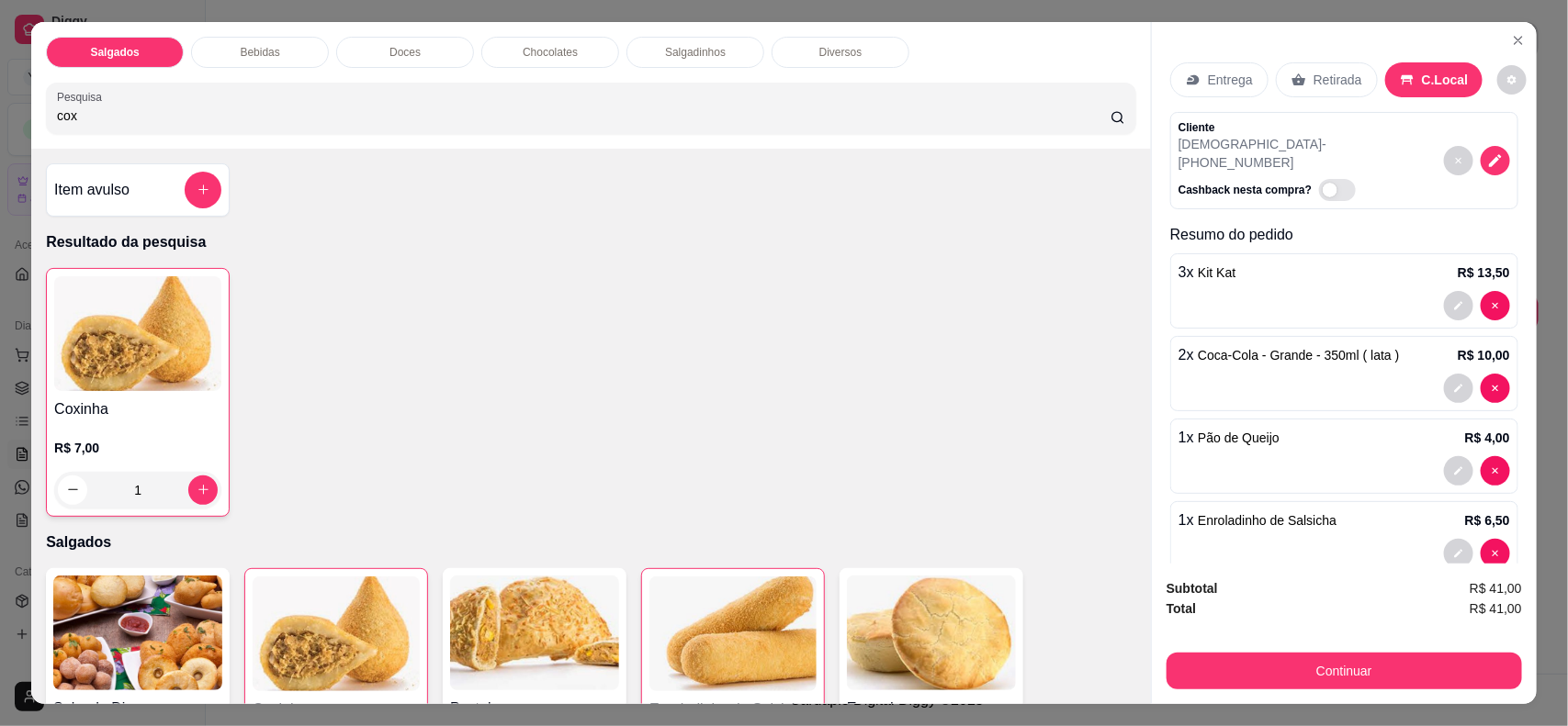
click at [1314, 348] on span "Coca-Cola - Grande - 350ml ( lata )" at bounding box center [1299, 355] width 202 height 15
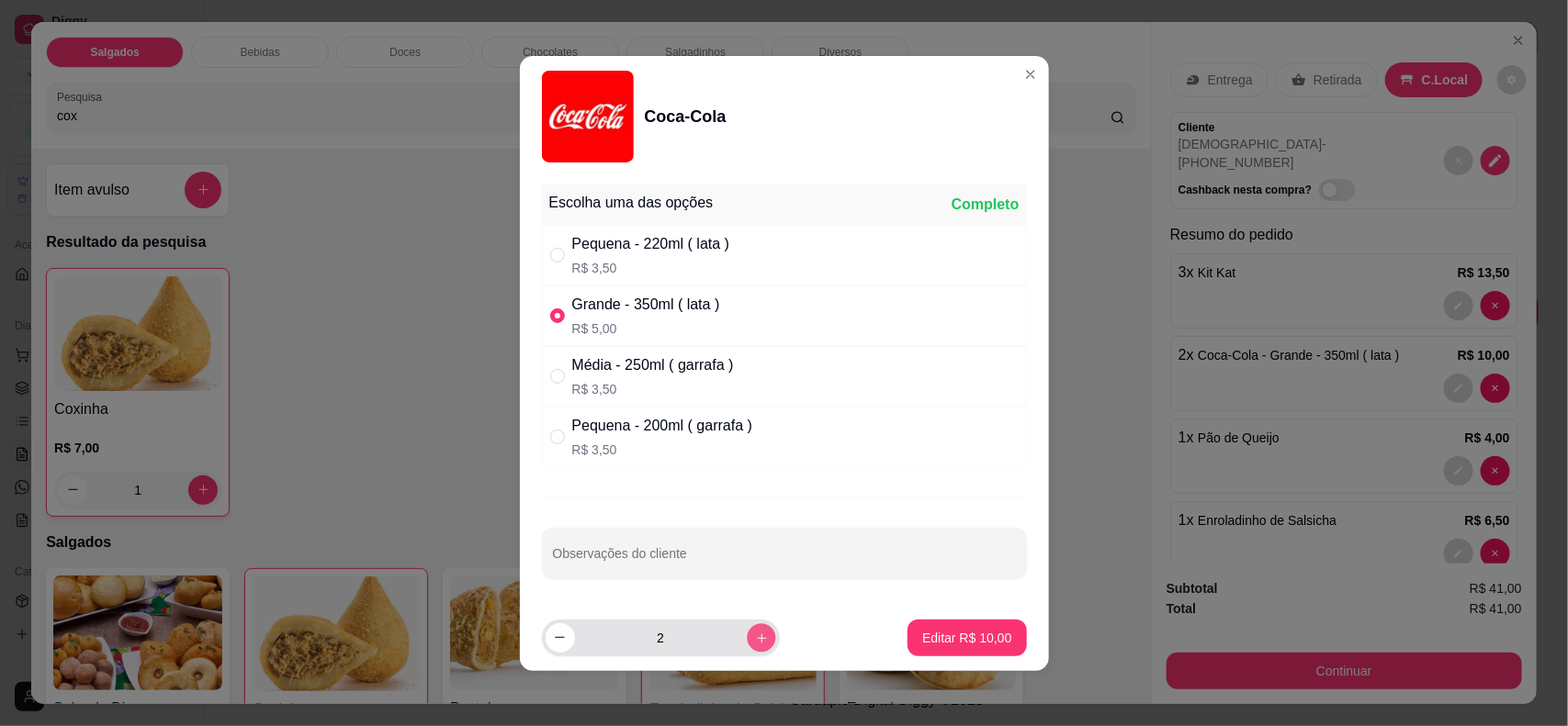
click at [747, 648] on button "increase-product-quantity" at bounding box center [761, 637] width 28 height 28
type input "3"
click at [958, 651] on button "Editar R$ 15,00" at bounding box center [966, 639] width 118 height 37
type input "3"
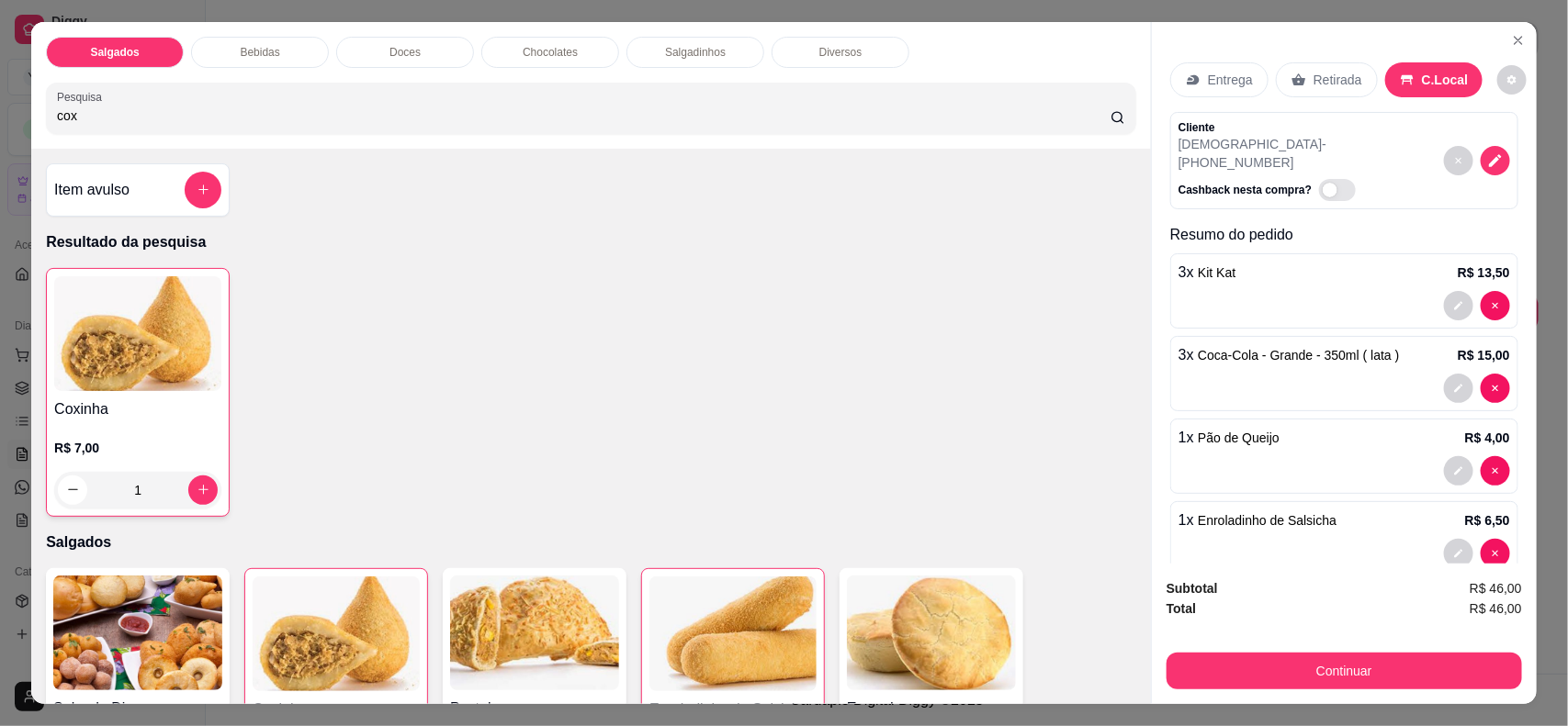
click at [425, 115] on input "cox" at bounding box center [583, 115] width 1054 height 19
type input "c"
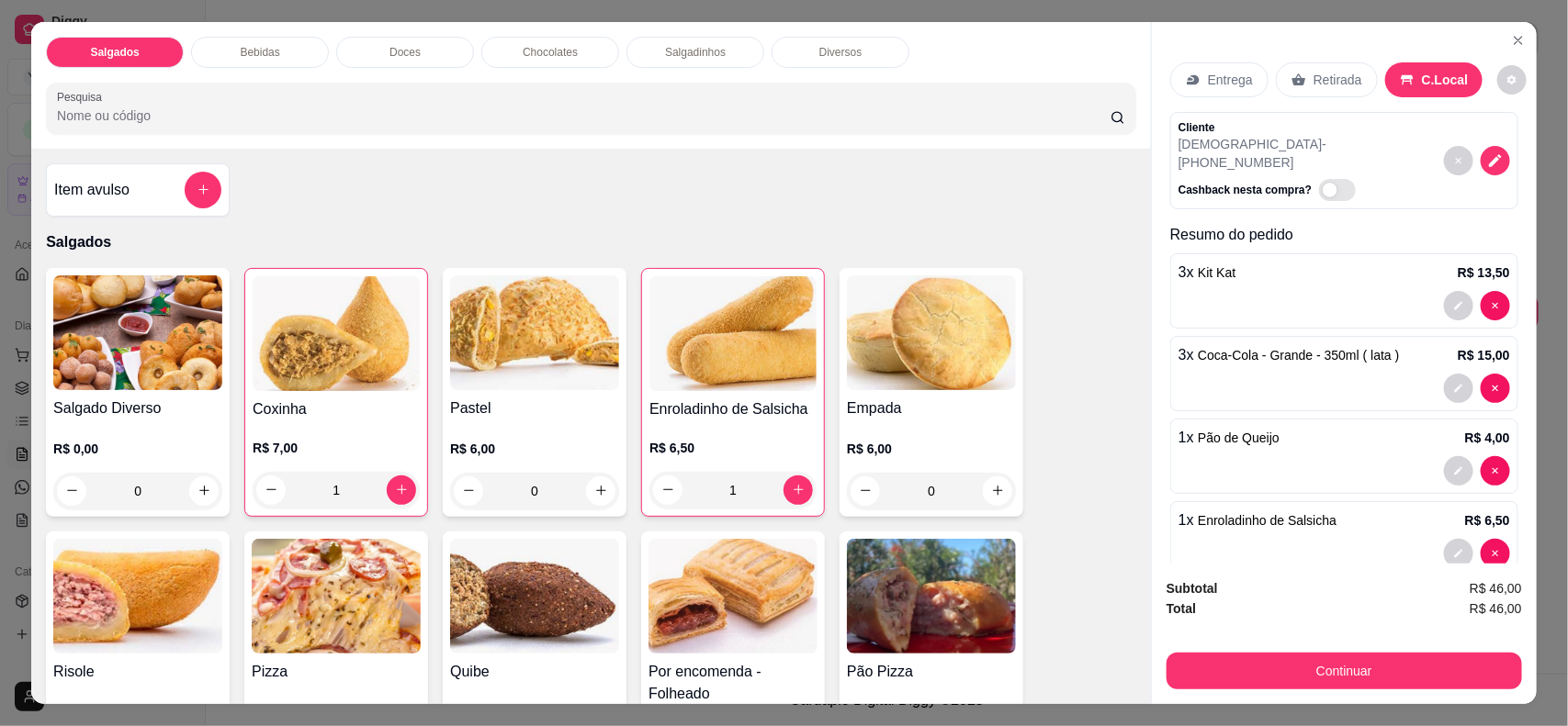
click at [802, 113] on input "Pesquisa" at bounding box center [583, 115] width 1054 height 19
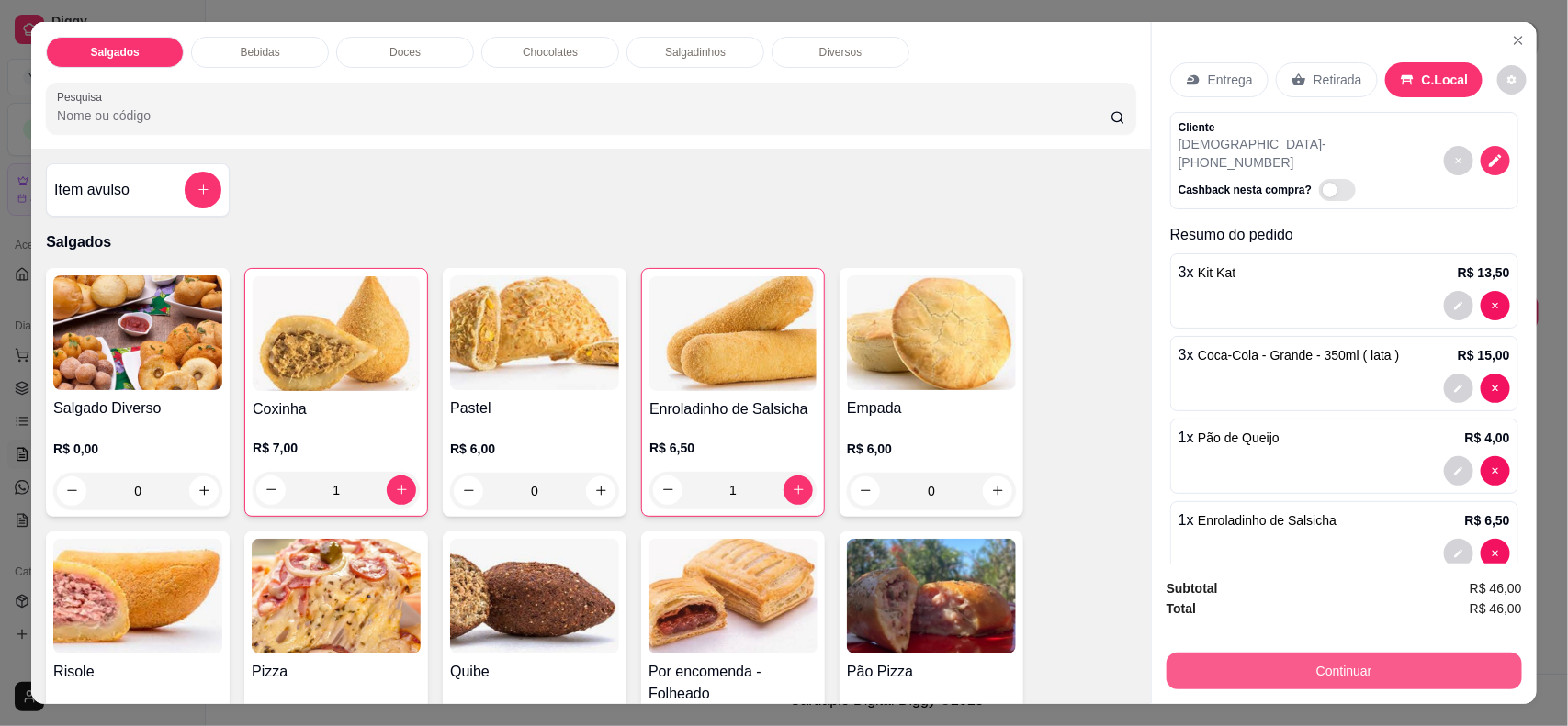
click at [1369, 685] on button "Continuar" at bounding box center [1344, 671] width 355 height 37
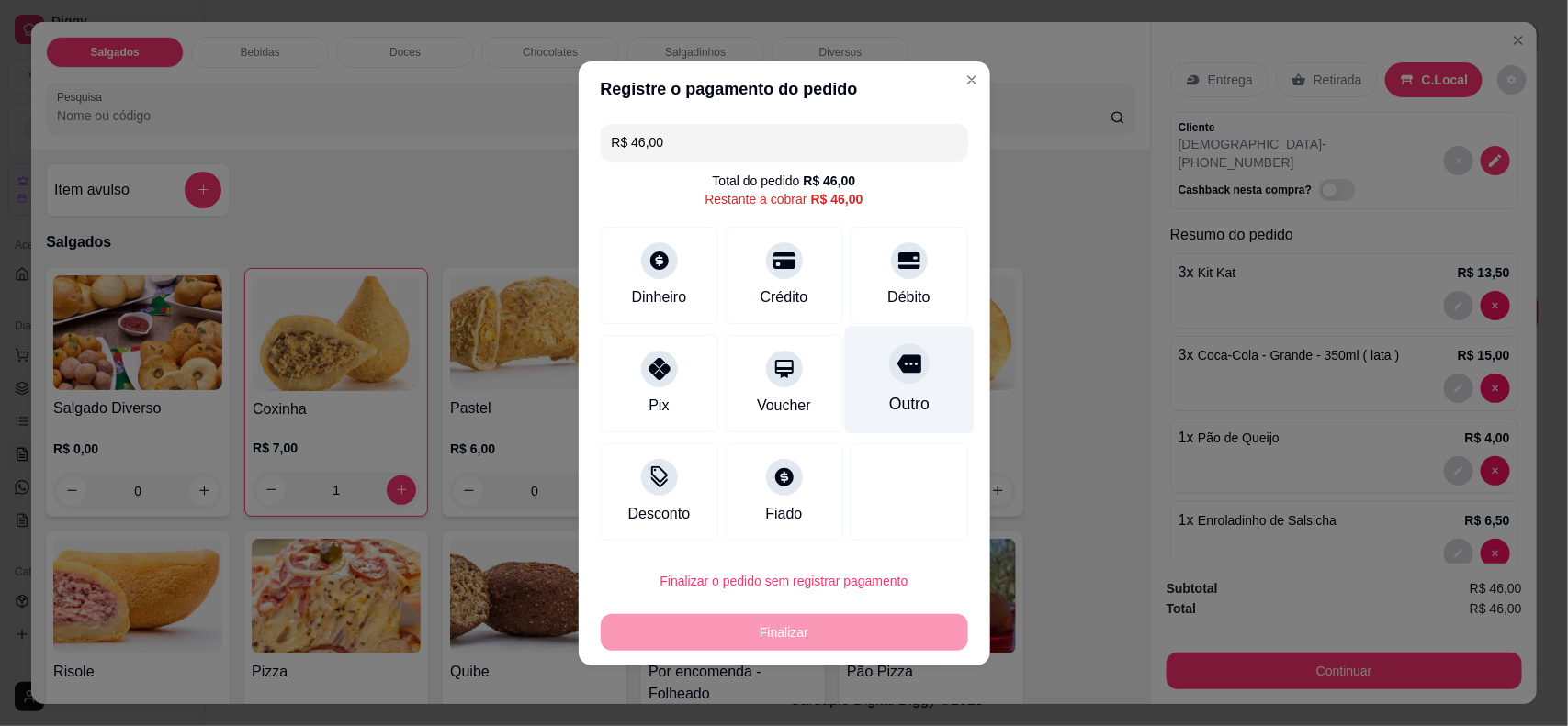
click at [899, 368] on icon at bounding box center [908, 363] width 23 height 19
type input "R$ 0,00"
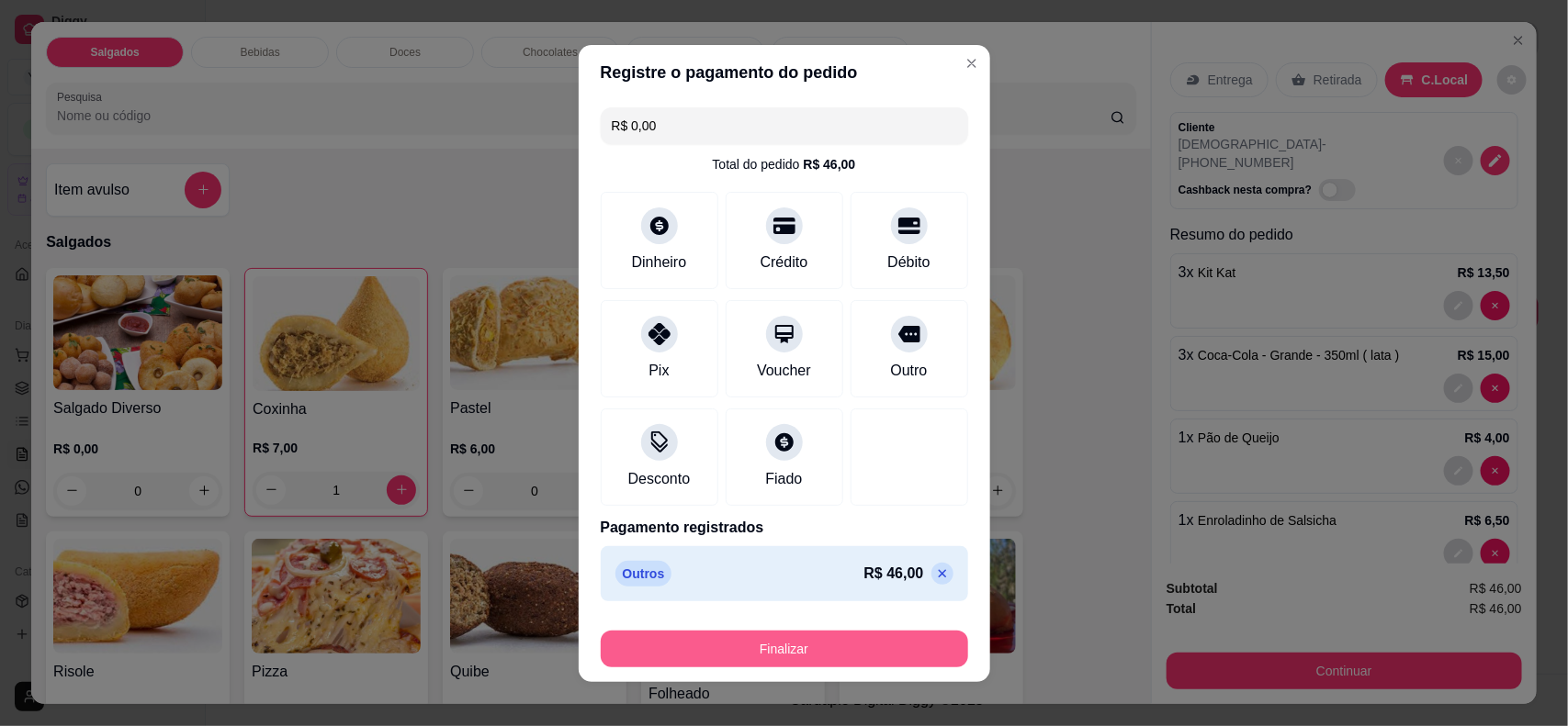
click at [779, 643] on button "Finalizar" at bounding box center [784, 650] width 367 height 37
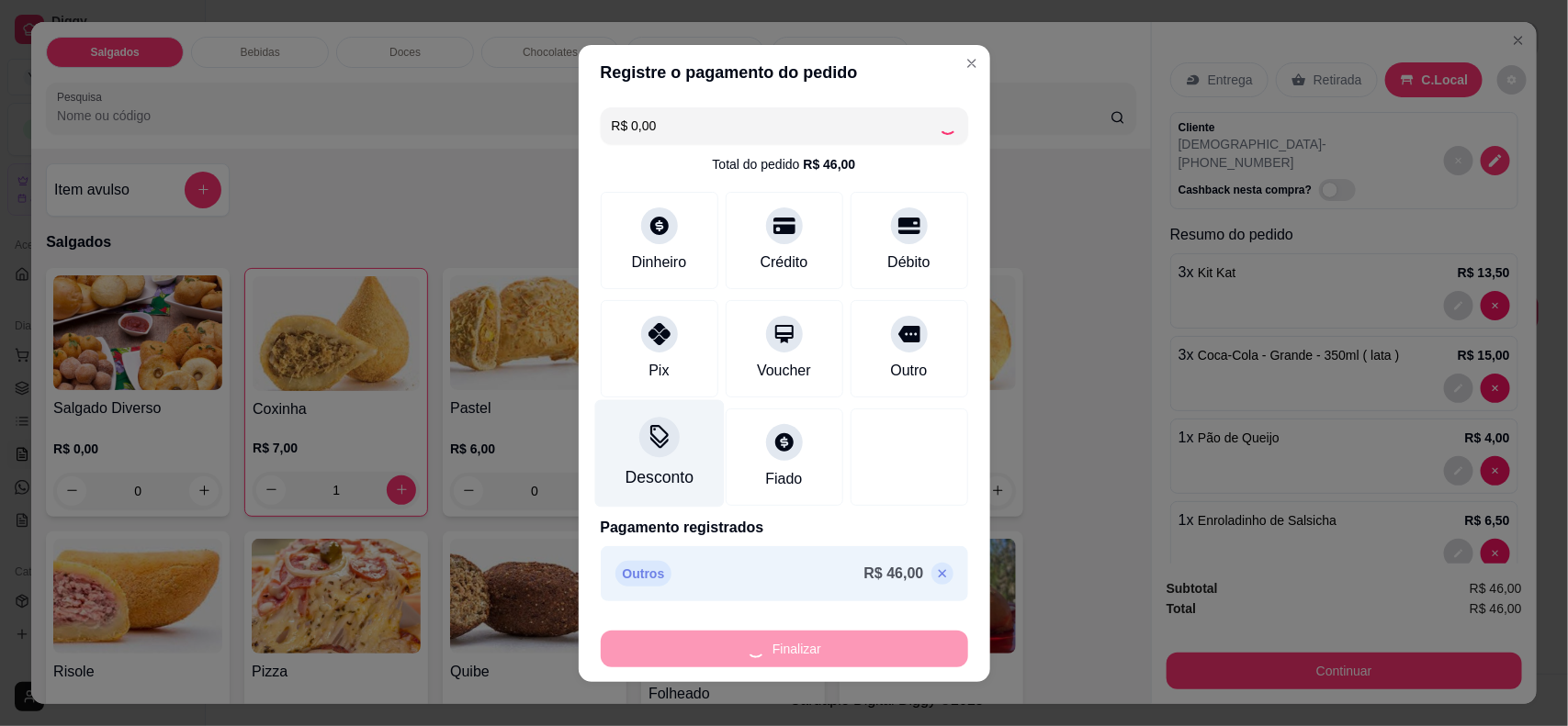
type input "0"
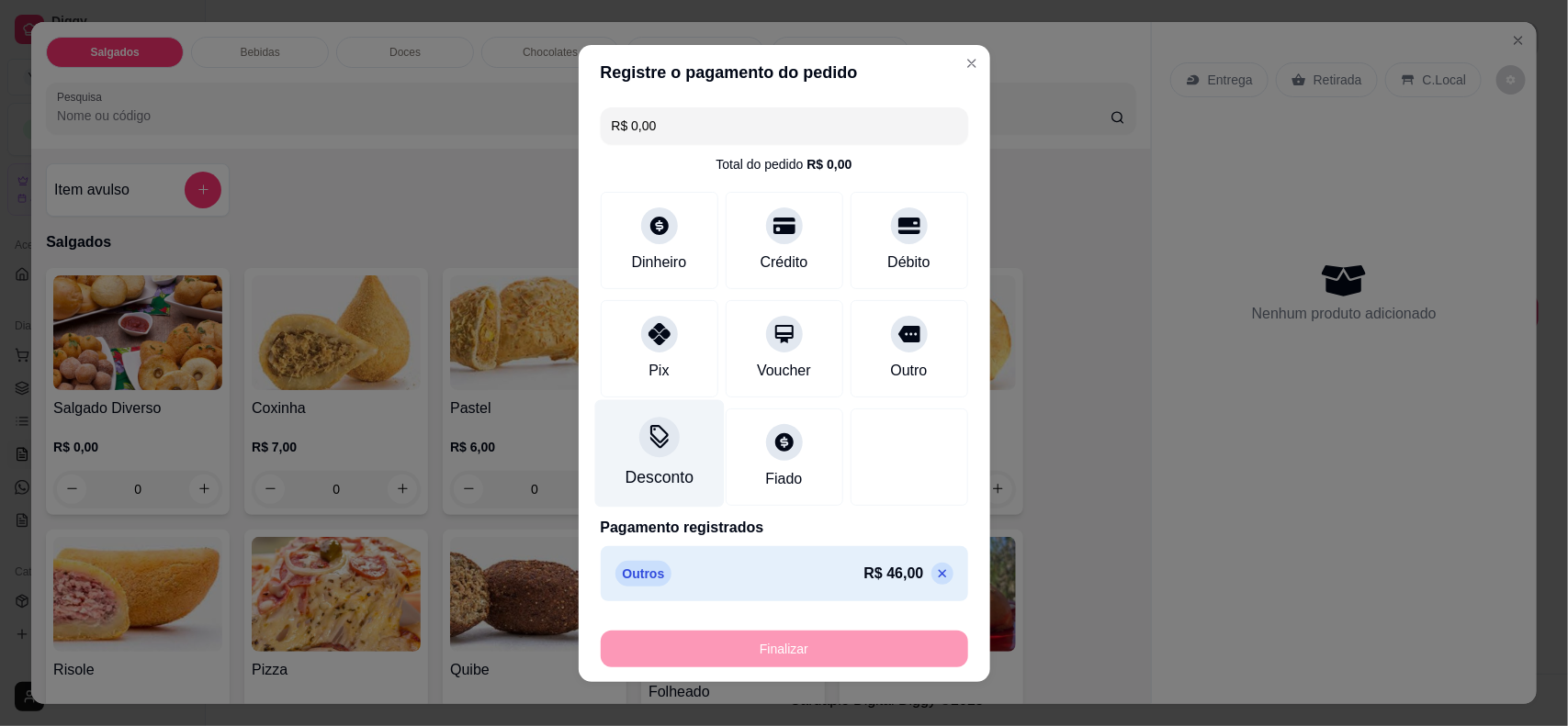
type input "-R$ 46,00"
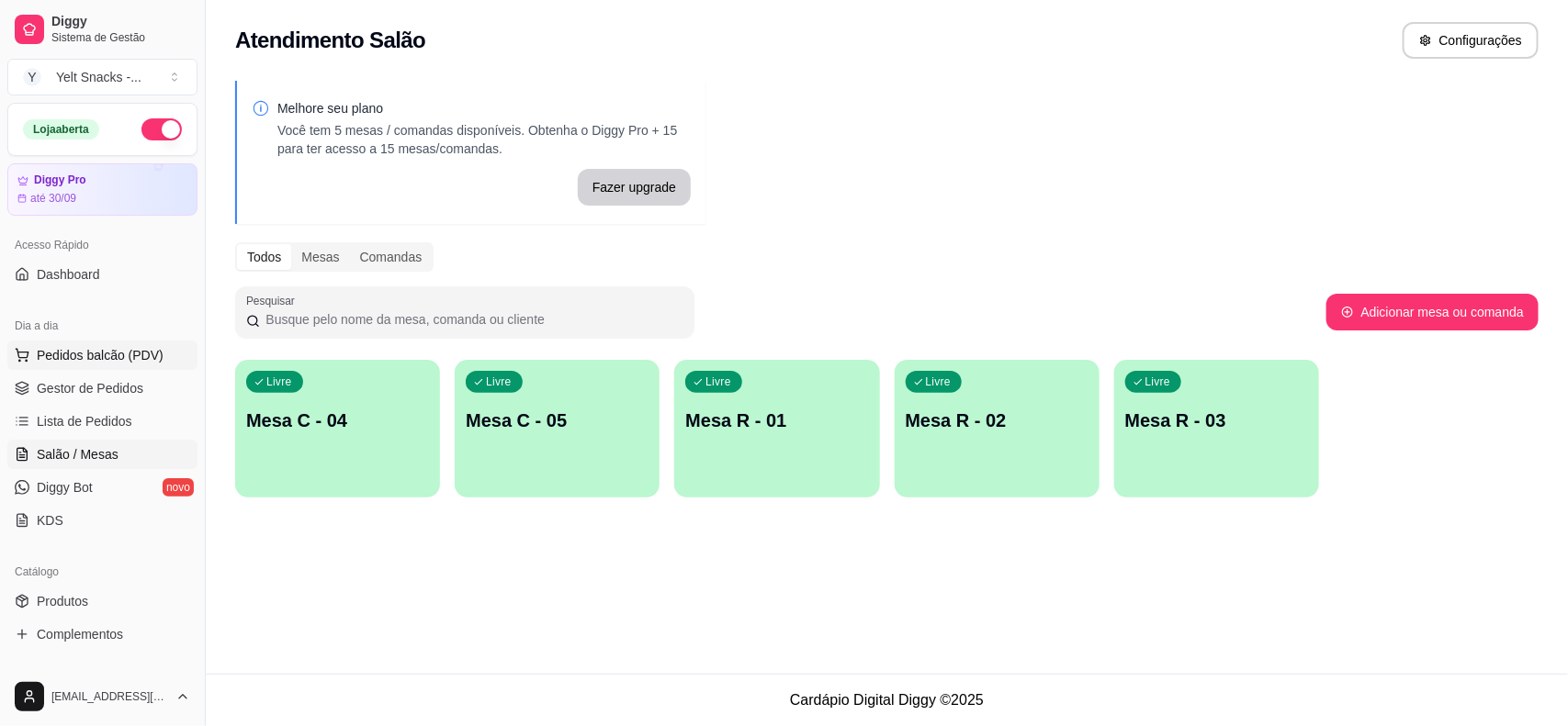
click at [99, 369] on button "Pedidos balcão (PDV)" at bounding box center [103, 355] width 190 height 29
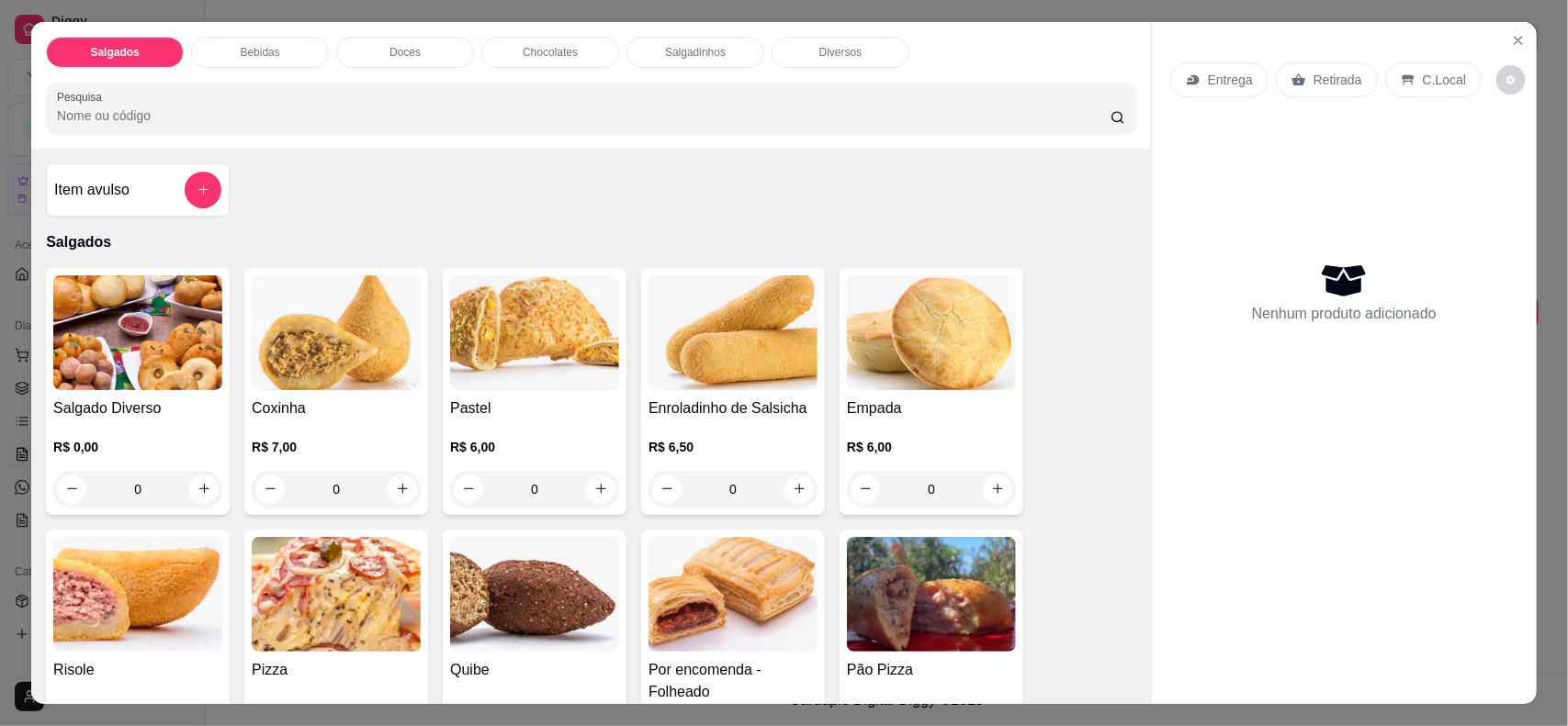
click at [1415, 68] on div "C.Local" at bounding box center [1433, 80] width 97 height 35
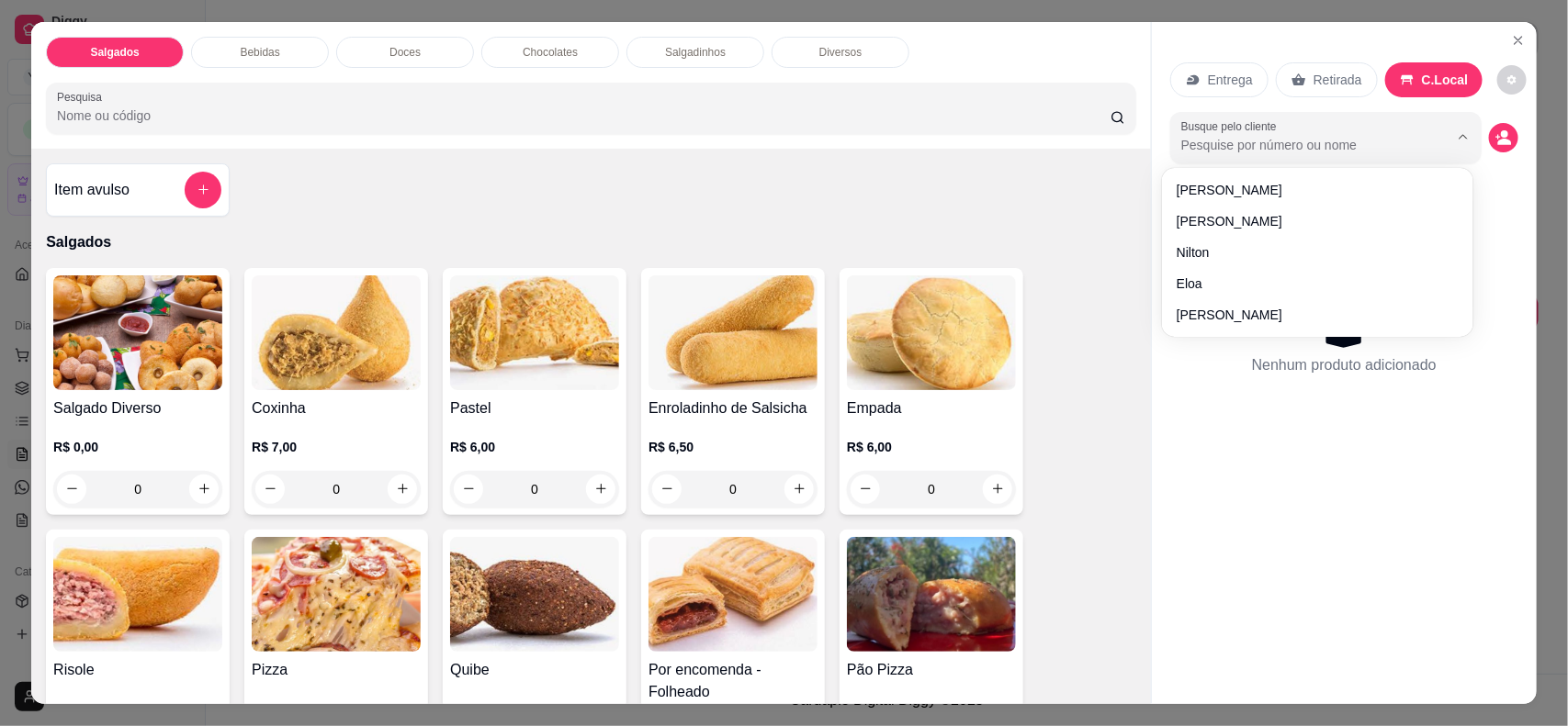
click at [1328, 136] on input "Busque pelo cliente" at bounding box center [1300, 145] width 238 height 19
type input "tha"
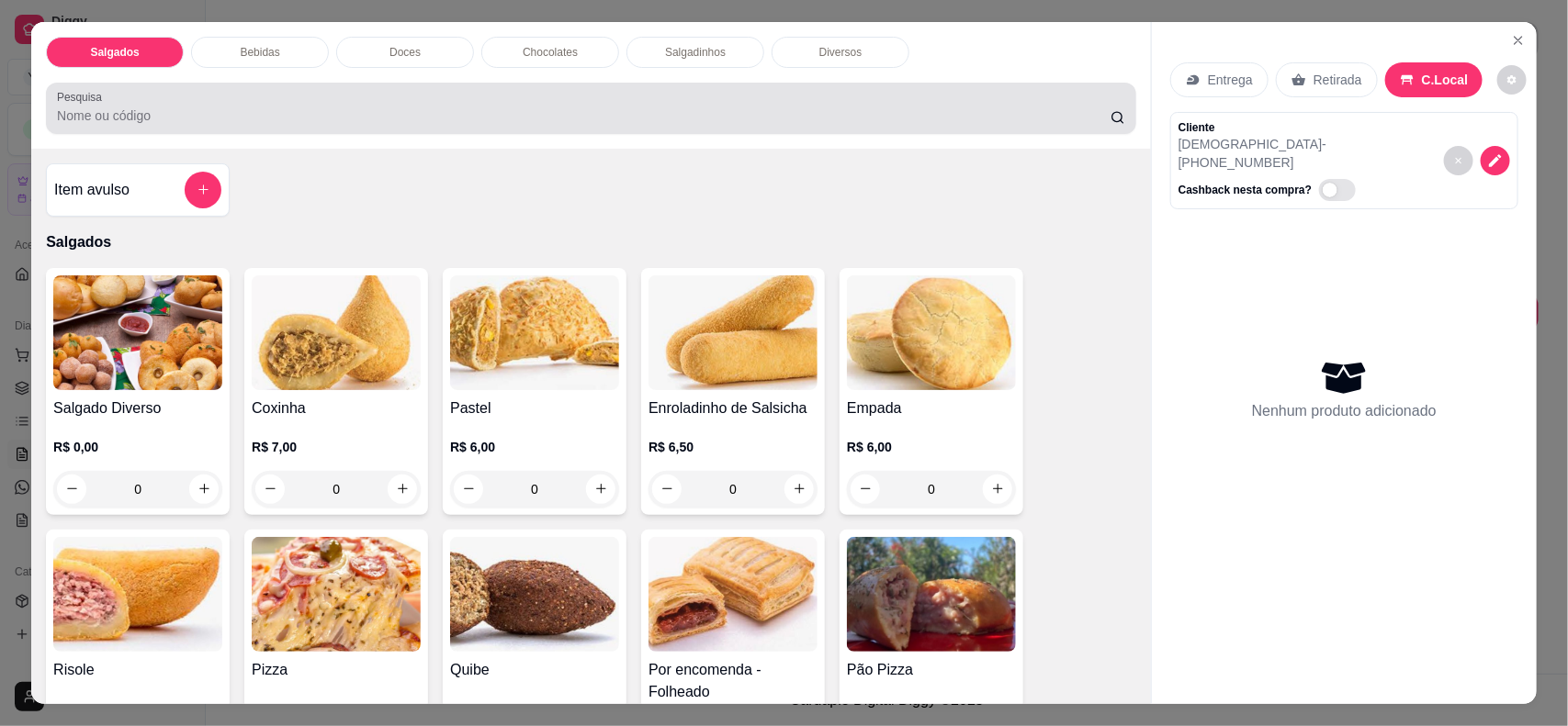
click at [861, 103] on div at bounding box center [591, 109] width 1069 height 37
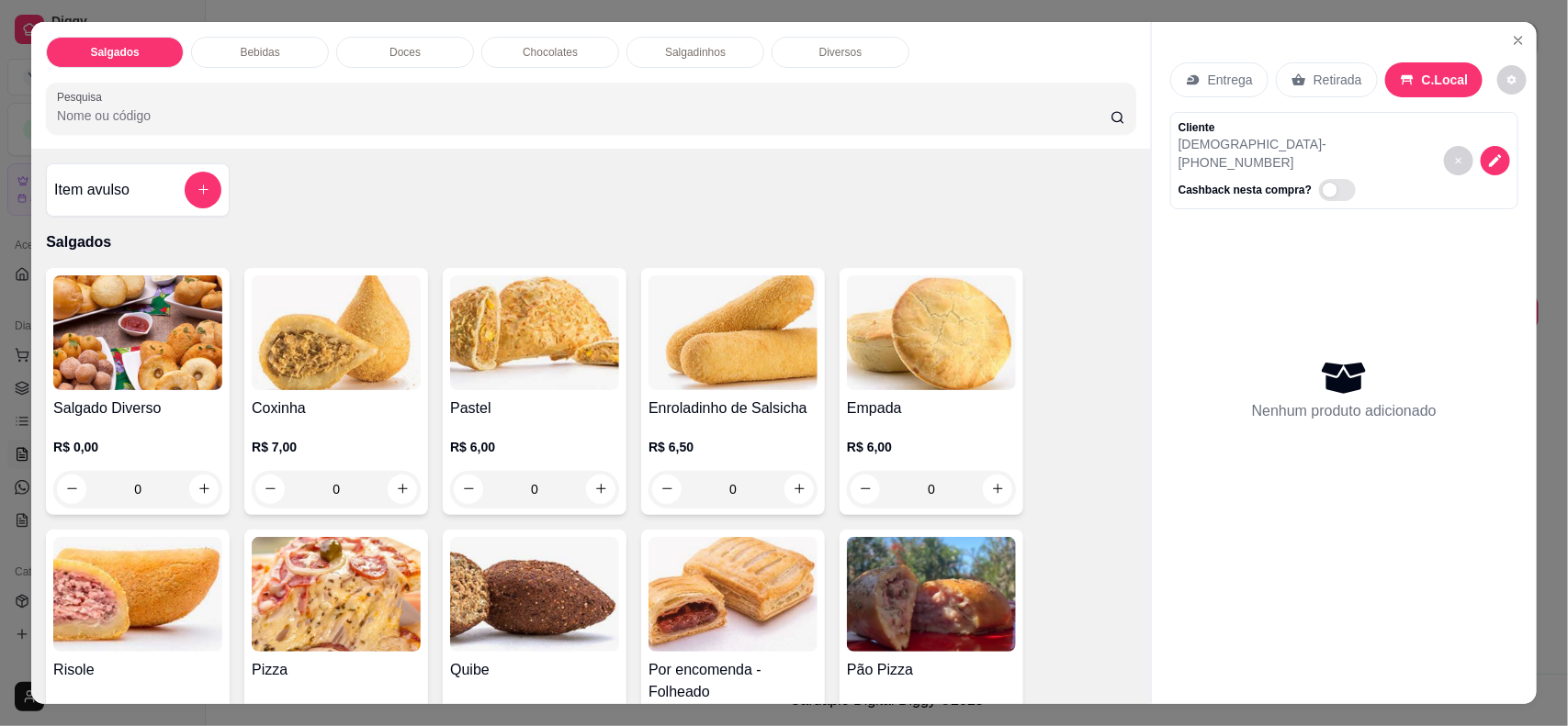
click at [857, 124] on input "Pesquisa" at bounding box center [583, 115] width 1054 height 19
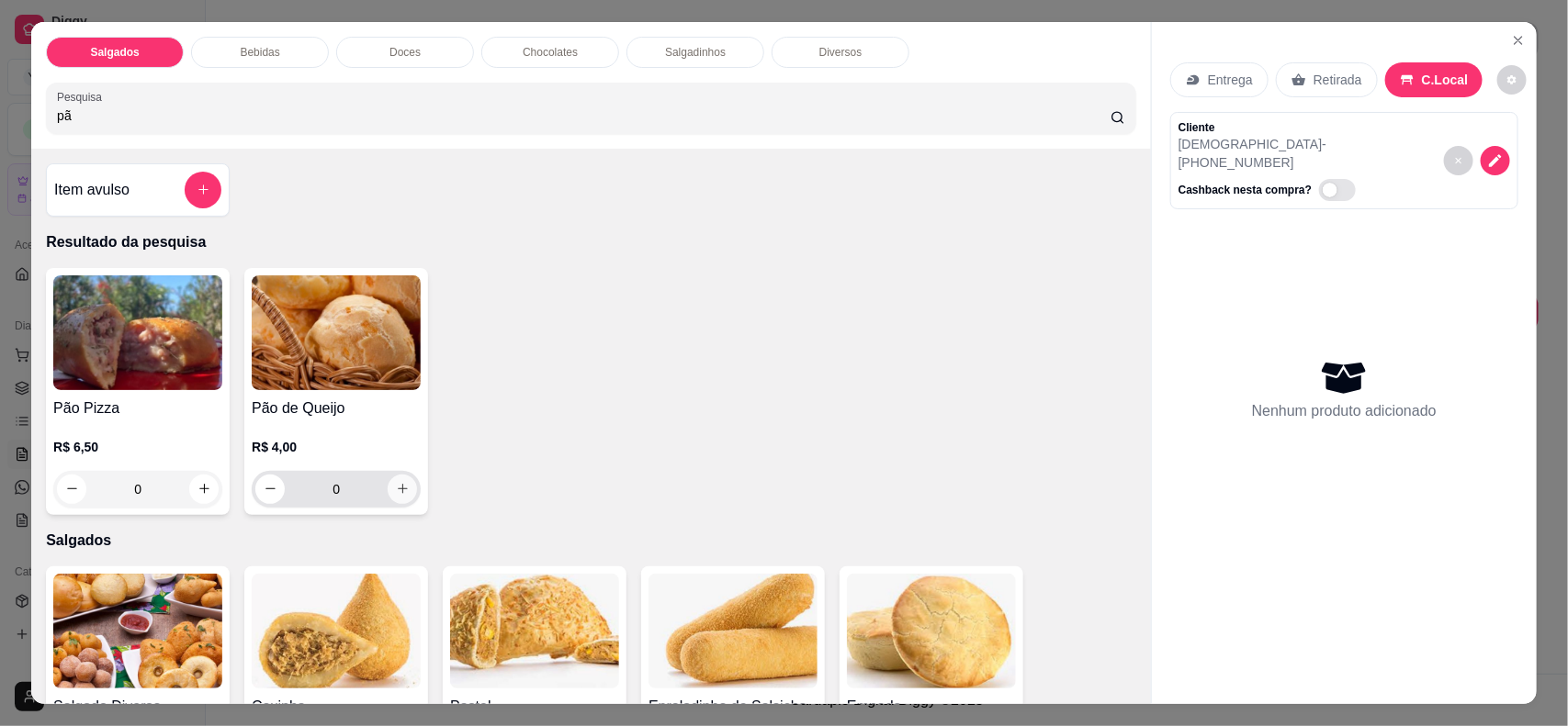
type input "pã"
click at [396, 488] on icon "increase-product-quantity" at bounding box center [403, 489] width 14 height 14
type input "1"
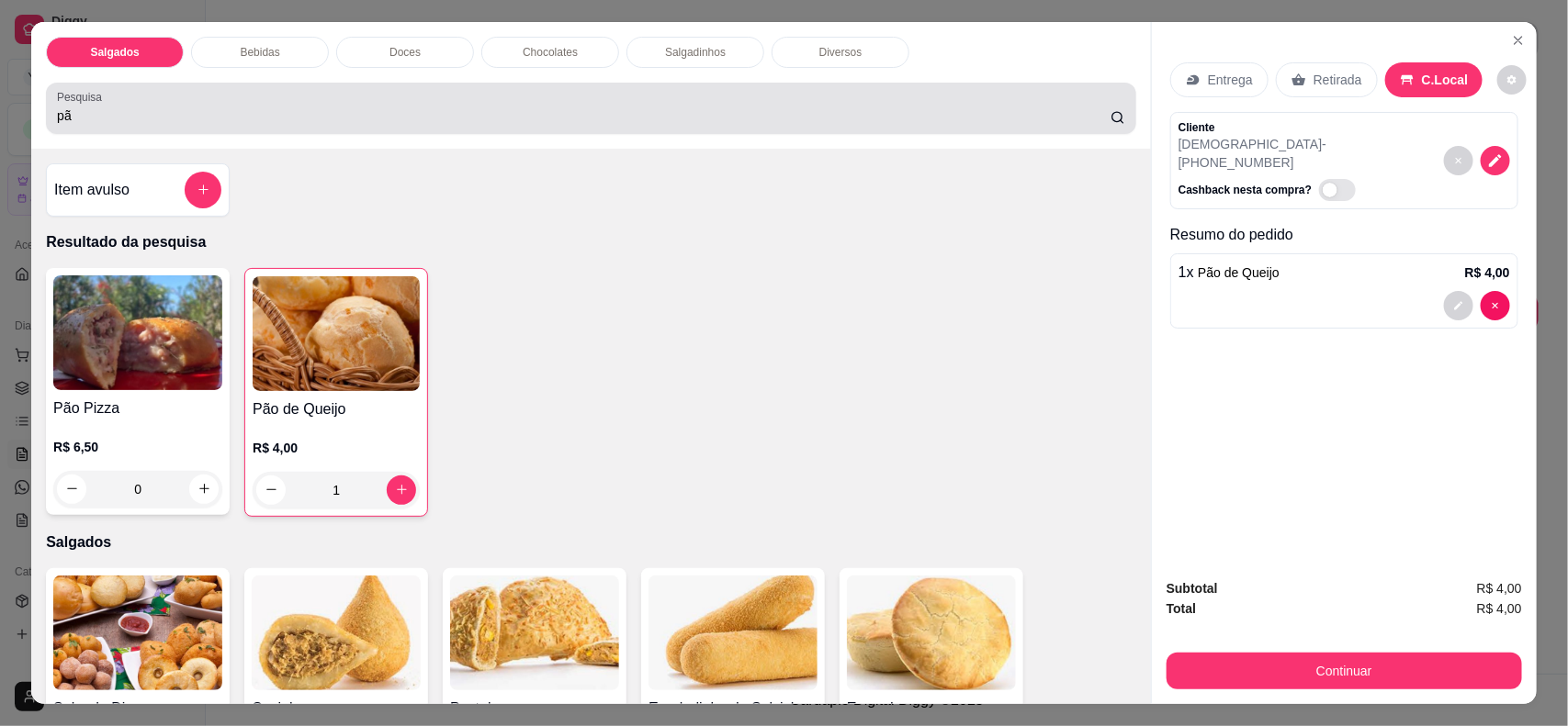
click at [248, 115] on input "pã" at bounding box center [583, 115] width 1054 height 19
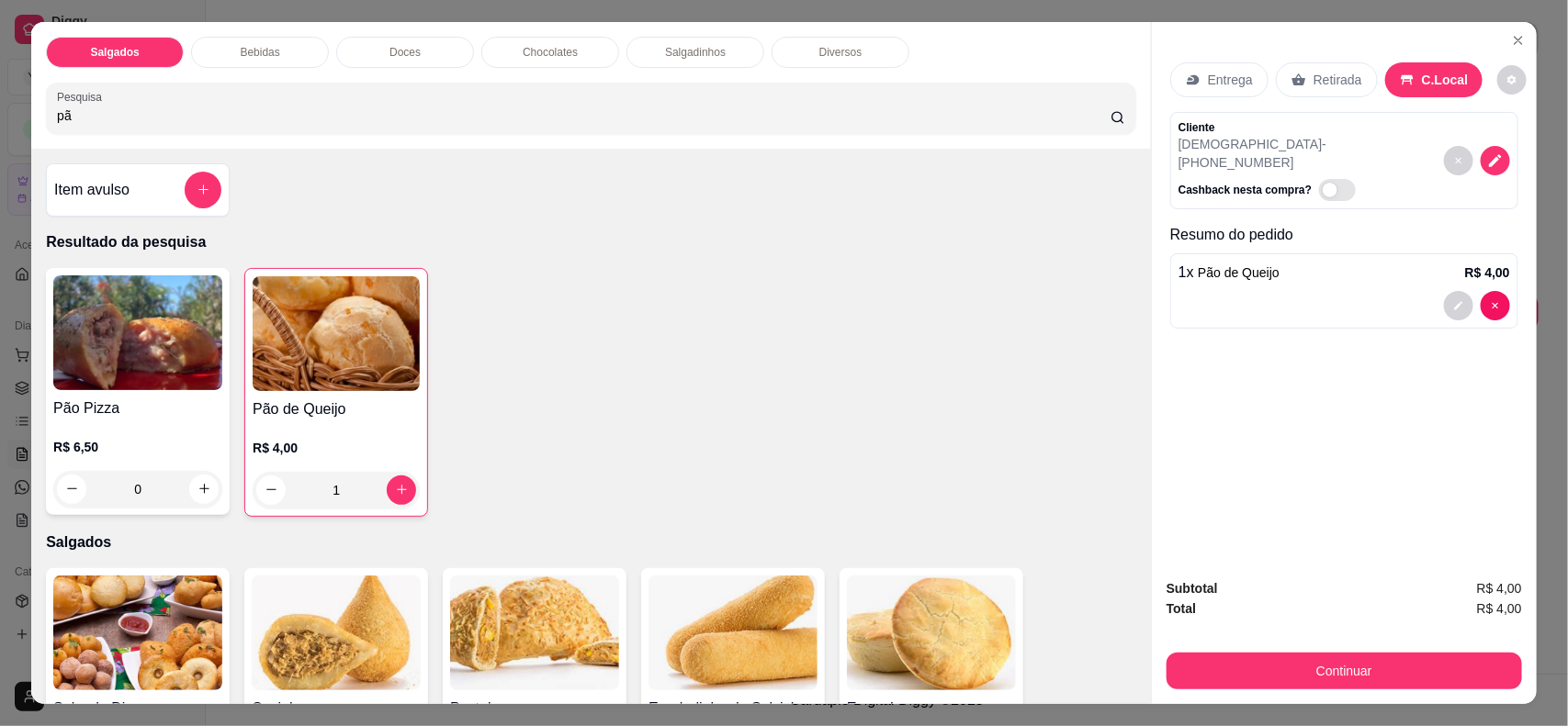
type input "p"
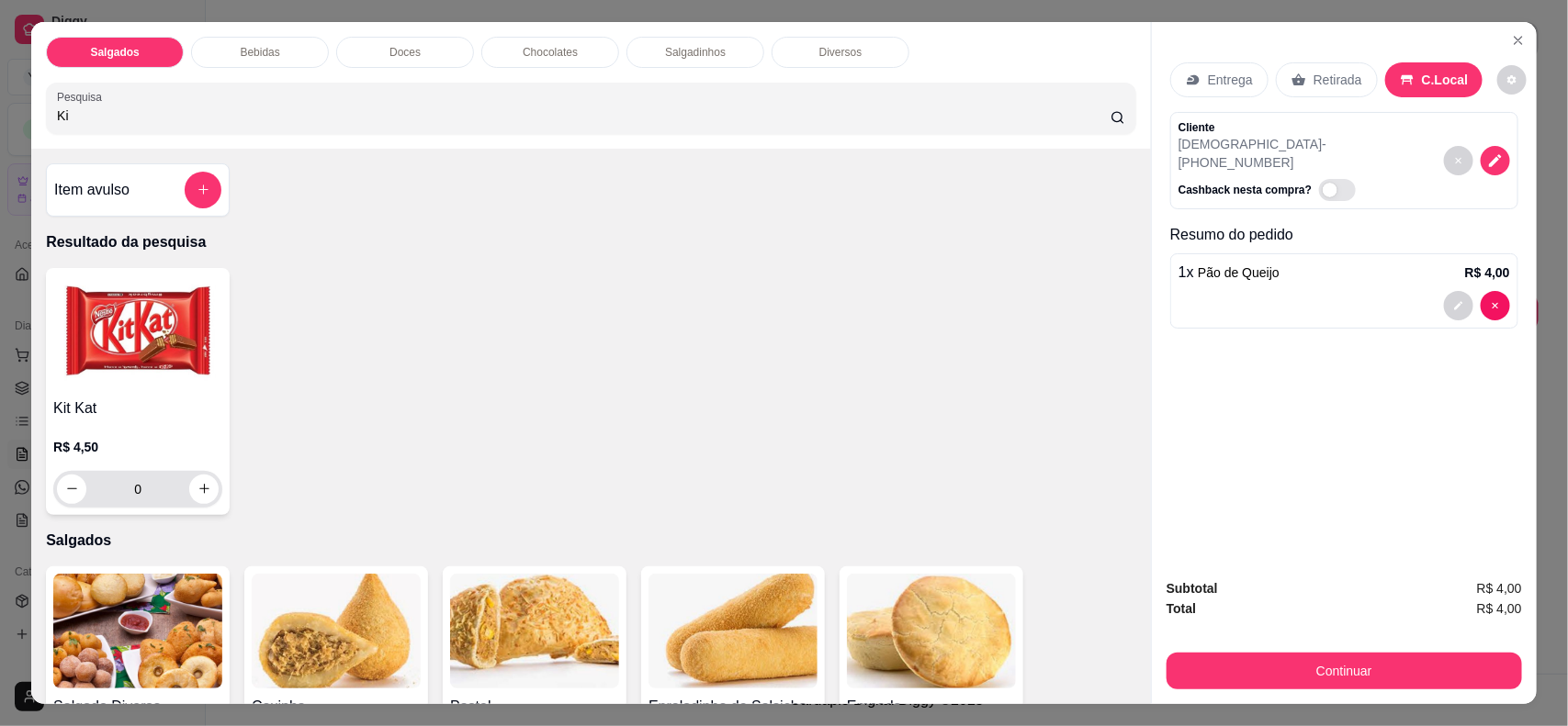
type input "Ki"
click at [199, 477] on button "increase-product-quantity" at bounding box center [204, 488] width 28 height 28
type input "1"
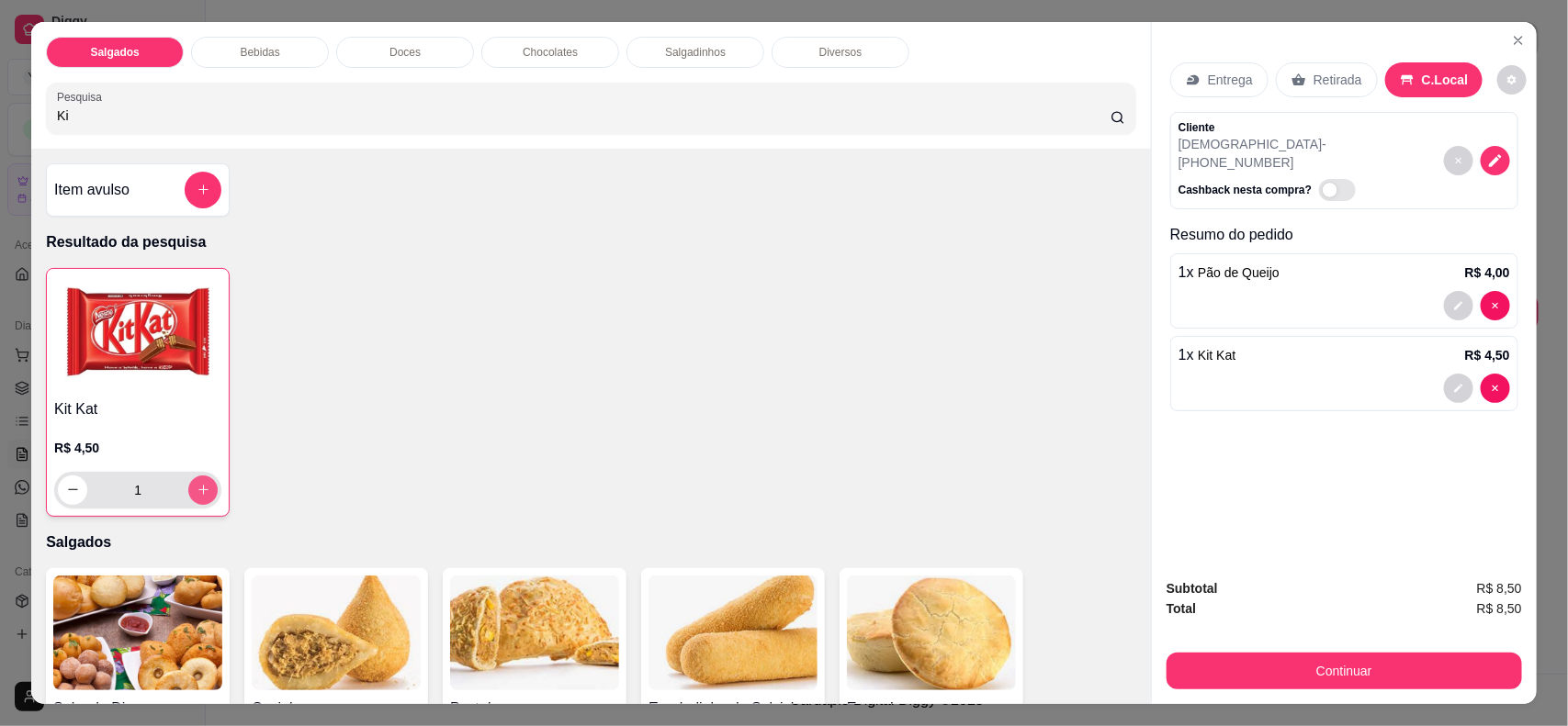
click at [199, 477] on button "increase-product-quantity" at bounding box center [203, 490] width 29 height 29
type input "2"
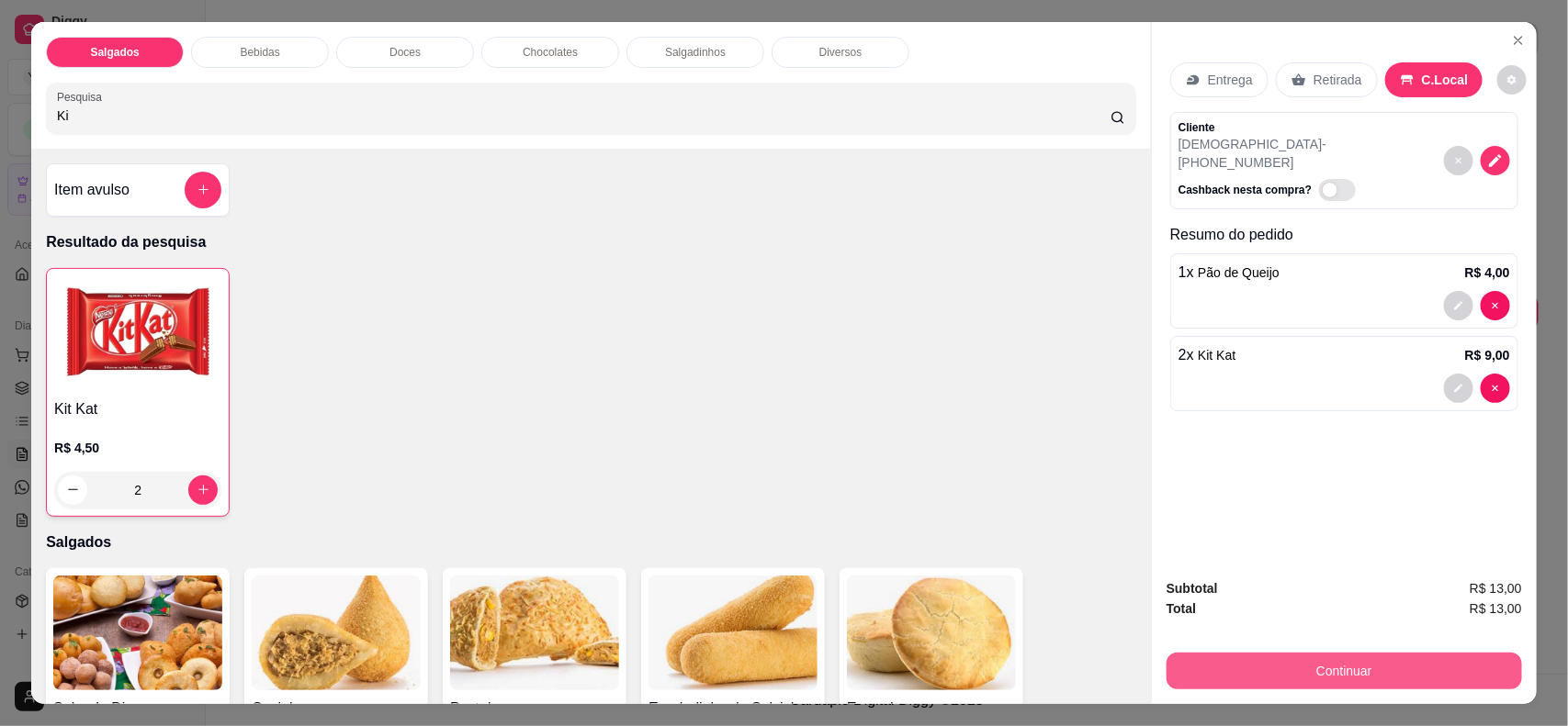
click at [1242, 657] on button "Continuar" at bounding box center [1344, 671] width 355 height 37
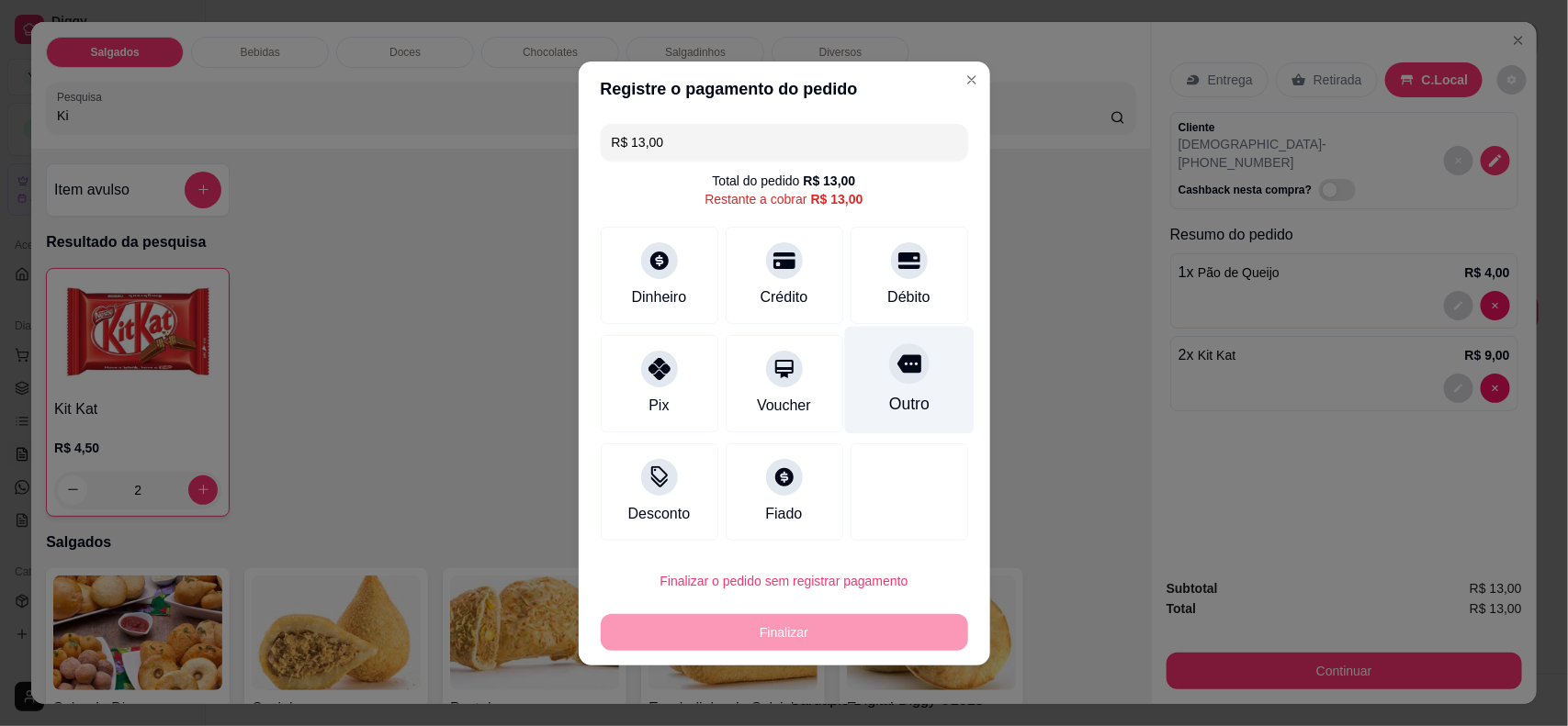
click at [914, 364] on div at bounding box center [909, 363] width 40 height 40
type input "R$ 0,00"
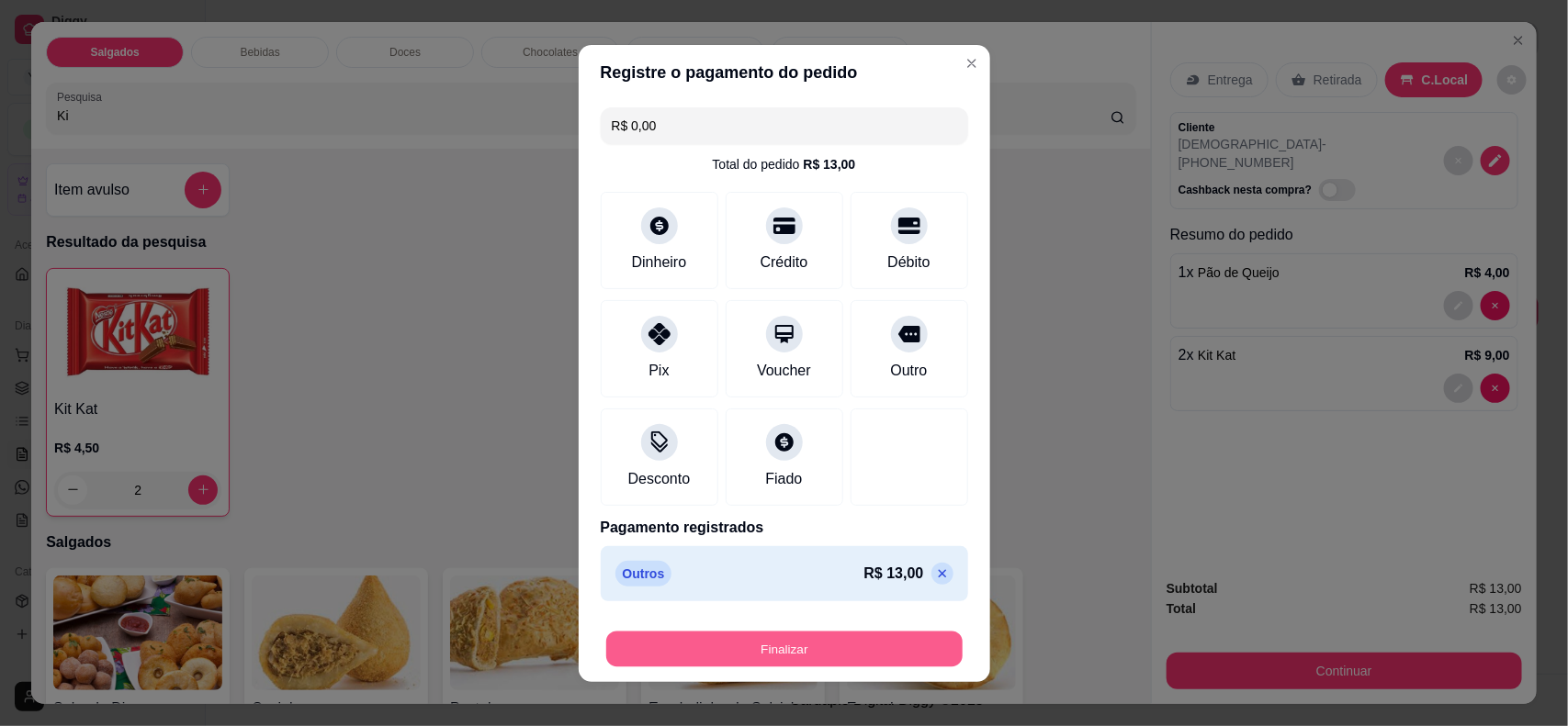
click at [832, 654] on button "Finalizar" at bounding box center [785, 649] width 356 height 36
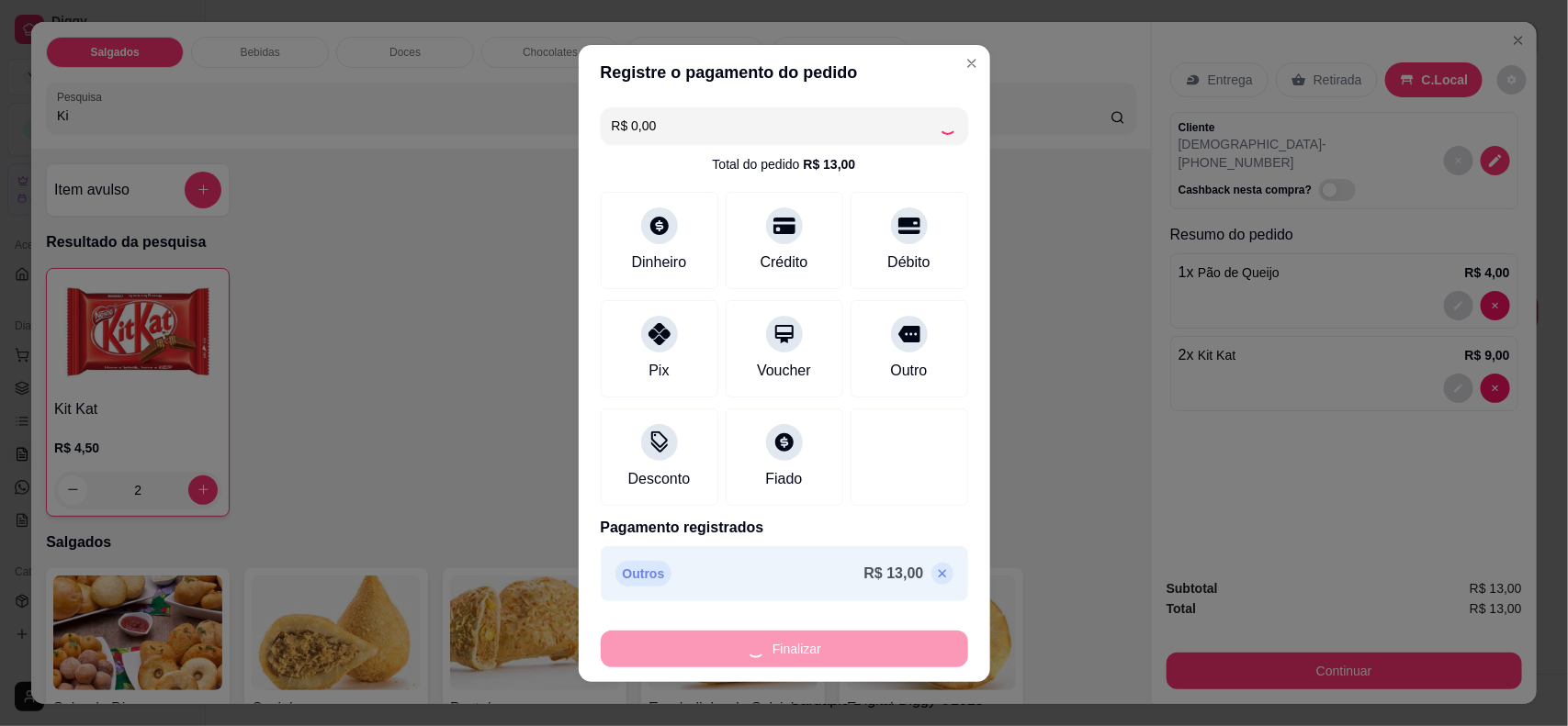
type input "0"
type input "-R$ 13,00"
